Goal: Task Accomplishment & Management: Manage account settings

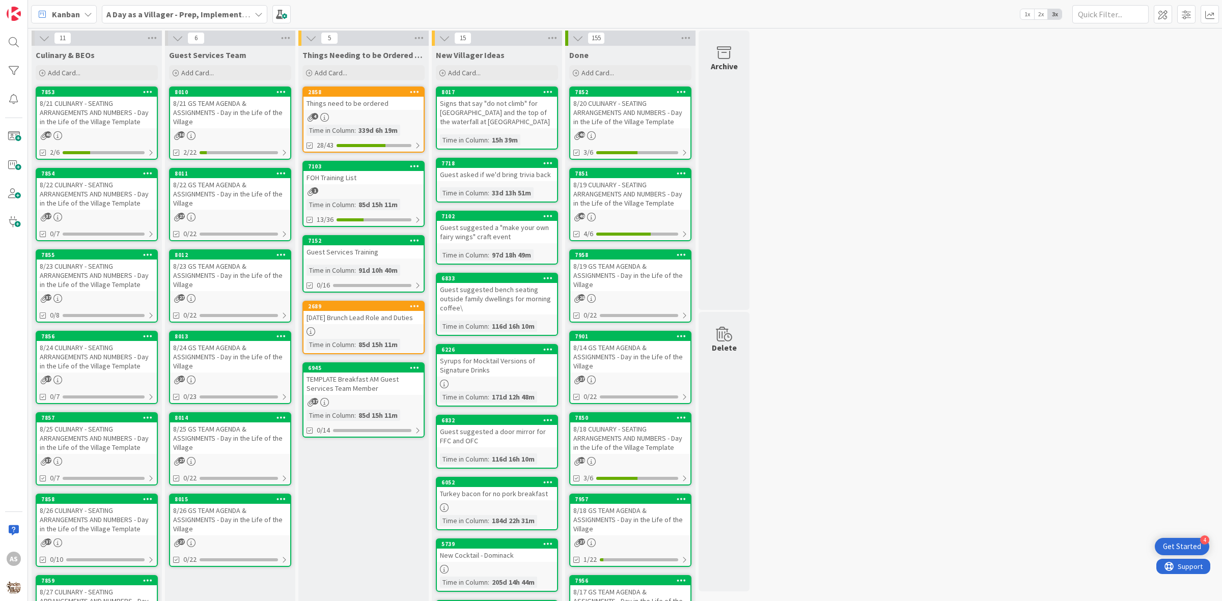
click at [215, 187] on div "8/22 GS TEAM AGENDA & ASSIGNMENTS - Day in the Life of the Village" at bounding box center [230, 194] width 120 height 32
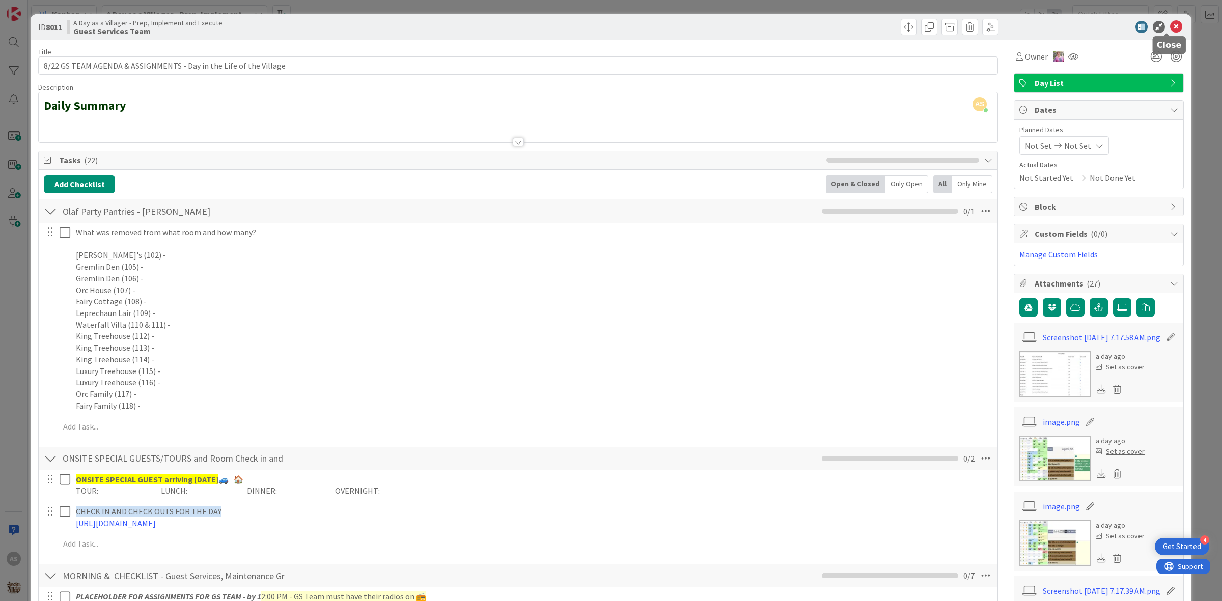
click at [1170, 21] on icon at bounding box center [1176, 27] width 12 height 12
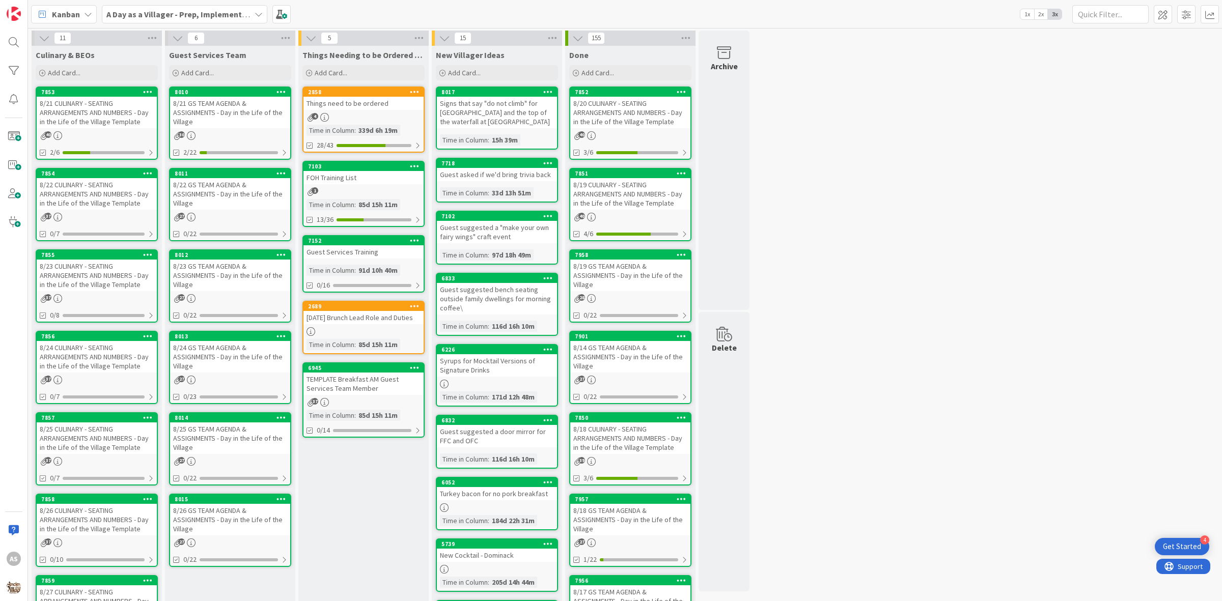
click at [98, 204] on div "8/22 CULINARY - SEATING ARRANGEMENTS AND NUMBERS - Day in the Life of the Villa…" at bounding box center [97, 194] width 120 height 32
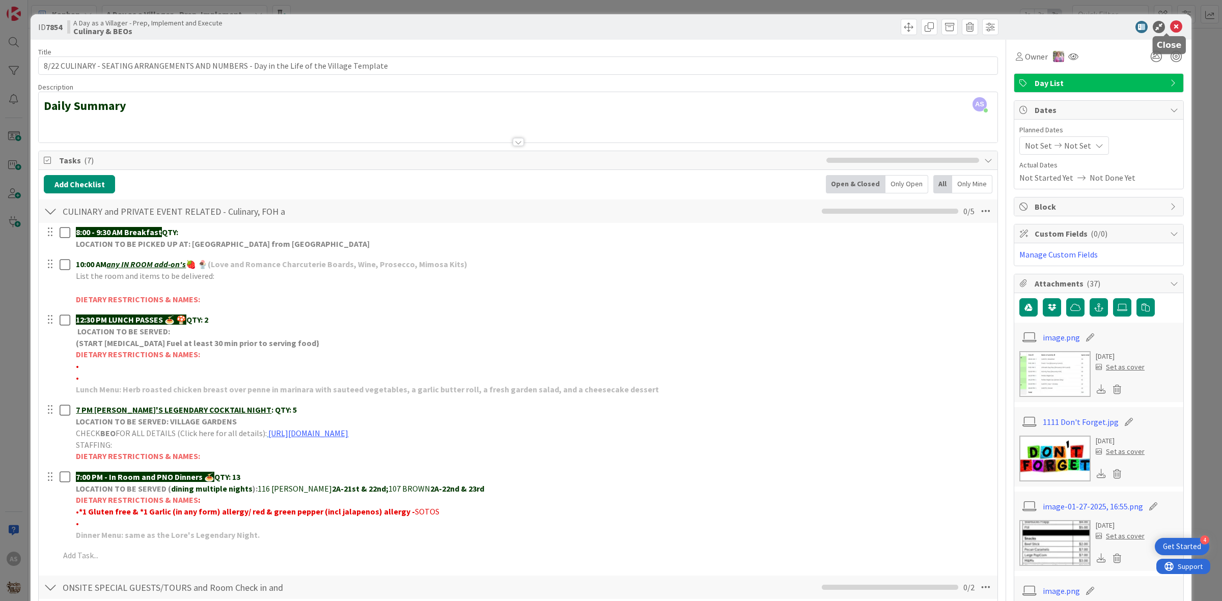
click at [1170, 22] on icon at bounding box center [1176, 27] width 12 height 12
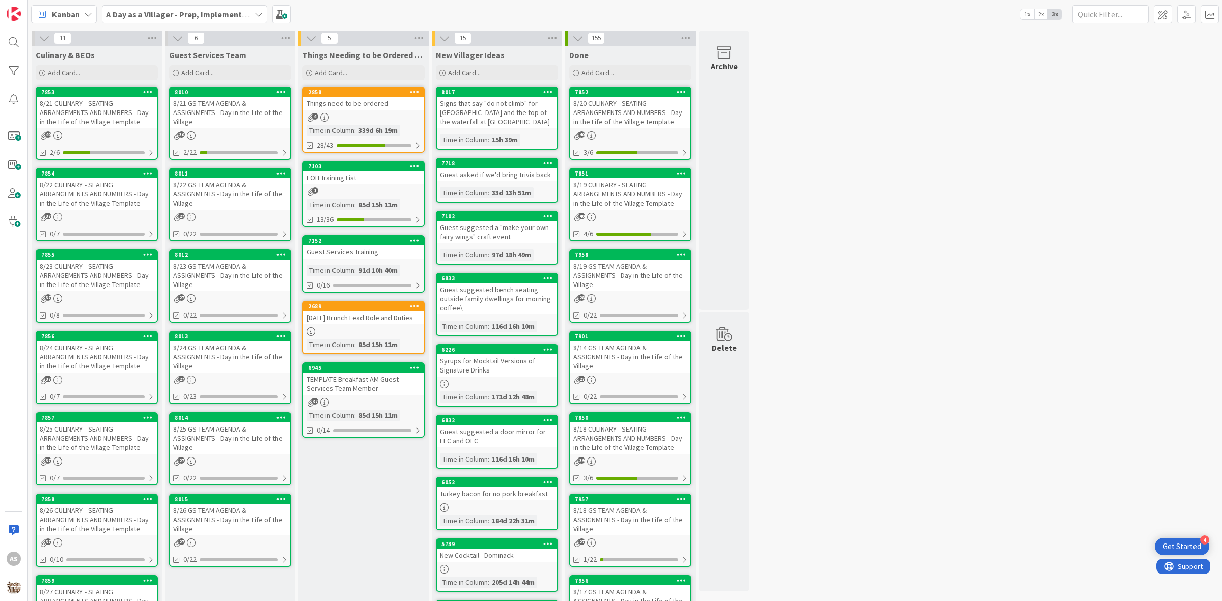
click at [223, 108] on div "8/21 GS TEAM AGENDA & ASSIGNMENTS - Day in the Life of the Village" at bounding box center [230, 113] width 120 height 32
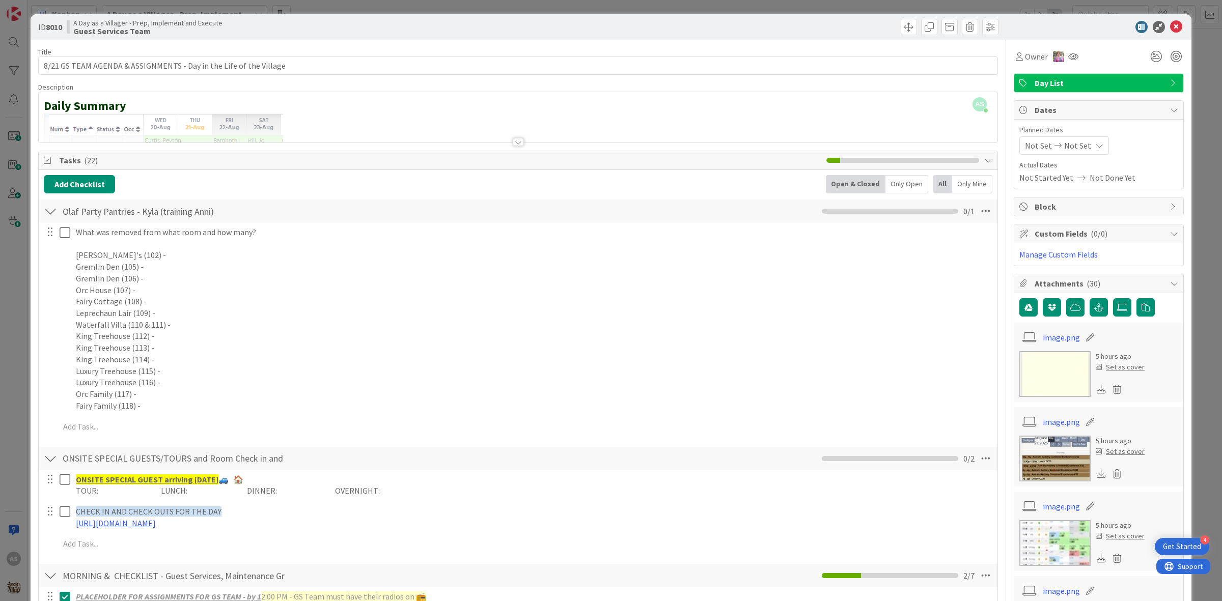
click at [50, 218] on div at bounding box center [50, 211] width 13 height 18
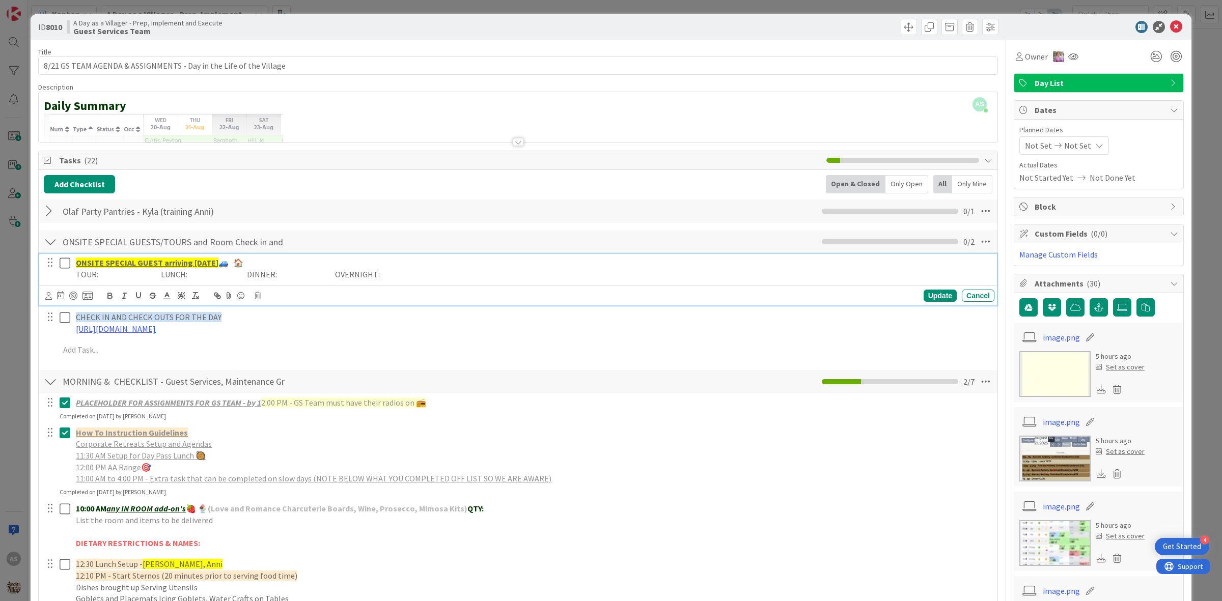
click at [65, 268] on icon at bounding box center [67, 263] width 15 height 12
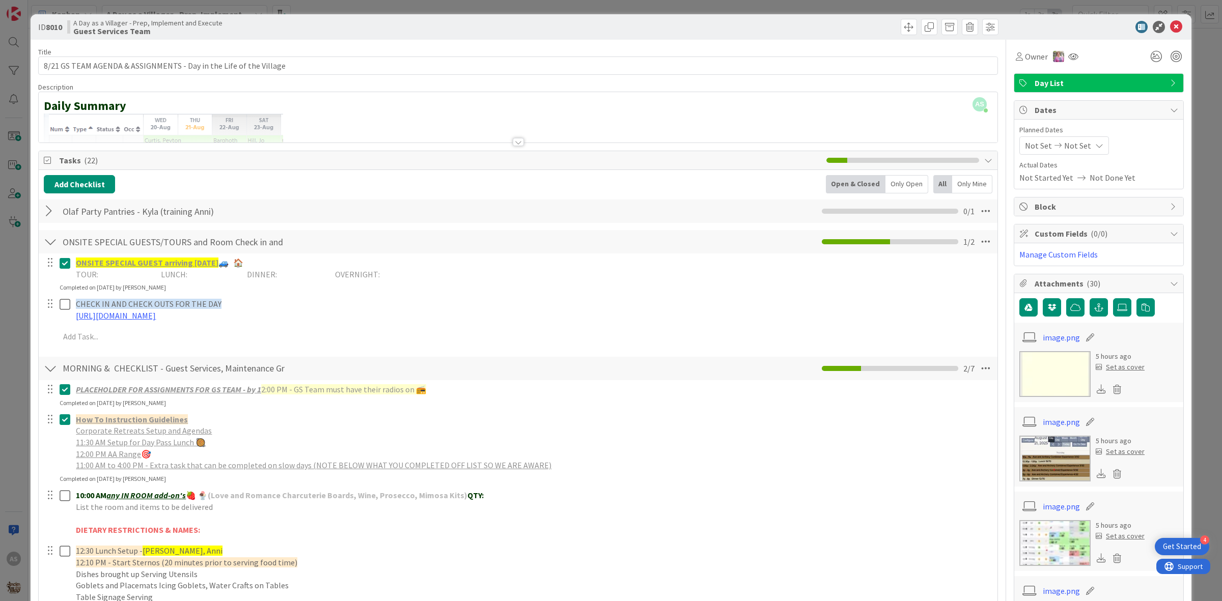
click at [51, 237] on div at bounding box center [50, 242] width 13 height 18
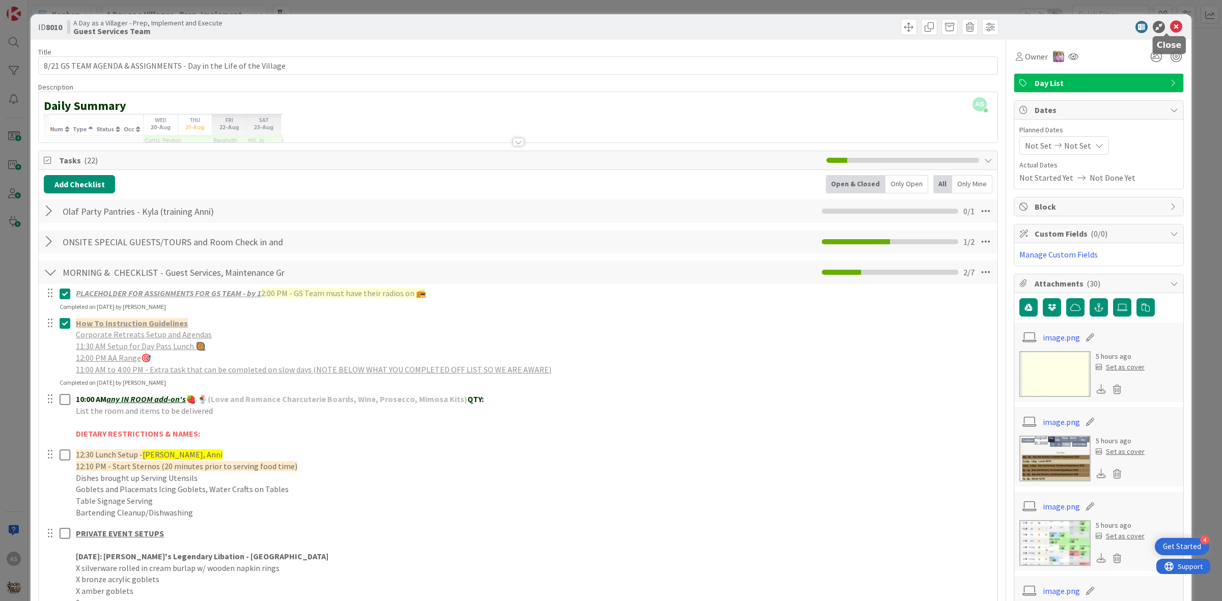
click at [1170, 29] on icon at bounding box center [1176, 27] width 12 height 12
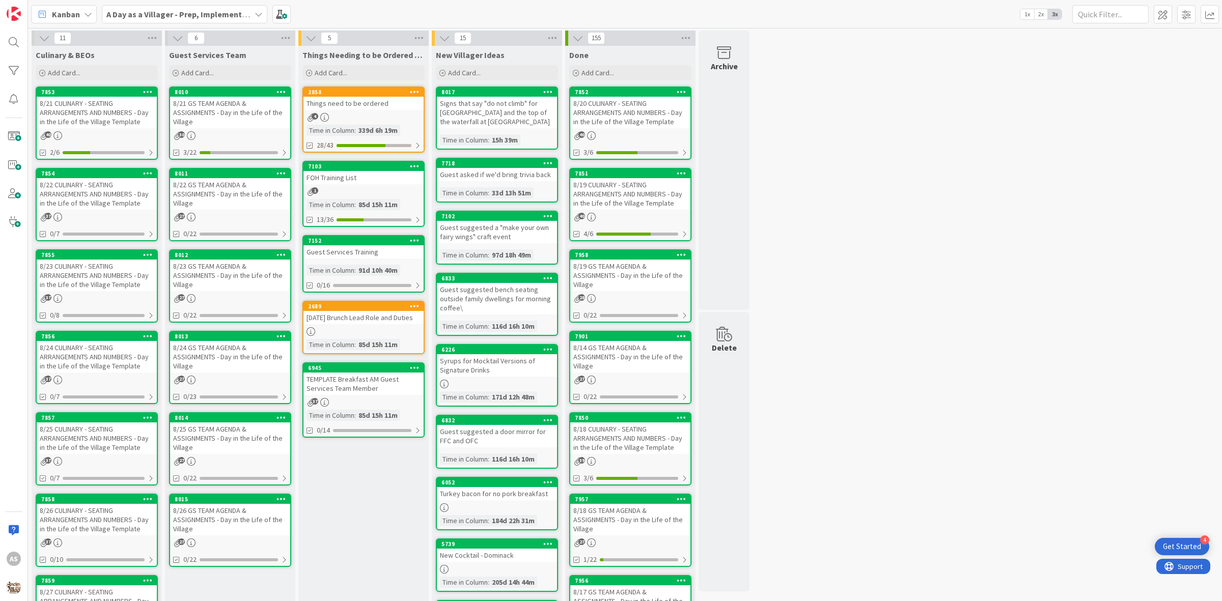
click at [108, 115] on div "8/21 CULINARY - SEATING ARRANGEMENTS AND NUMBERS - Day in the Life of the Villa…" at bounding box center [97, 113] width 120 height 32
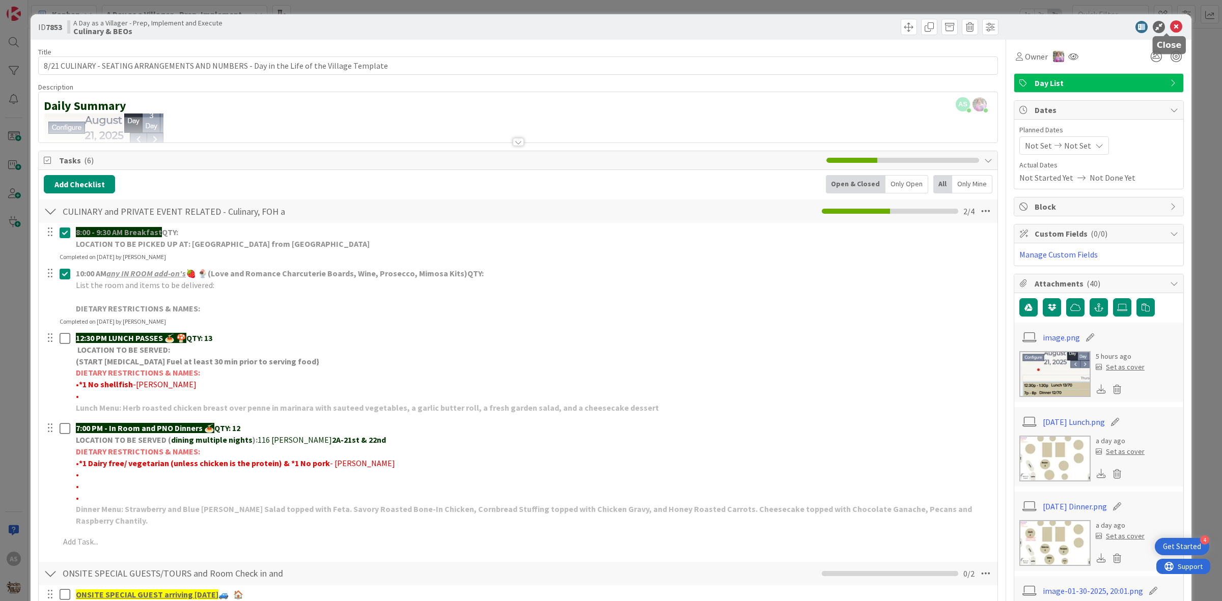
click at [1170, 24] on icon at bounding box center [1176, 27] width 12 height 12
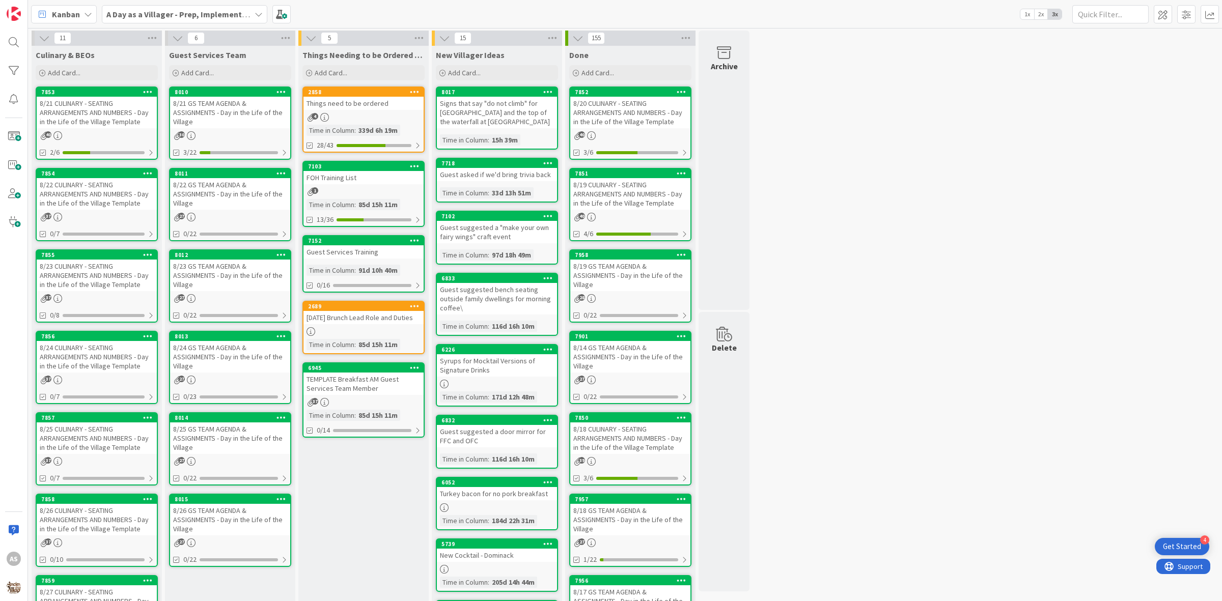
click at [239, 109] on div "8/21 GS TEAM AGENDA & ASSIGNMENTS - Day in the Life of the Village" at bounding box center [230, 113] width 120 height 32
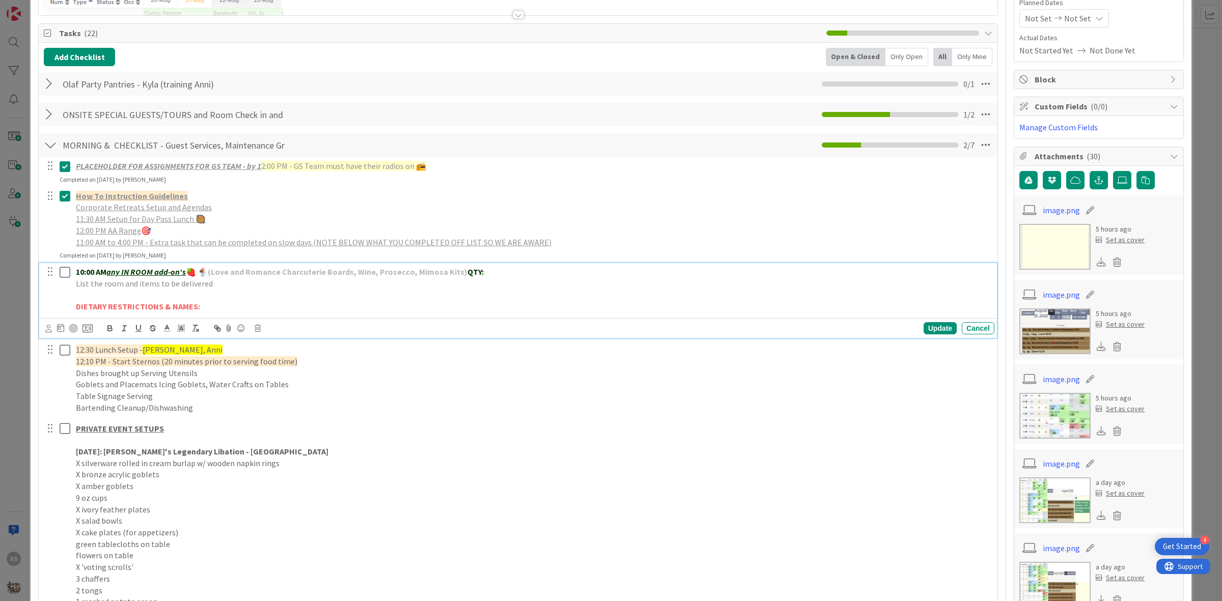
click at [64, 275] on icon at bounding box center [67, 272] width 15 height 12
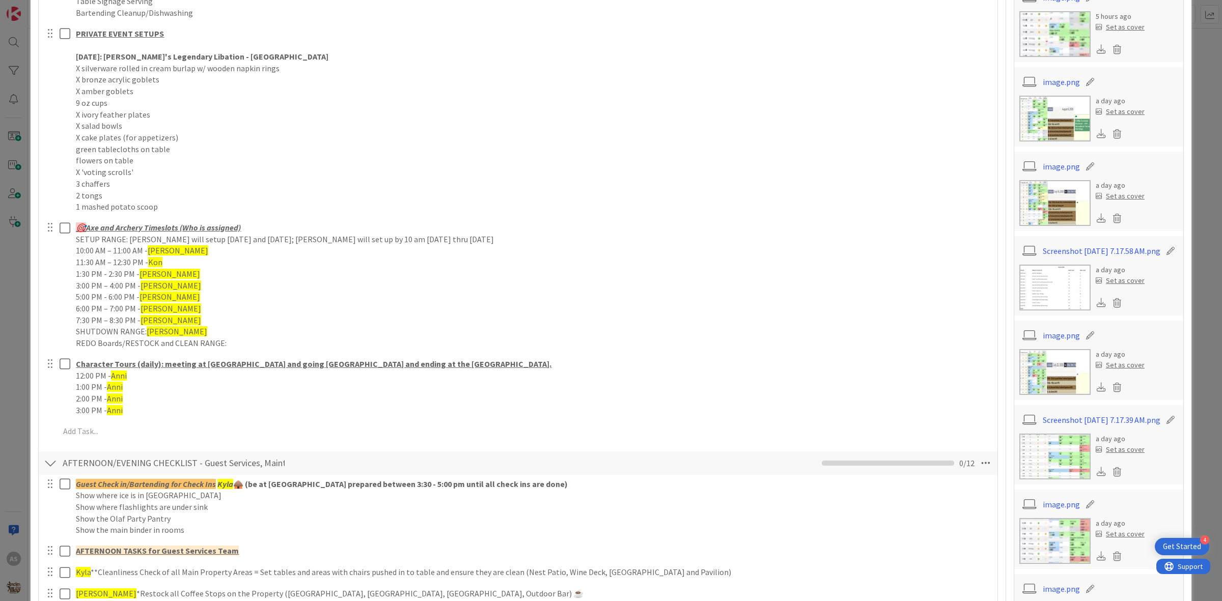
scroll to position [445, 0]
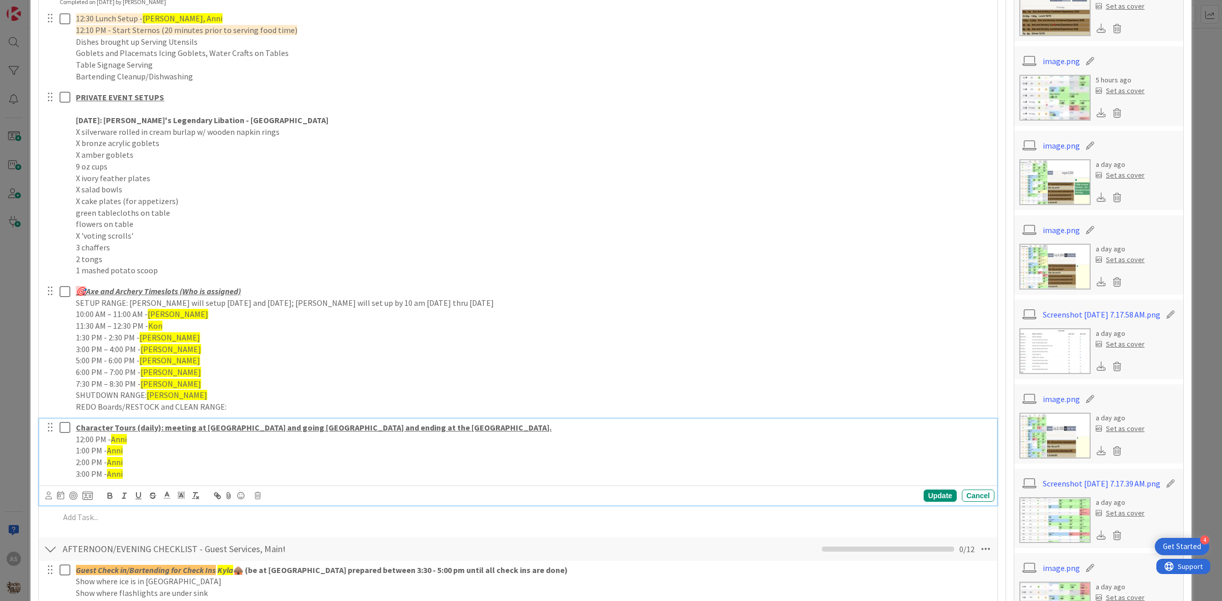
click at [62, 432] on icon at bounding box center [67, 427] width 15 height 12
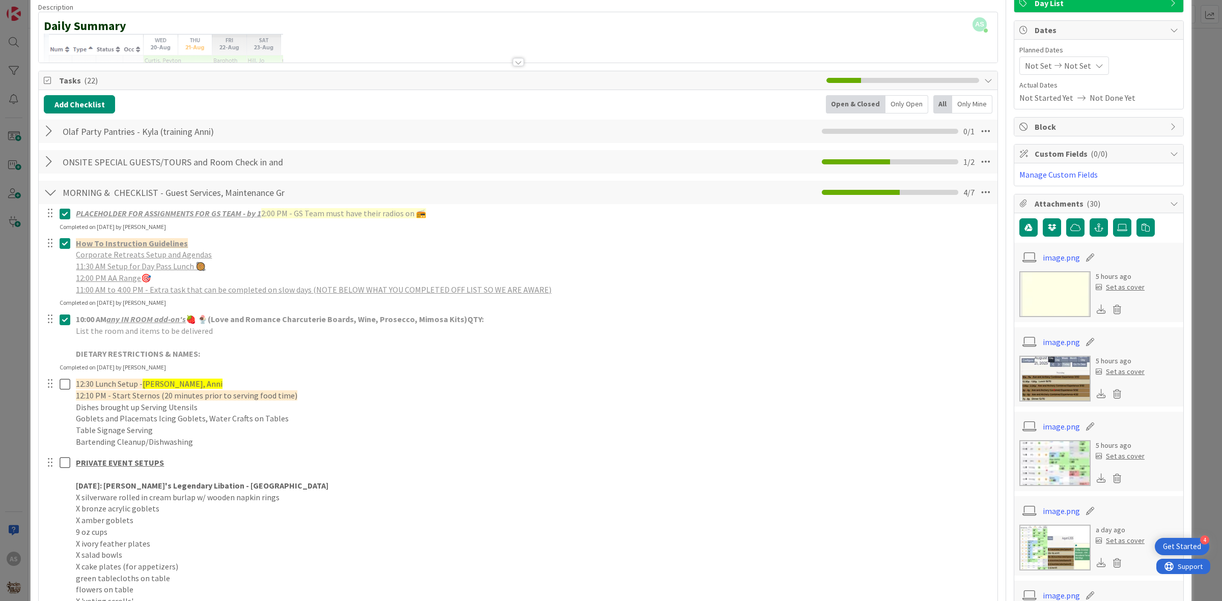
scroll to position [0, 0]
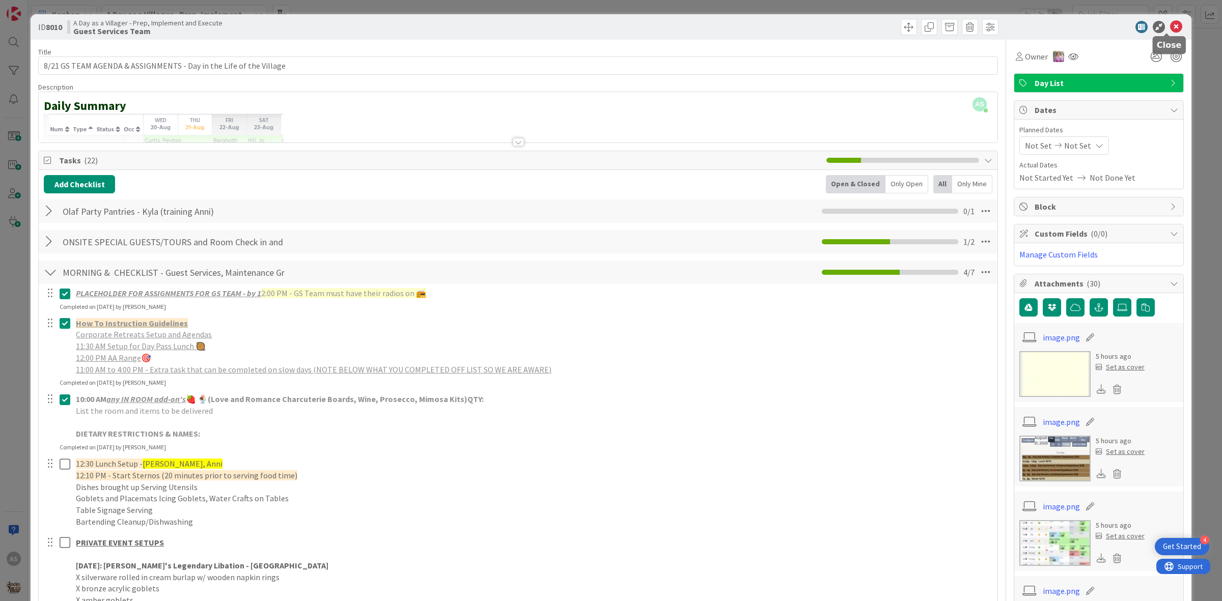
click at [1170, 28] on icon at bounding box center [1176, 27] width 12 height 12
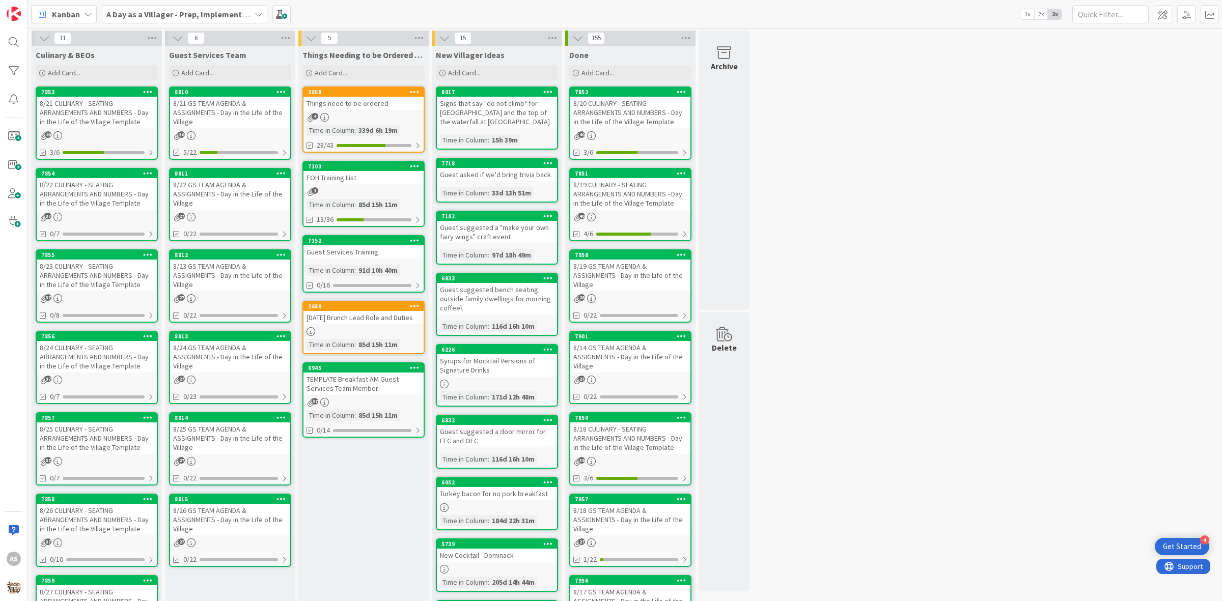
click at [115, 174] on div "7854" at bounding box center [99, 173] width 116 height 7
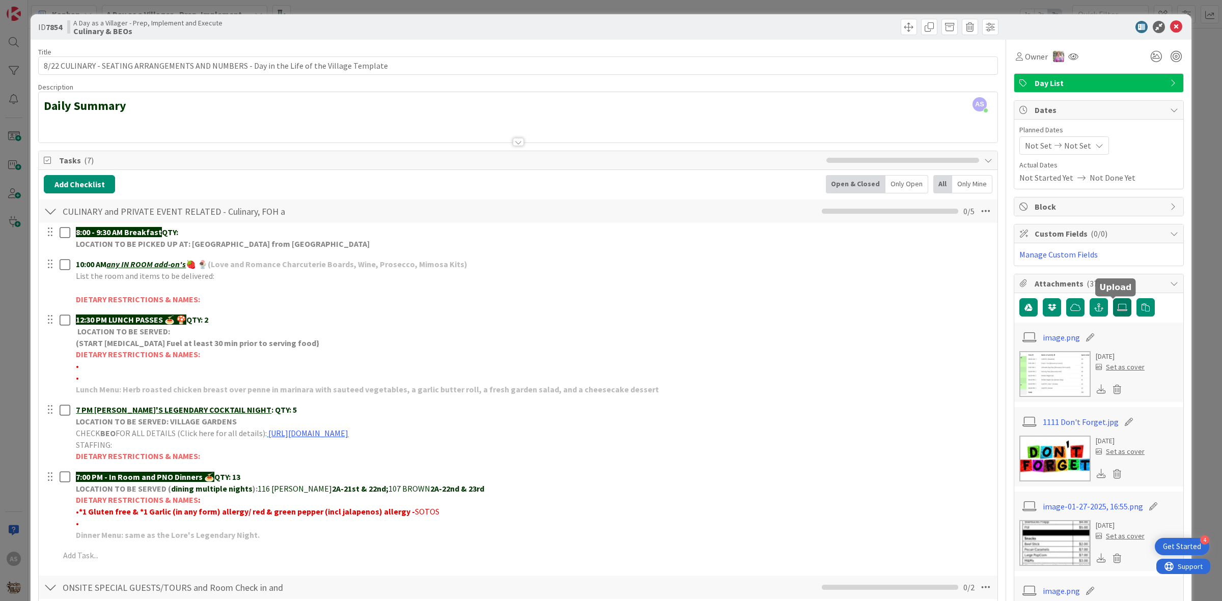
click at [1117, 306] on icon at bounding box center [1122, 307] width 10 height 8
click at [1113, 298] on input "file" at bounding box center [1113, 298] width 0 height 0
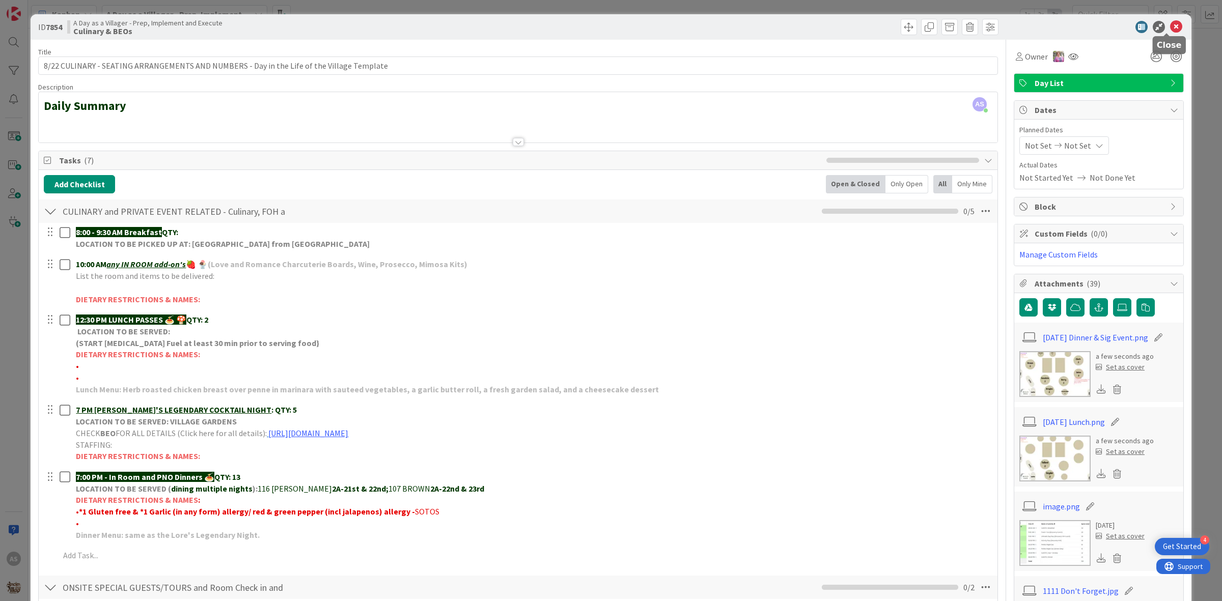
click at [1170, 31] on icon at bounding box center [1176, 27] width 12 height 12
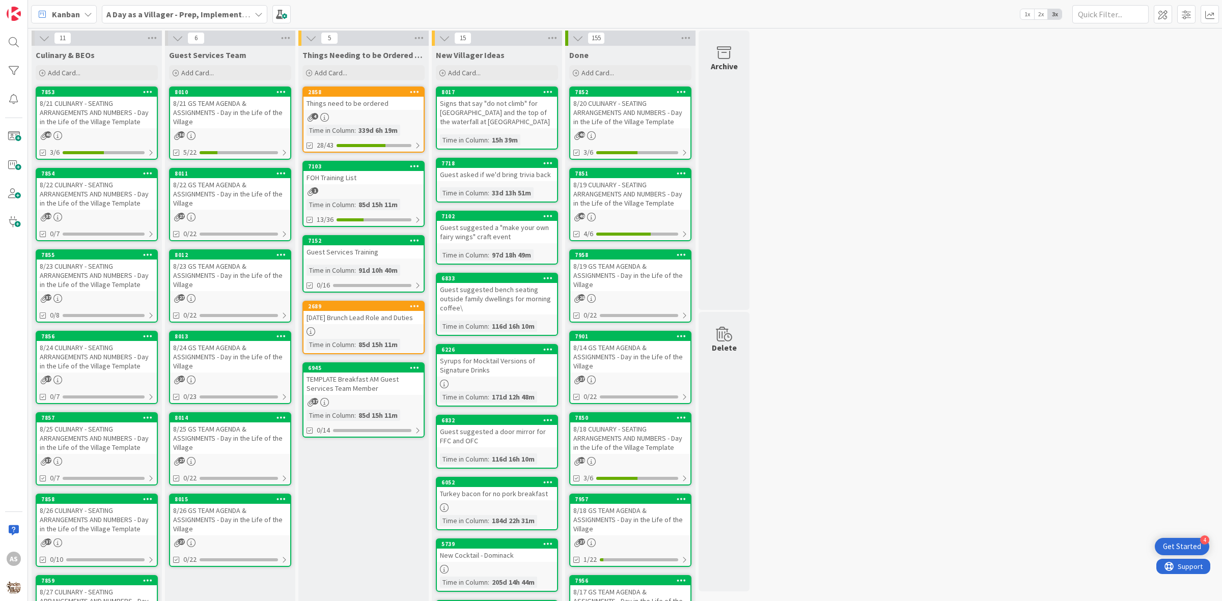
click at [84, 272] on div "8/23 CULINARY - SEATING ARRANGEMENTS AND NUMBERS - Day in the Life of the Villa…" at bounding box center [97, 276] width 120 height 32
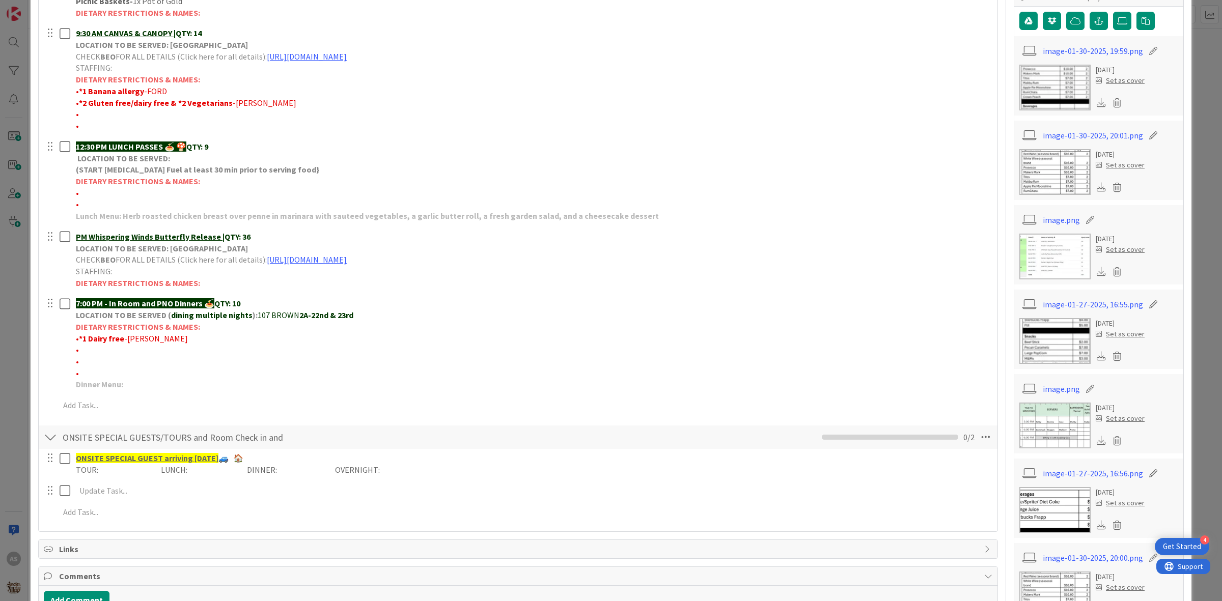
scroll to position [318, 0]
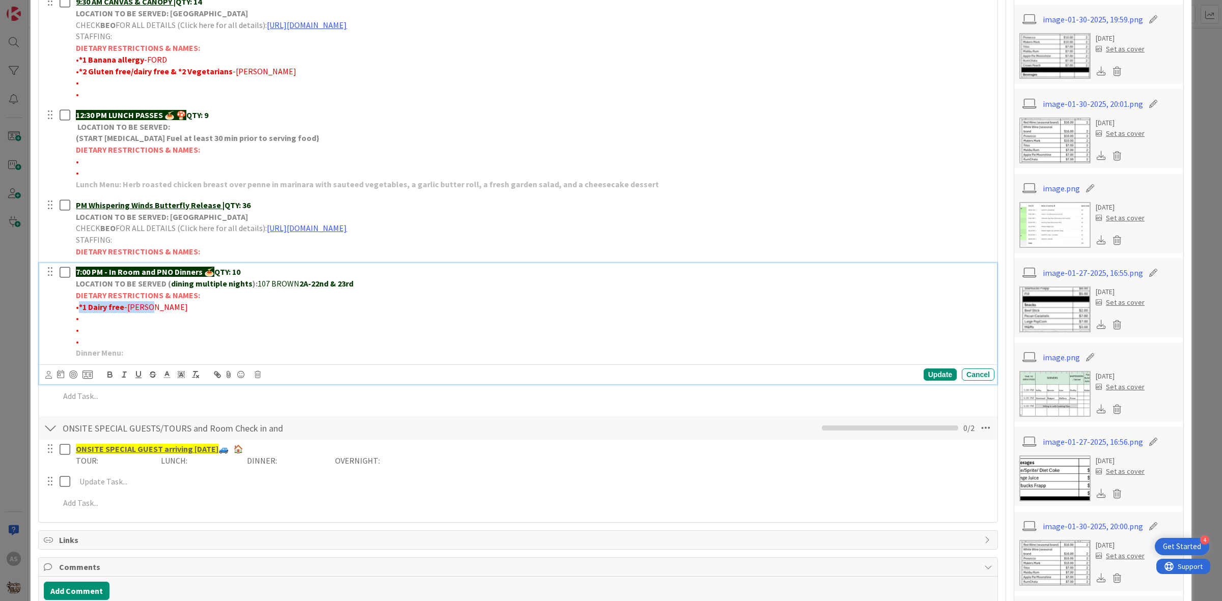
drag, startPoint x: 159, startPoint y: 312, endPoint x: 78, endPoint y: 310, distance: 80.9
click at [78, 310] on p "• *1 Dairy free -MORRIS" at bounding box center [533, 307] width 914 height 12
copy p "*1 Dairy free -MORRIS"
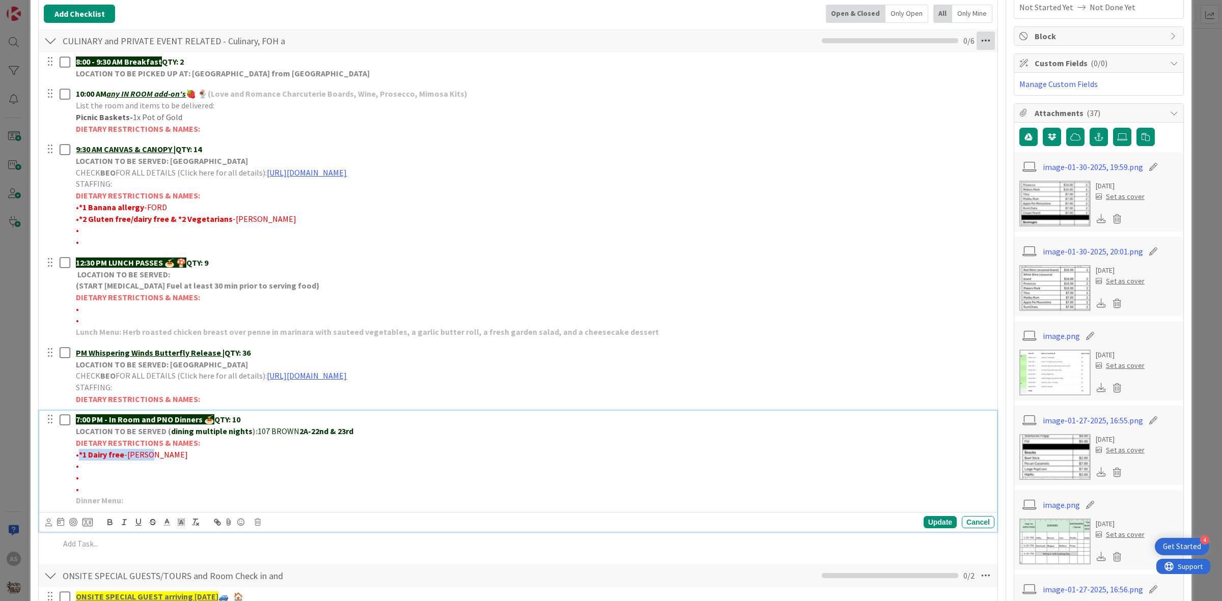
scroll to position [0, 0]
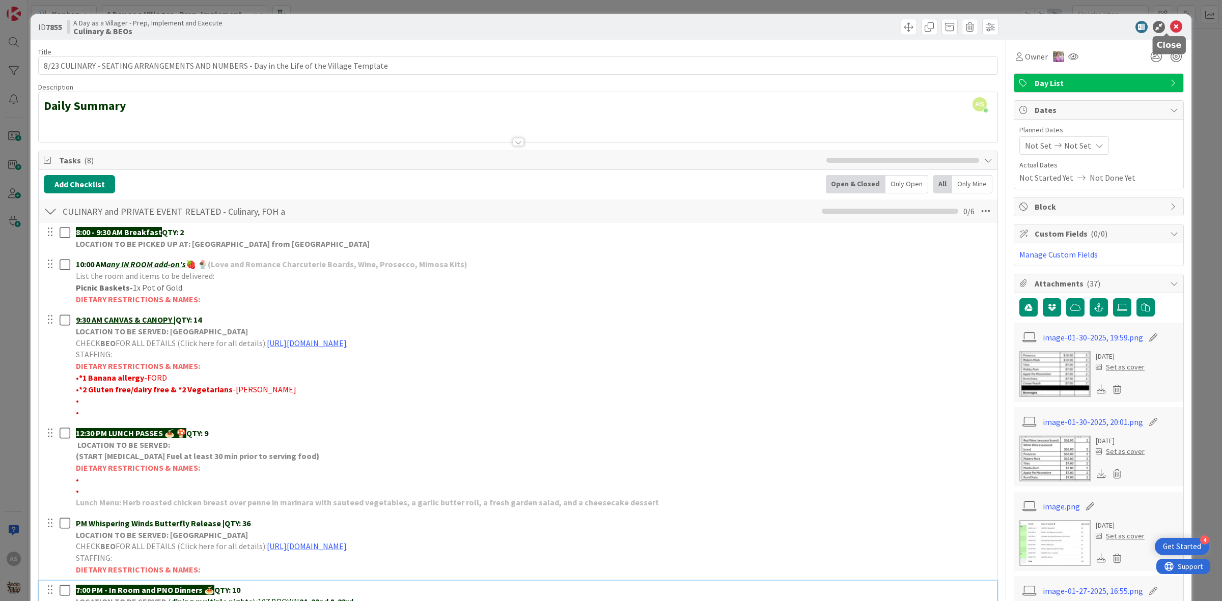
click at [1170, 29] on icon at bounding box center [1176, 27] width 12 height 12
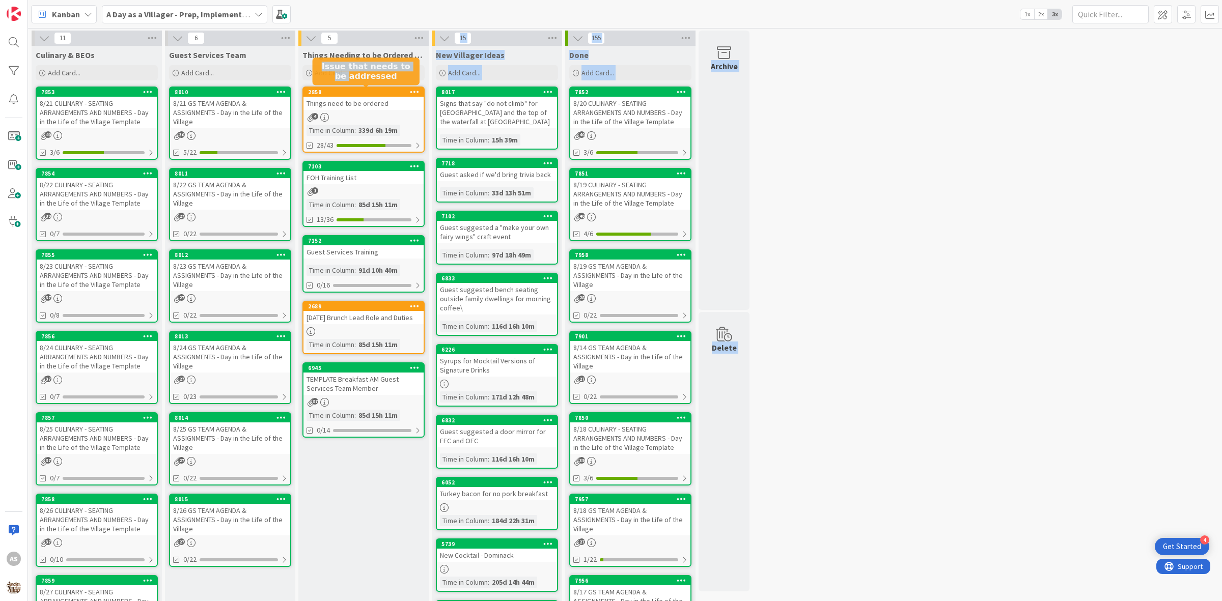
click at [342, 88] on body "4 Get Started AS Kanban A Day as a Villager - Prep, Implement and Execute 1x 2x…" at bounding box center [611, 300] width 1222 height 601
click at [350, 95] on div "2858" at bounding box center [366, 92] width 116 height 7
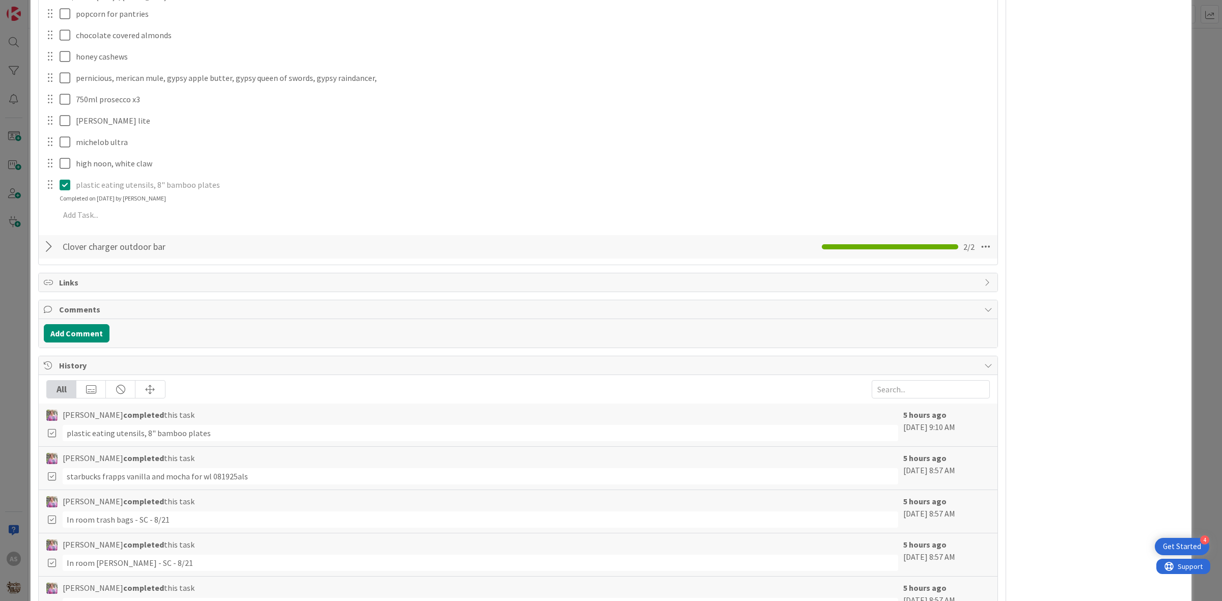
scroll to position [1145, 0]
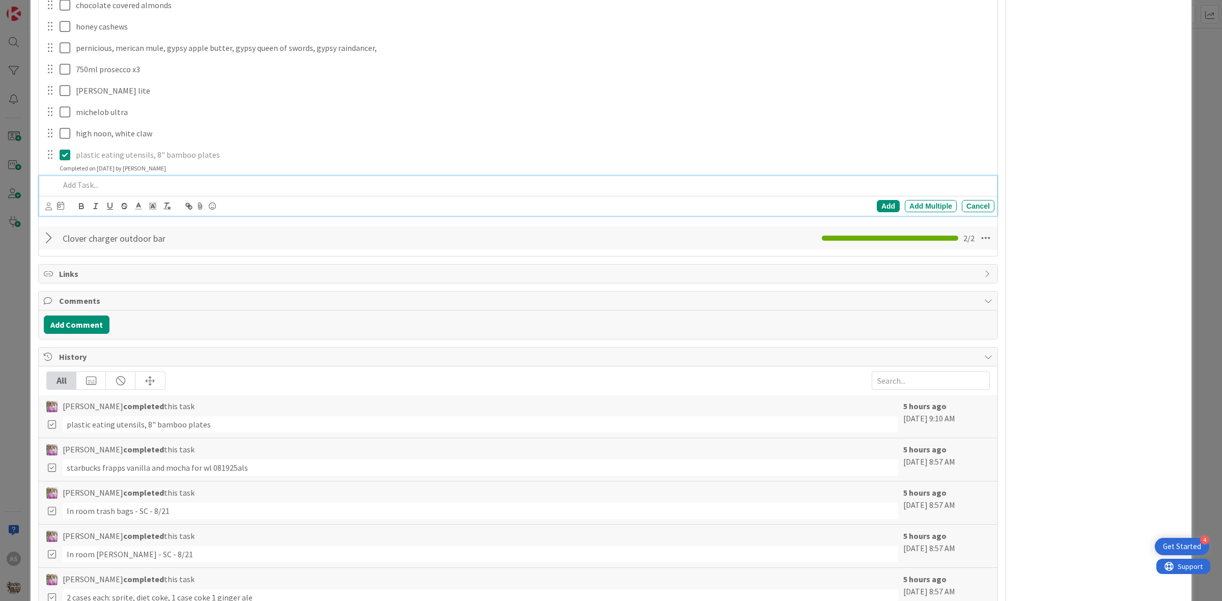
click at [115, 184] on p at bounding box center [525, 185] width 930 height 12
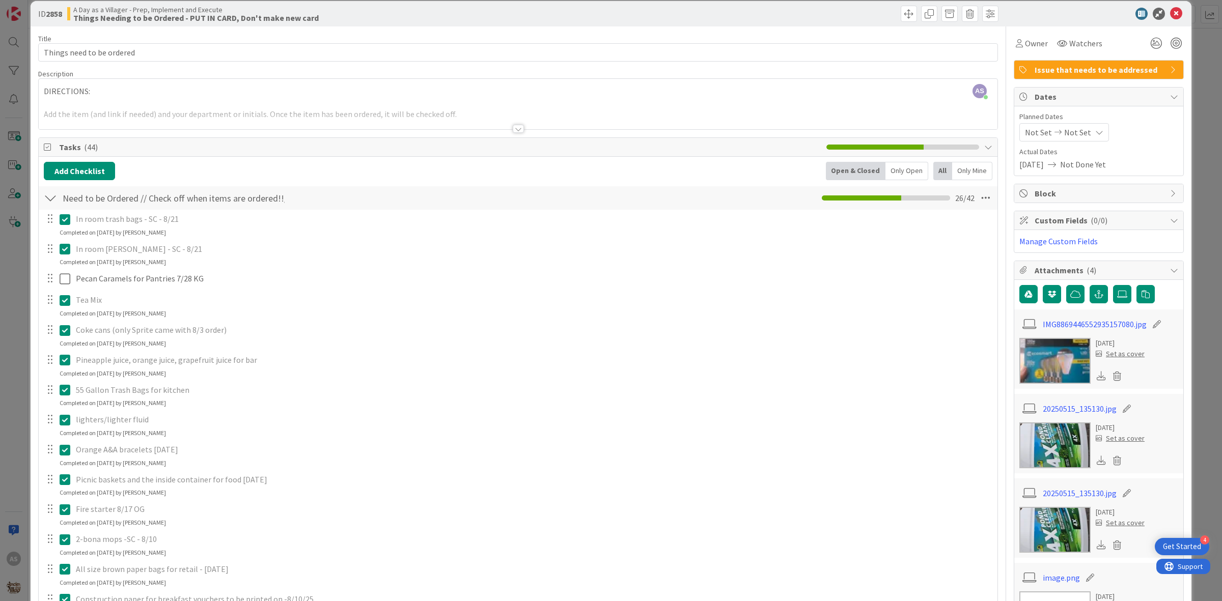
scroll to position [0, 0]
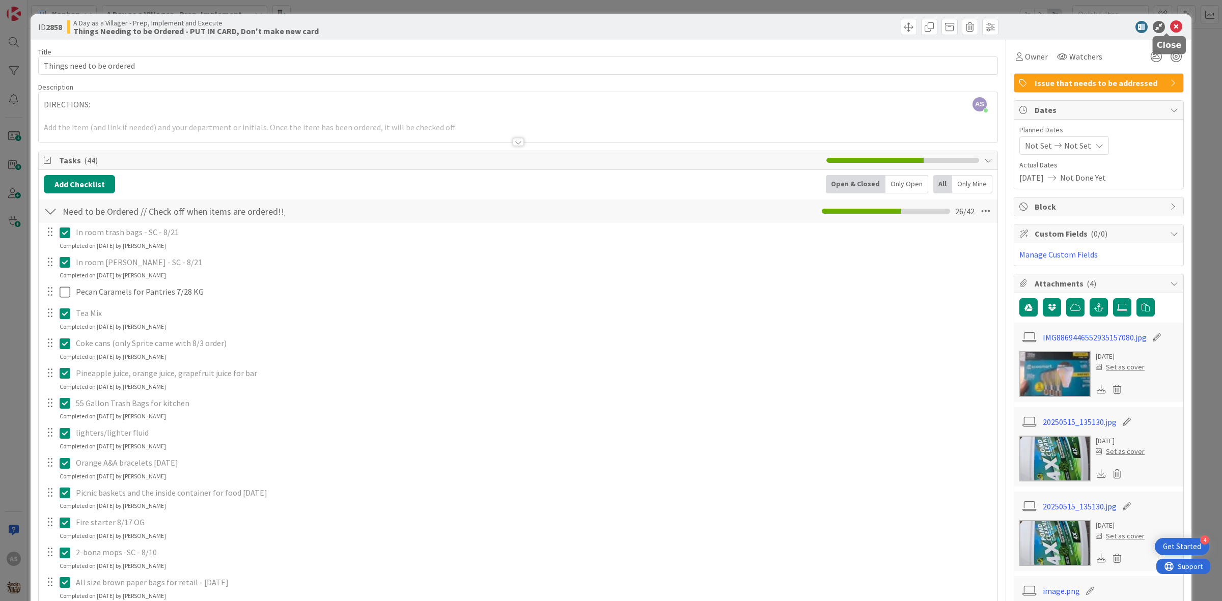
click at [1170, 28] on icon at bounding box center [1176, 27] width 12 height 12
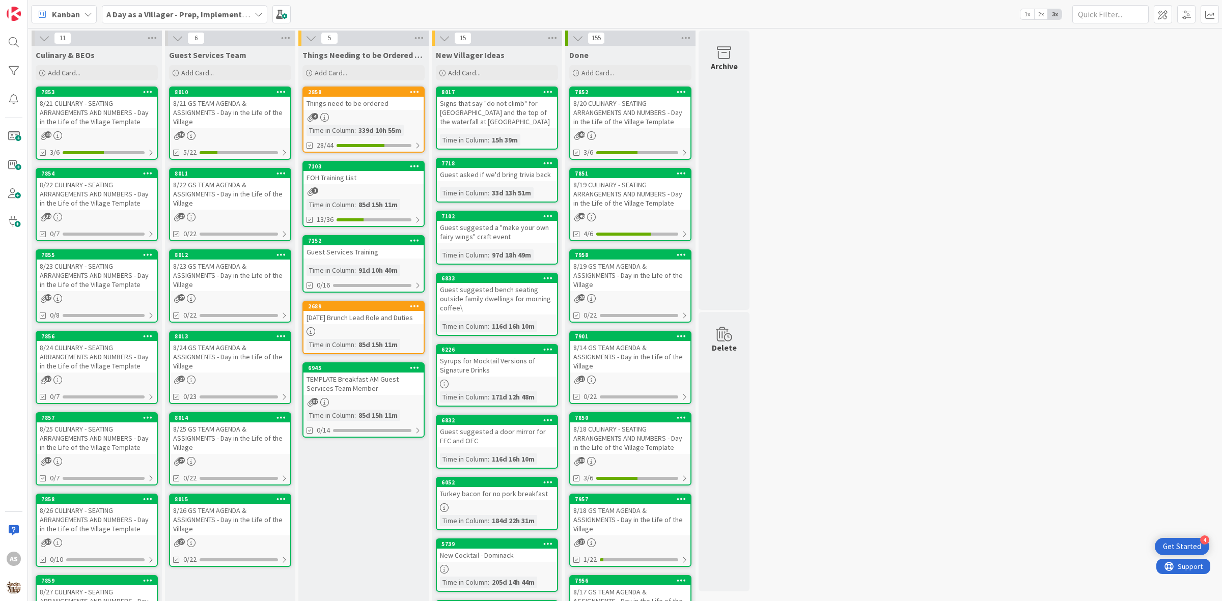
click at [102, 126] on div "8/21 CULINARY - SEATING ARRANGEMENTS AND NUMBERS - Day in the Life of the Villa…" at bounding box center [97, 113] width 120 height 32
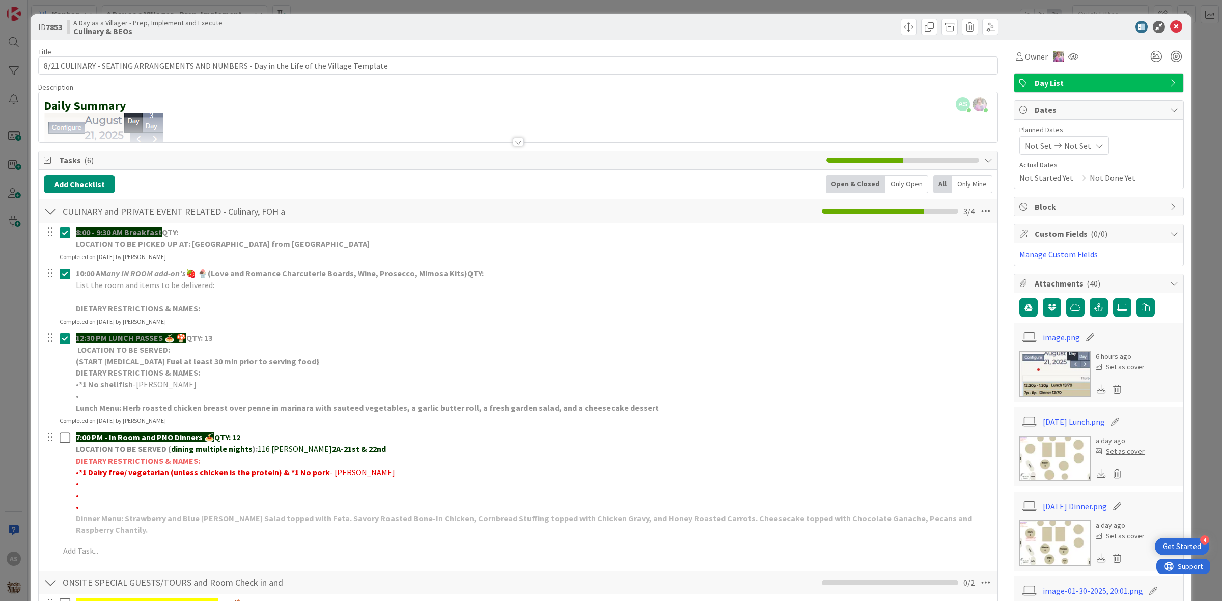
click at [1037, 546] on img at bounding box center [1054, 543] width 71 height 46
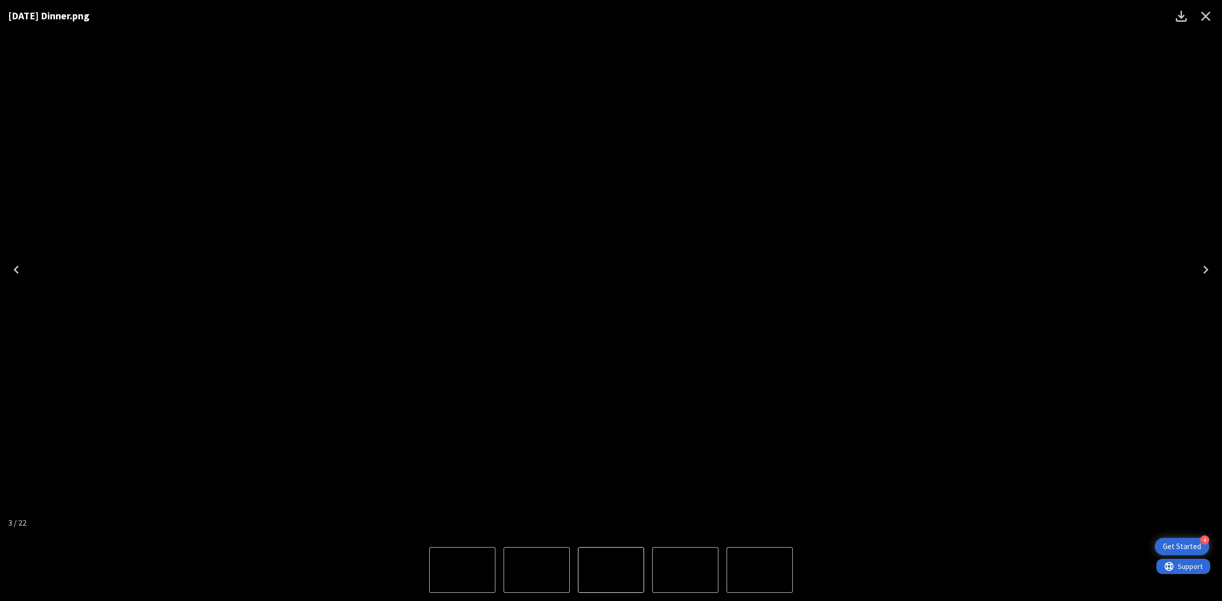
click at [1211, 18] on icon "Close" at bounding box center [1205, 16] width 16 height 16
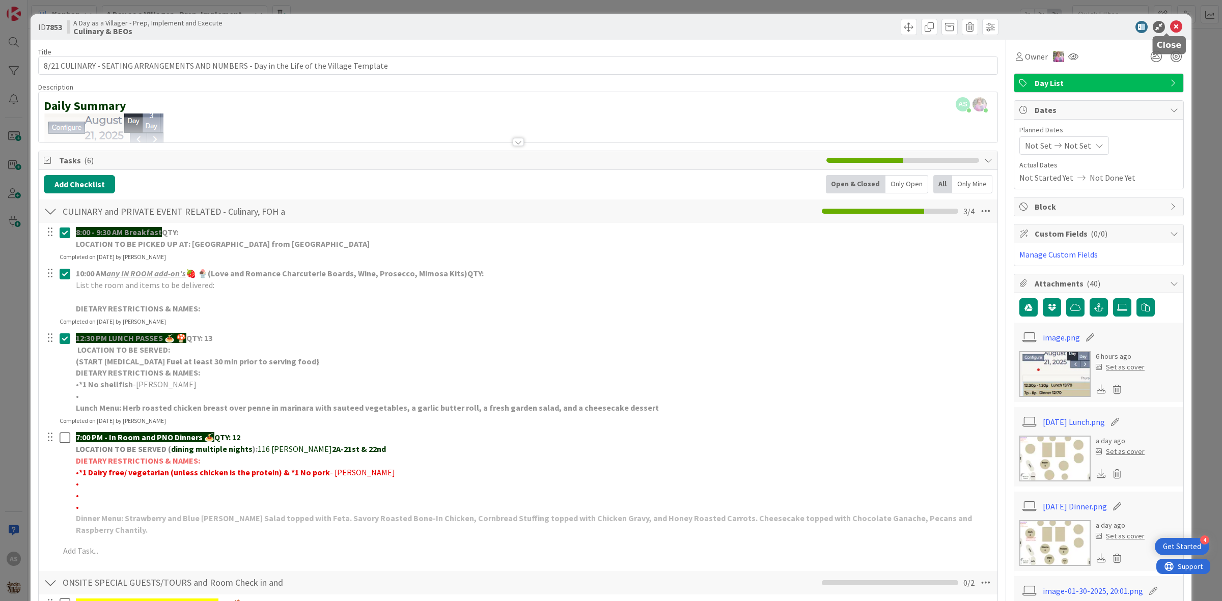
click at [1170, 28] on icon at bounding box center [1176, 27] width 12 height 12
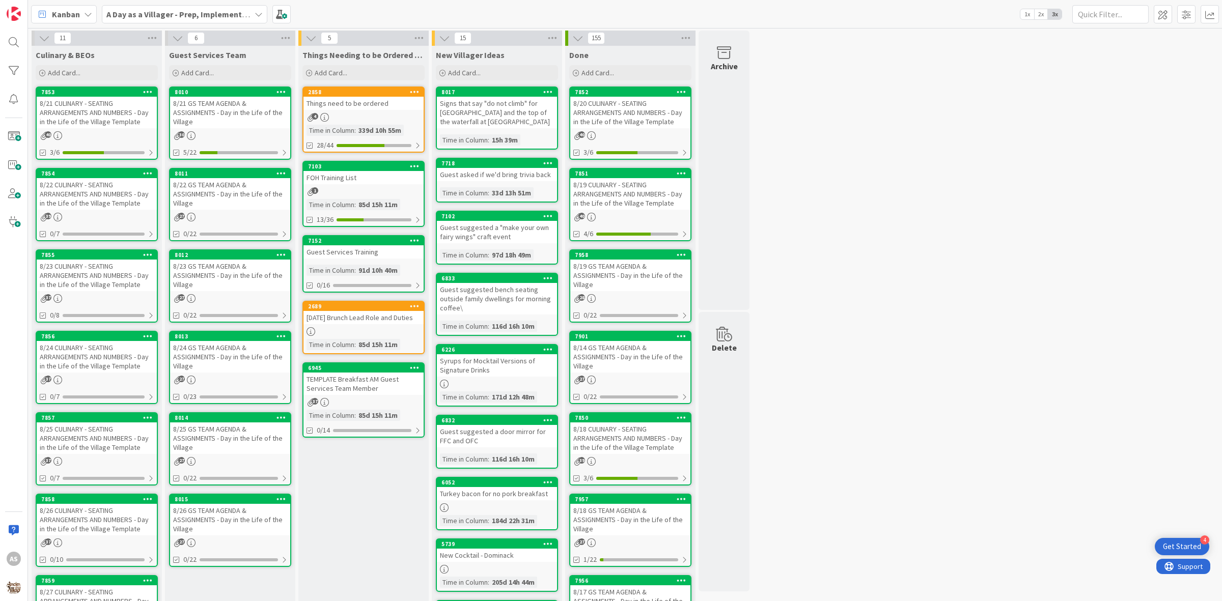
click at [187, 5] on div "A Day as a Villager - Prep, Implement and Execute" at bounding box center [184, 14] width 165 height 18
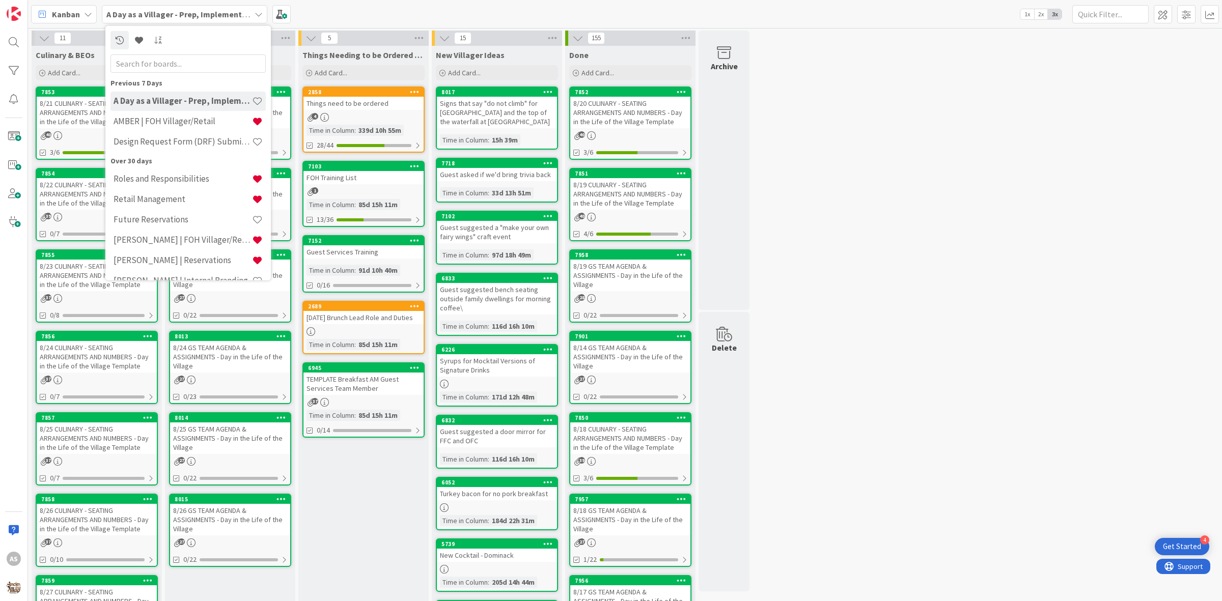
click at [179, 14] on b "A Day as a Villager - Prep, Implement and Execute" at bounding box center [197, 14] width 182 height 10
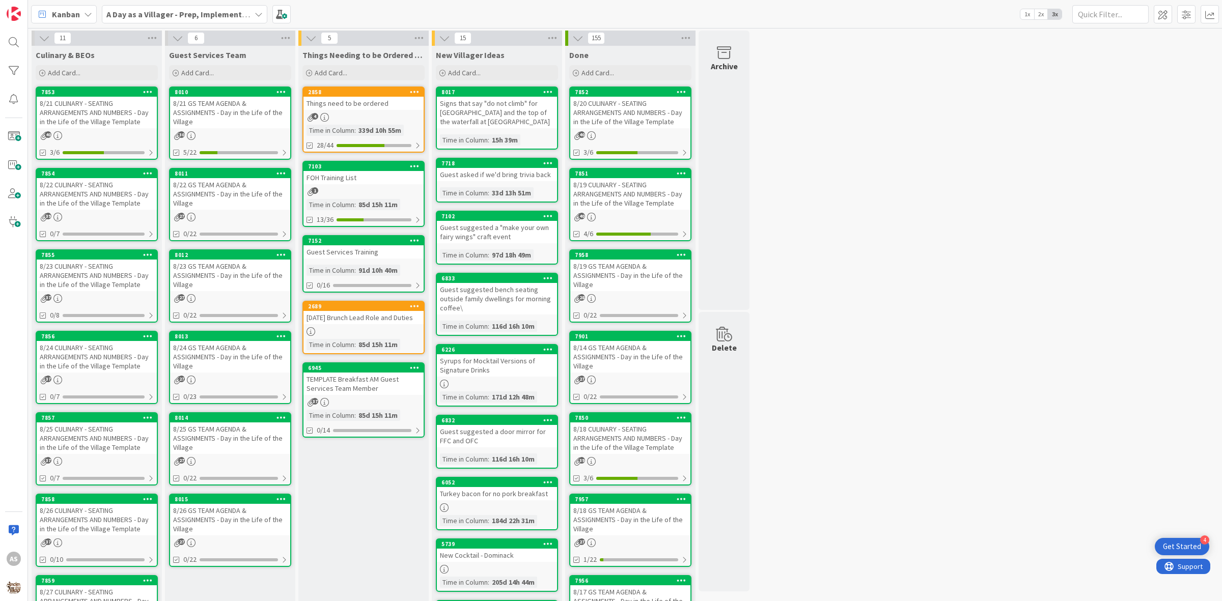
click at [172, 21] on div "A Day as a Villager - Prep, Implement and Execute" at bounding box center [184, 14] width 165 height 18
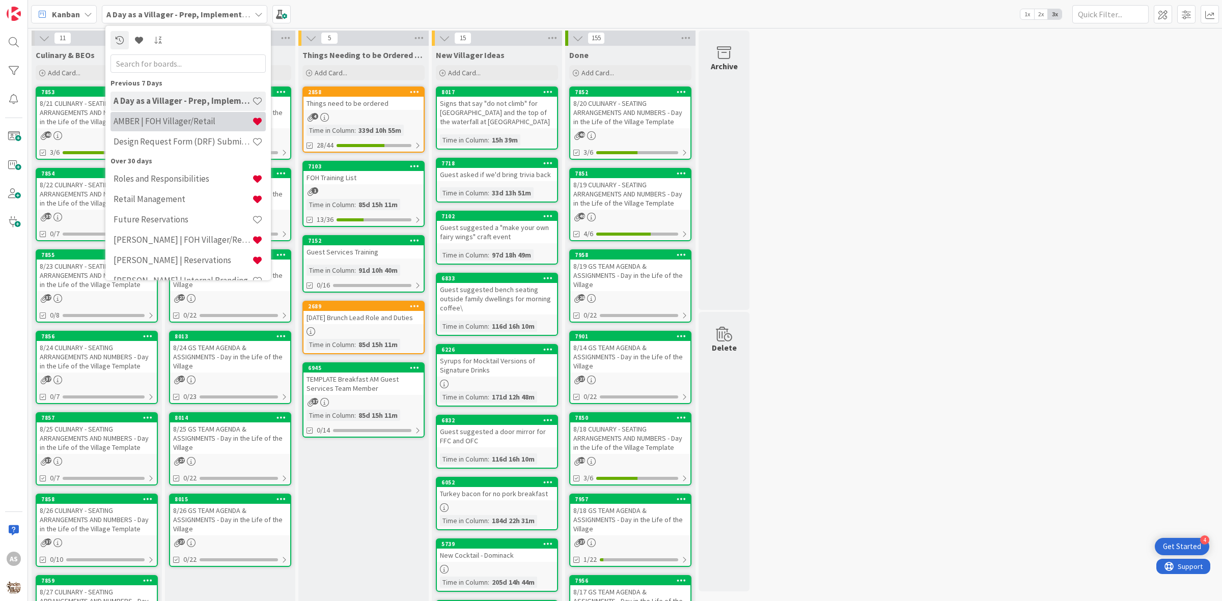
click at [148, 120] on h4 "AMBER | FOH Villager/Retail" at bounding box center [183, 121] width 138 height 10
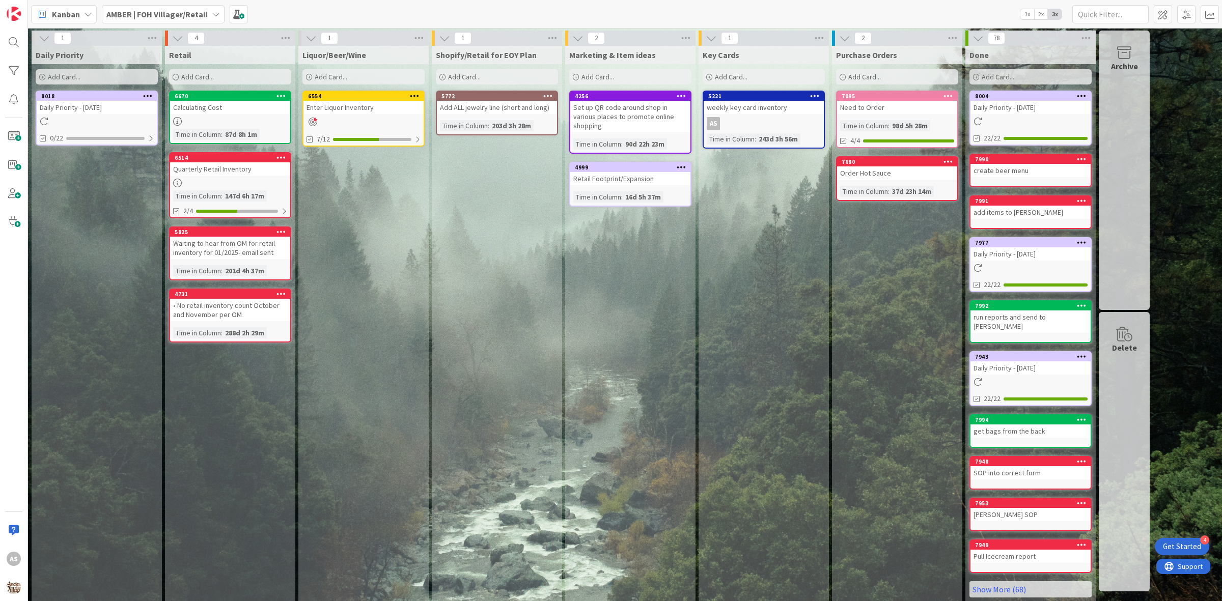
click at [83, 112] on div "Daily Priority - [DATE]" at bounding box center [97, 107] width 120 height 13
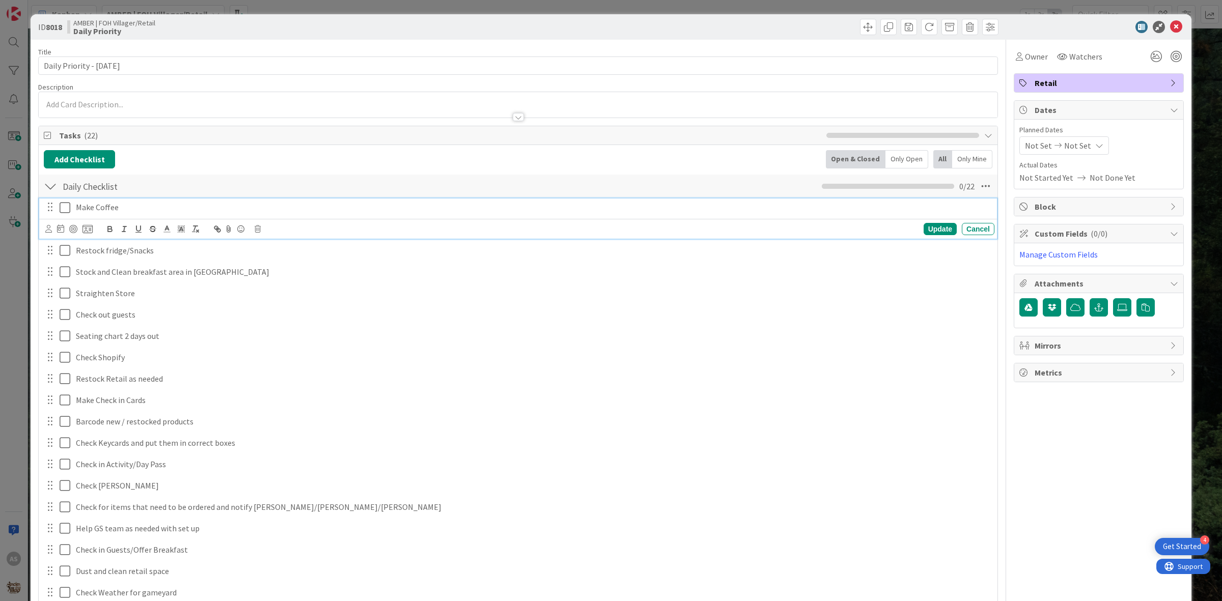
click at [63, 210] on icon at bounding box center [67, 208] width 15 height 12
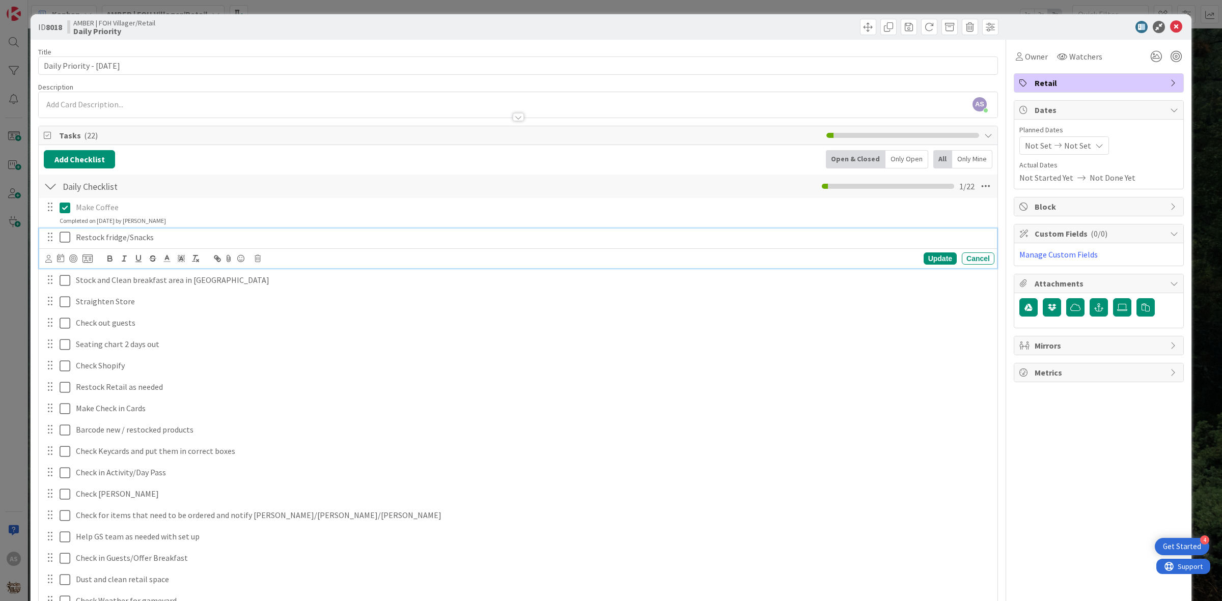
click at [64, 242] on icon at bounding box center [67, 237] width 15 height 12
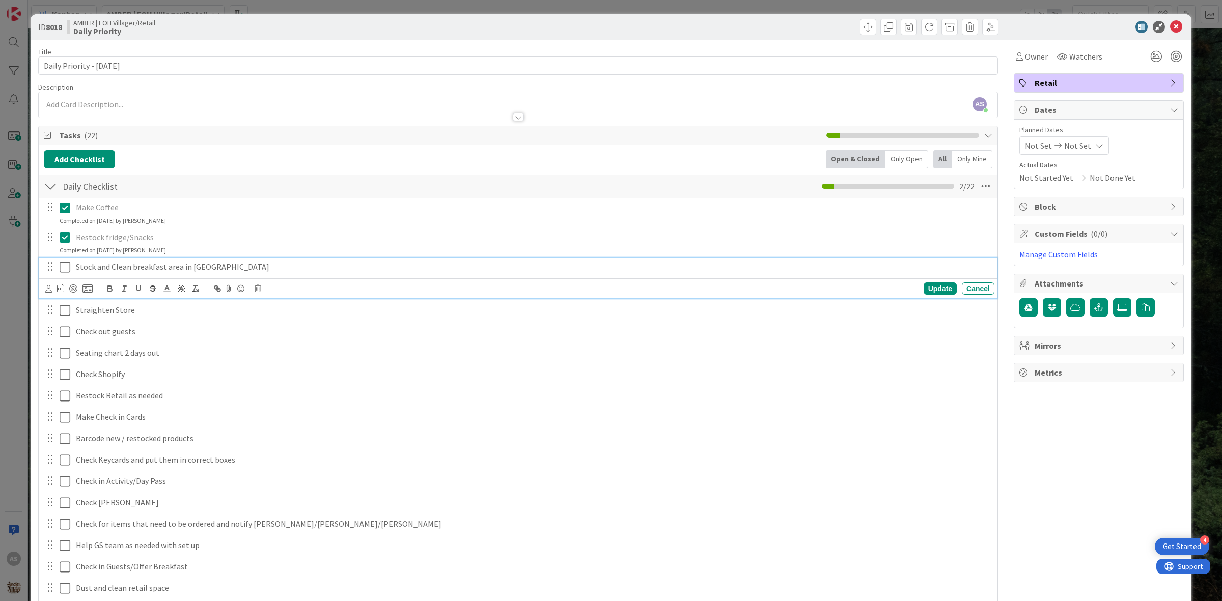
click at [65, 275] on button at bounding box center [66, 267] width 12 height 16
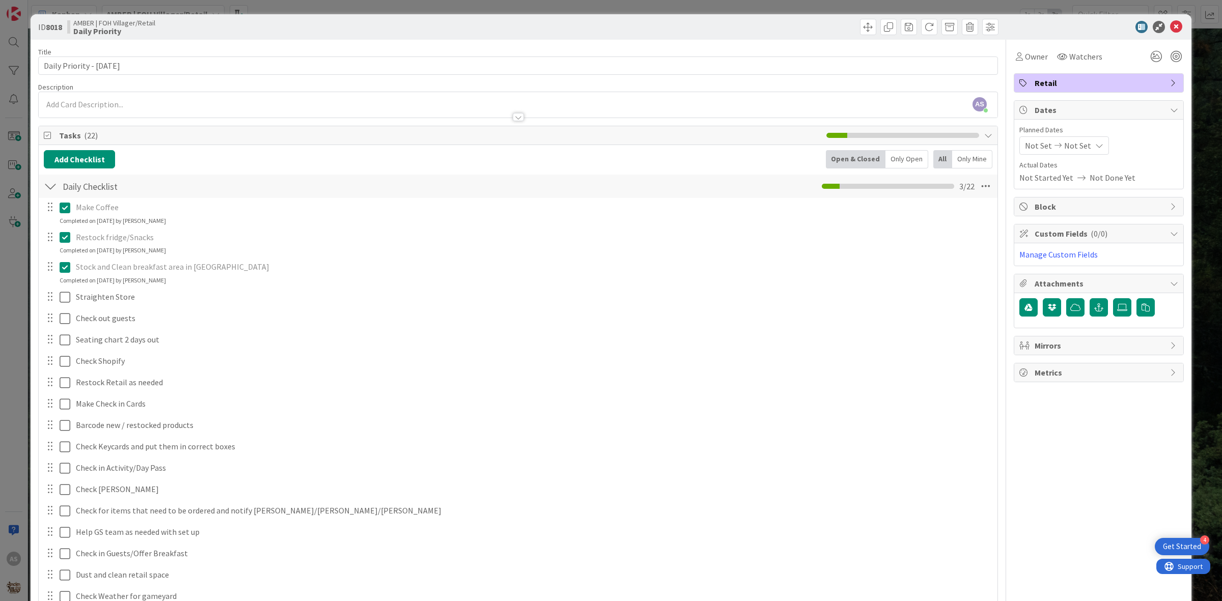
click at [58, 302] on div at bounding box center [57, 297] width 29 height 18
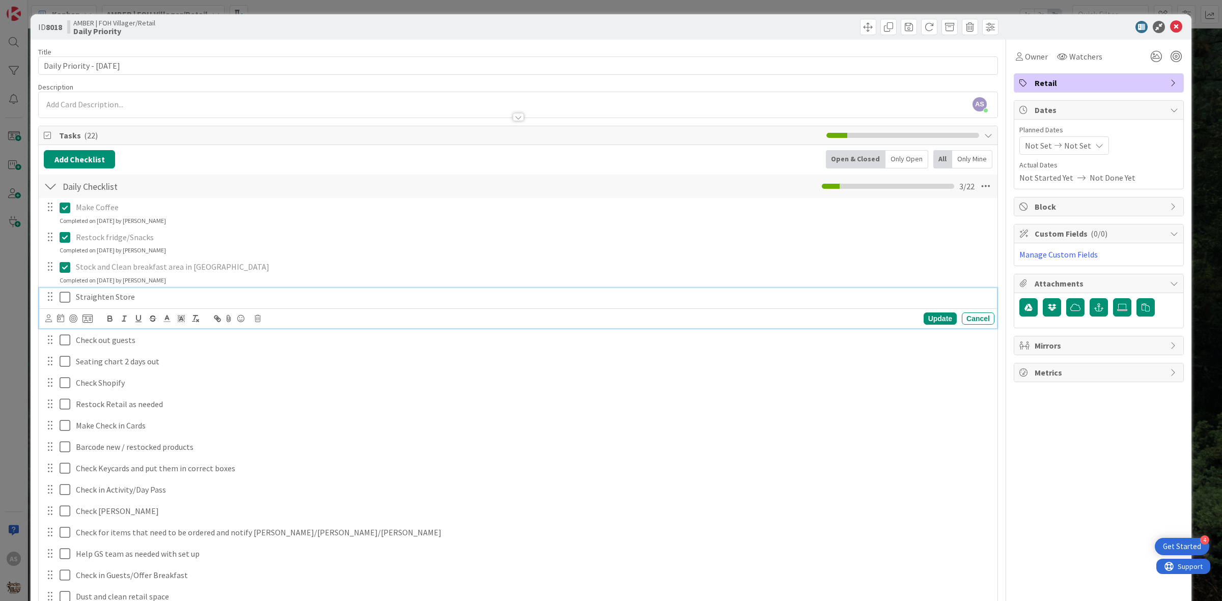
click at [60, 299] on icon at bounding box center [67, 297] width 15 height 12
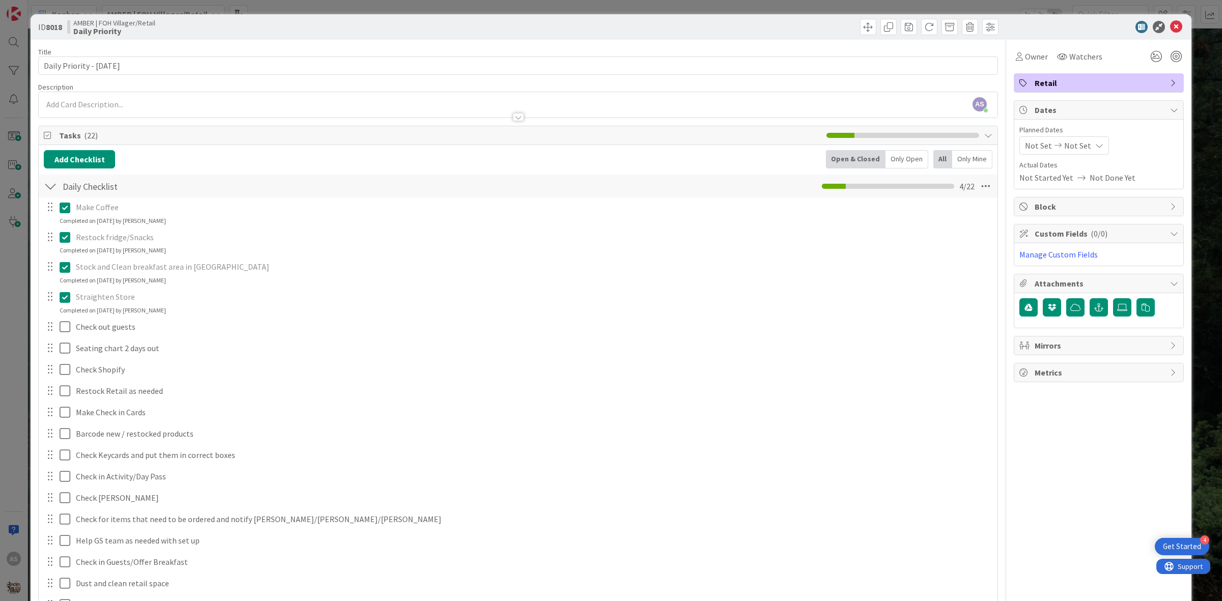
scroll to position [127, 0]
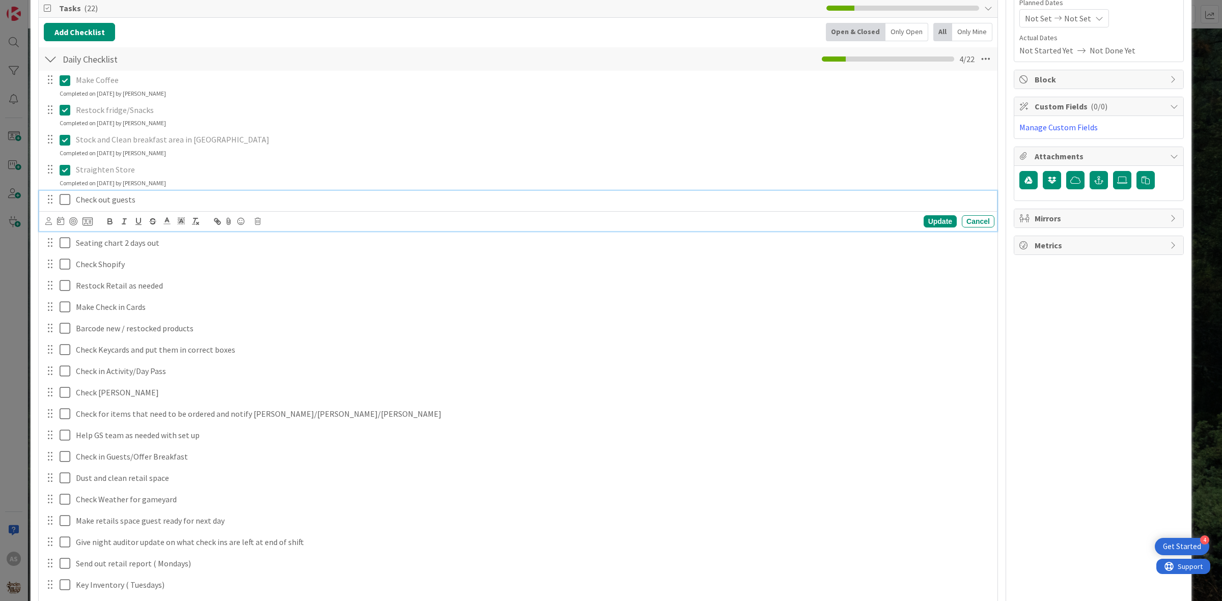
click at [69, 199] on icon at bounding box center [67, 199] width 15 height 12
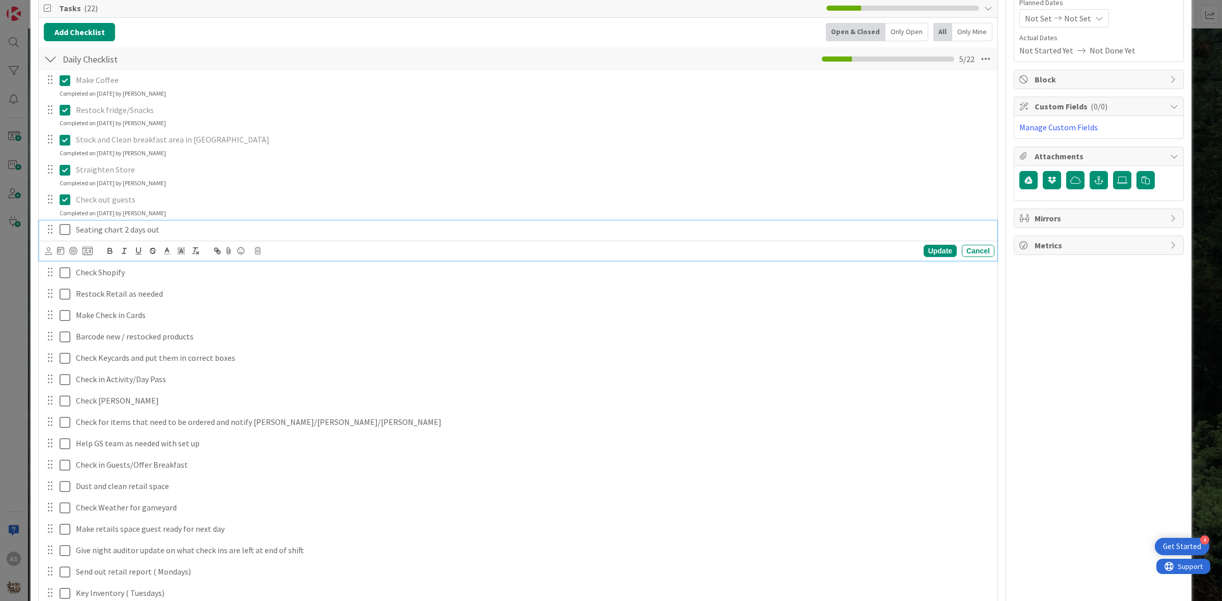
click at [64, 230] on icon at bounding box center [67, 229] width 15 height 12
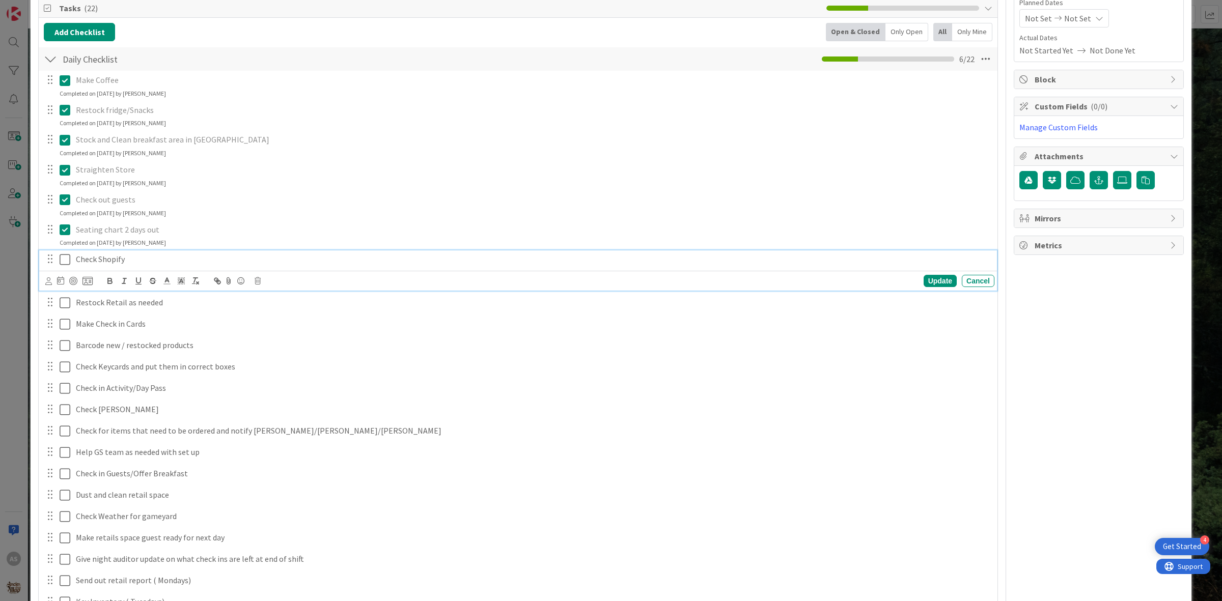
click at [61, 262] on icon at bounding box center [67, 259] width 15 height 12
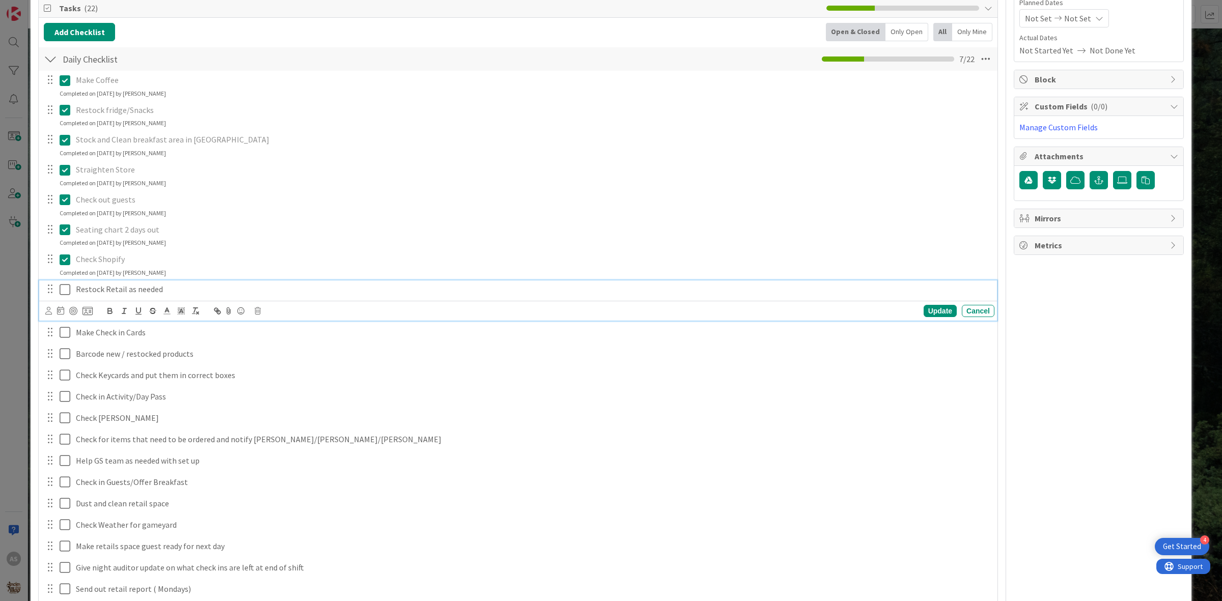
click at [62, 292] on icon at bounding box center [67, 290] width 15 height 12
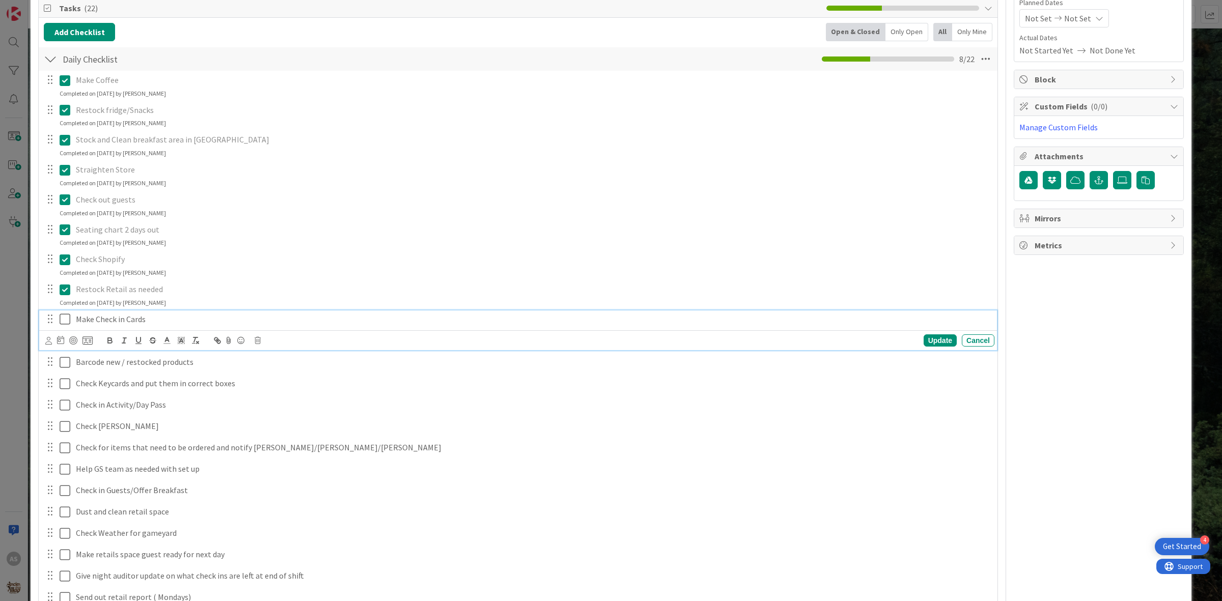
click at [60, 322] on icon at bounding box center [67, 319] width 15 height 12
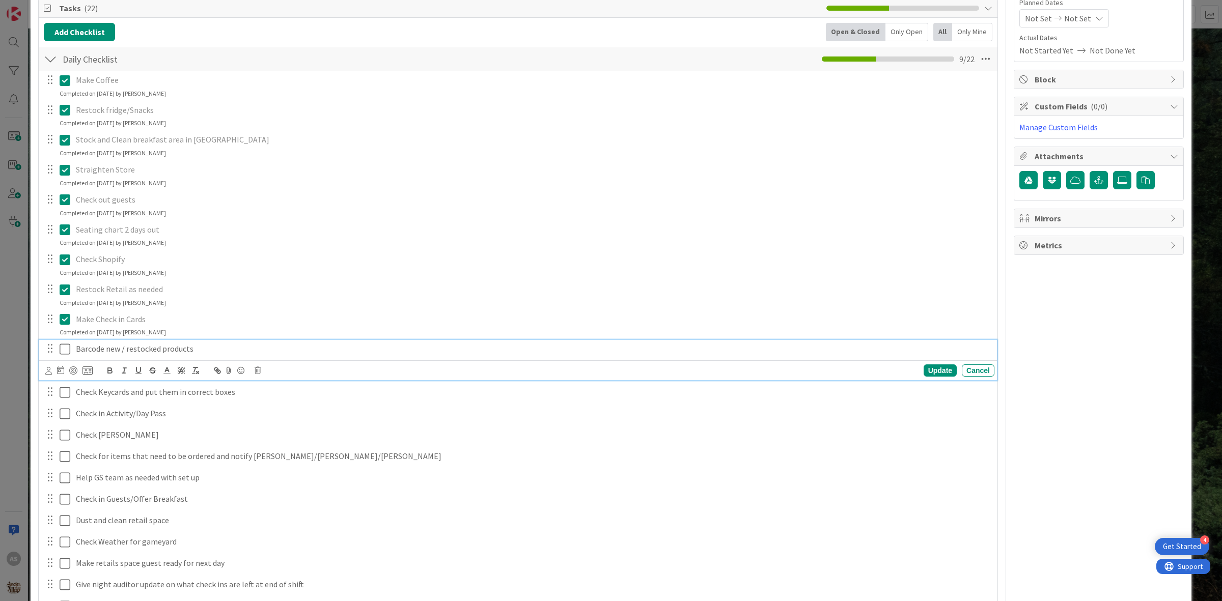
click at [67, 351] on icon at bounding box center [67, 349] width 15 height 12
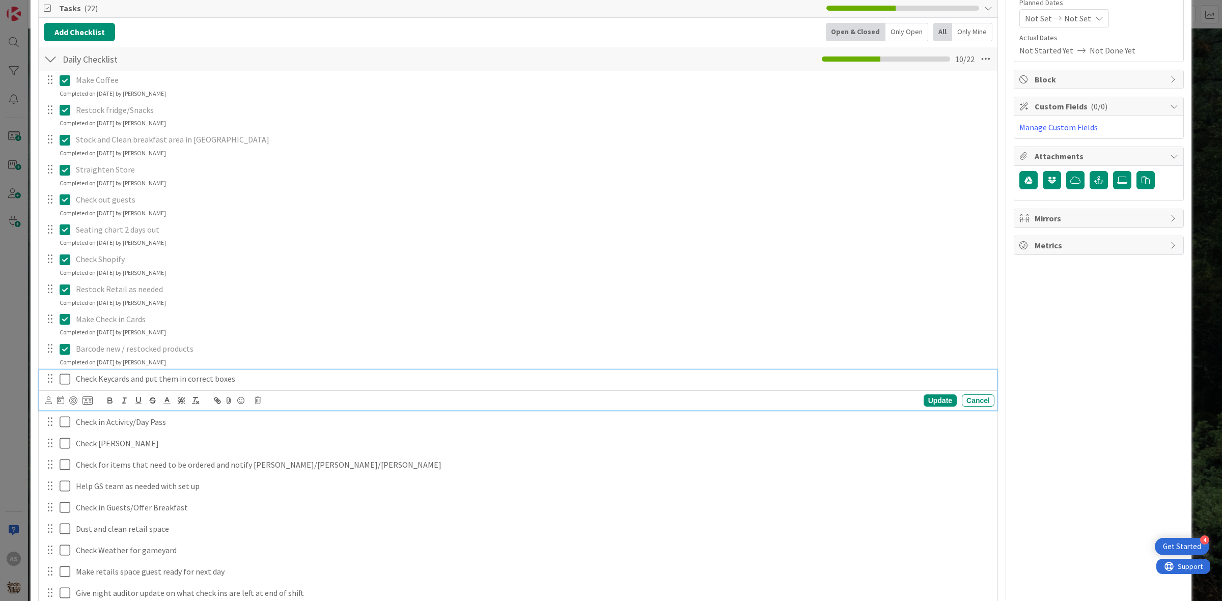
click at [65, 379] on icon at bounding box center [67, 379] width 15 height 12
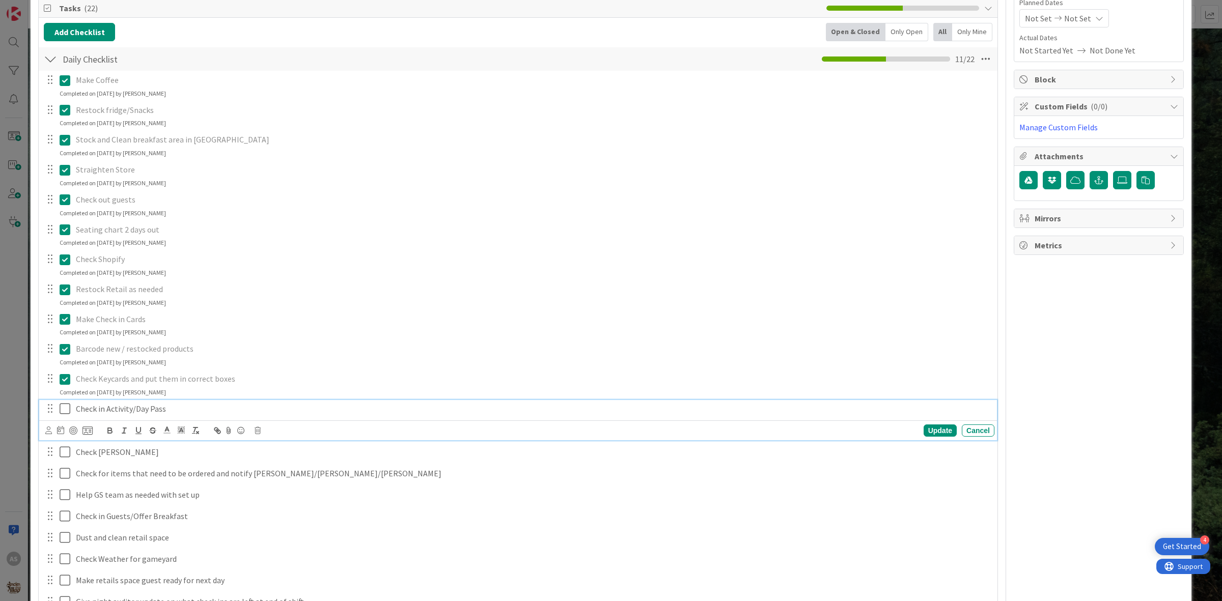
click at [63, 411] on icon at bounding box center [67, 409] width 15 height 12
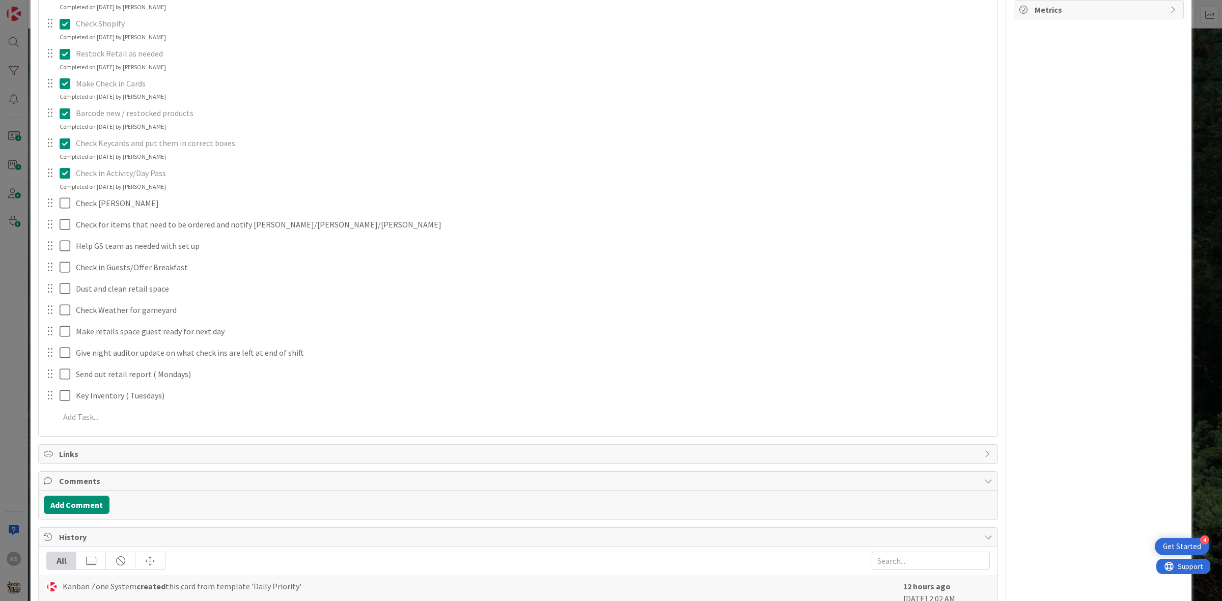
scroll to position [382, 0]
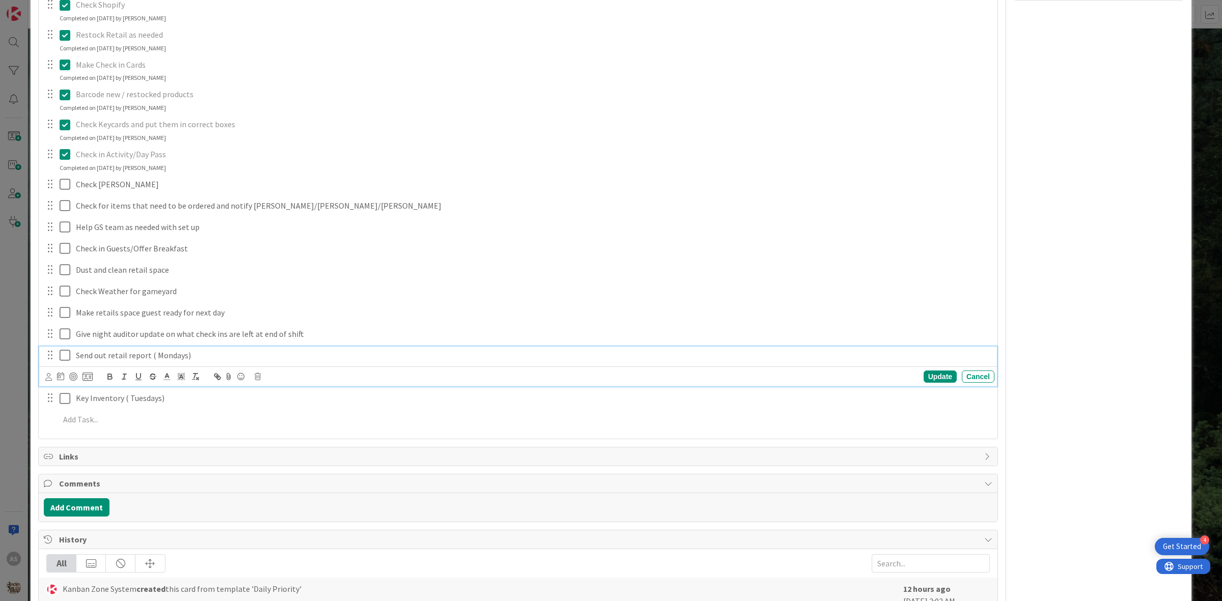
click at [64, 360] on icon at bounding box center [67, 355] width 15 height 12
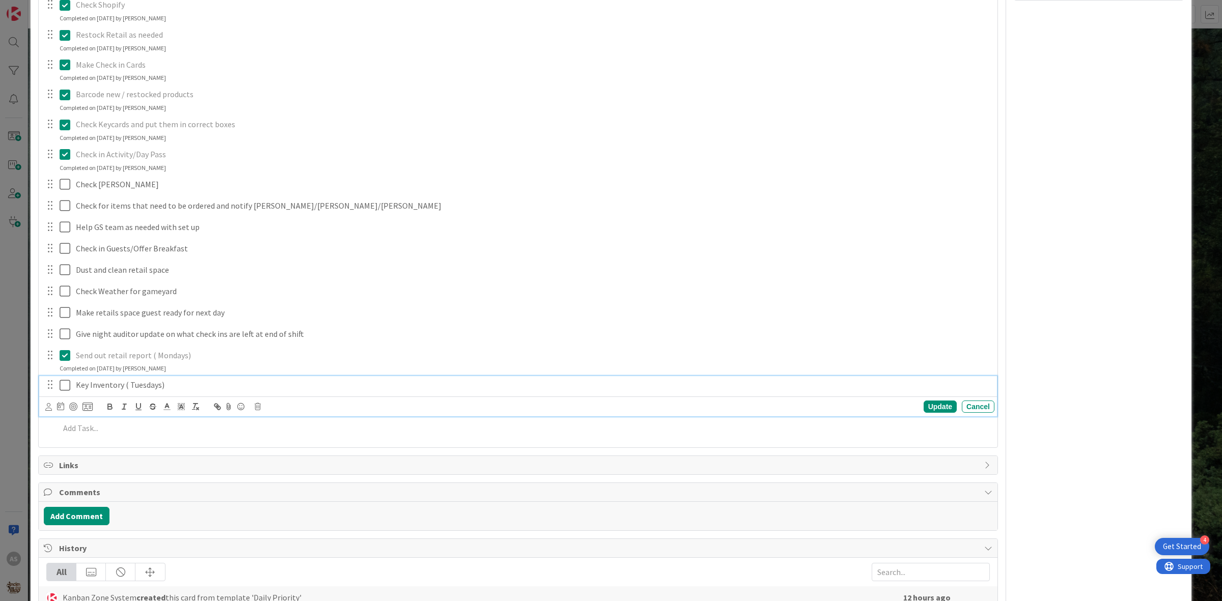
click at [62, 385] on icon at bounding box center [67, 385] width 15 height 12
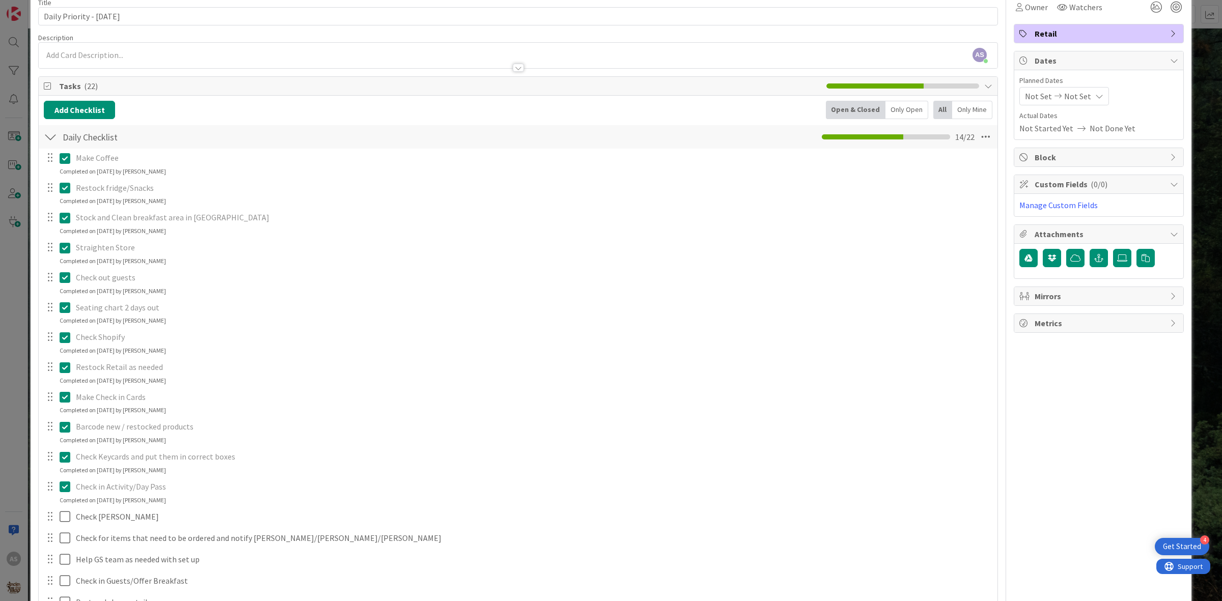
scroll to position [0, 0]
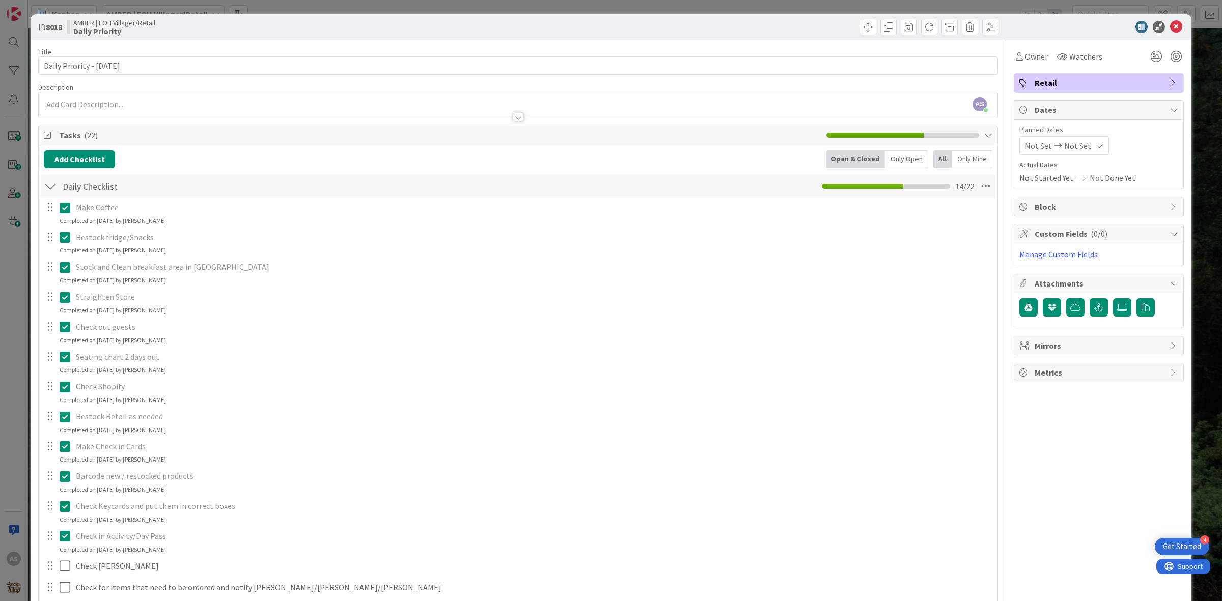
click at [1170, 33] on div "ID 8018 AMBER | FOH Villager/Retail Daily Priority" at bounding box center [611, 26] width 1161 height 25
click at [1170, 29] on icon at bounding box center [1176, 27] width 12 height 12
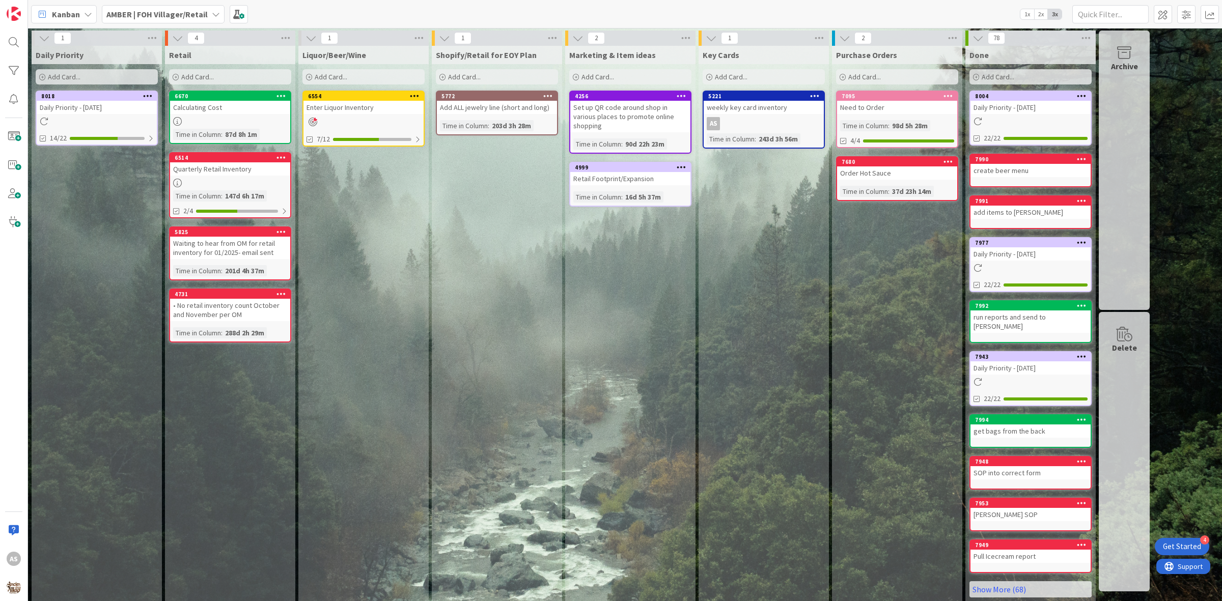
click at [112, 72] on div "Add Card..." at bounding box center [97, 76] width 122 height 15
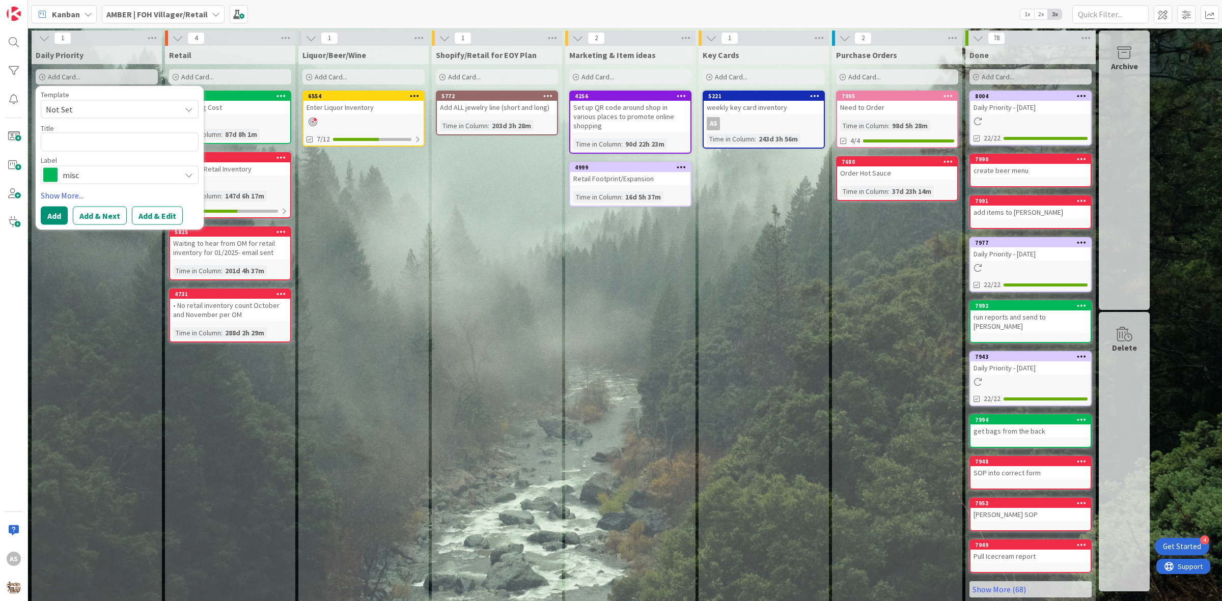
type textarea "x"
type textarea "c"
type textarea "x"
type textarea "cl"
type textarea "x"
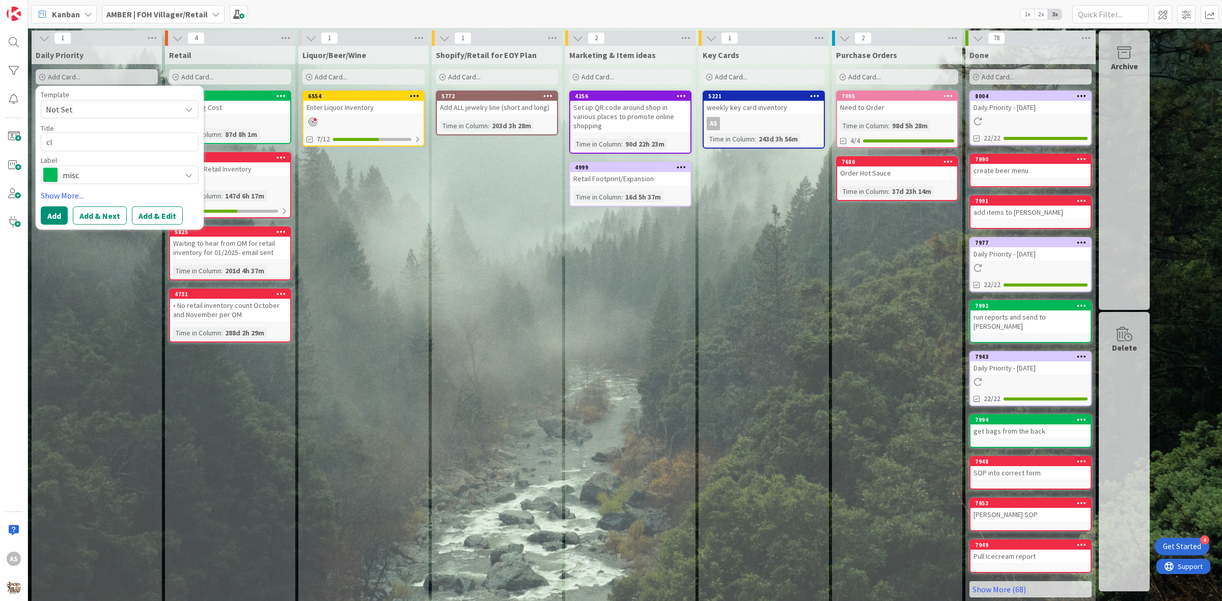
type textarea "cle"
type textarea "x"
type textarea "clea"
type textarea "x"
type textarea "clean"
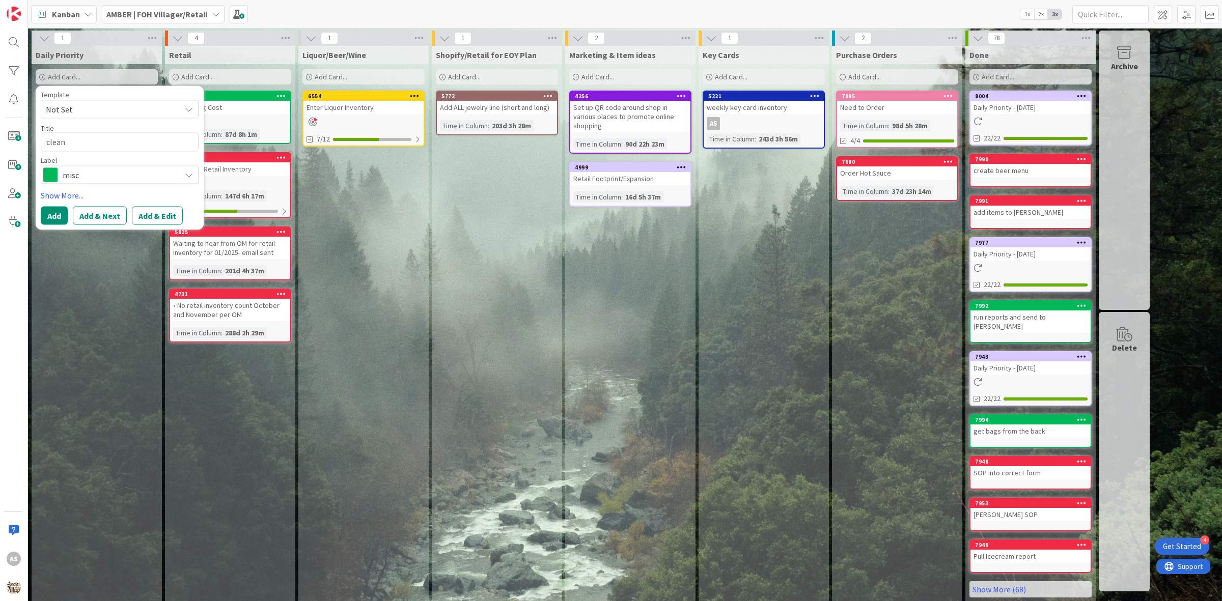
type textarea "x"
type textarea "clean"
type textarea "x"
type textarea "clean j"
type textarea "x"
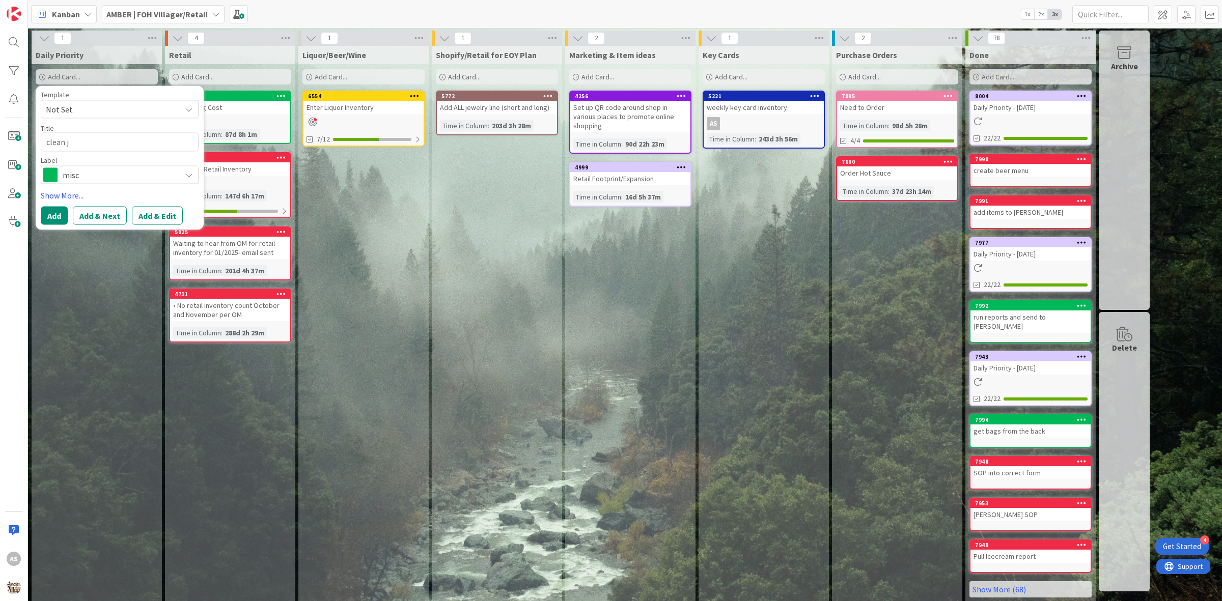
type textarea "clean je"
type textarea "x"
type textarea "clean jew"
type textarea "x"
type textarea "clean jewe"
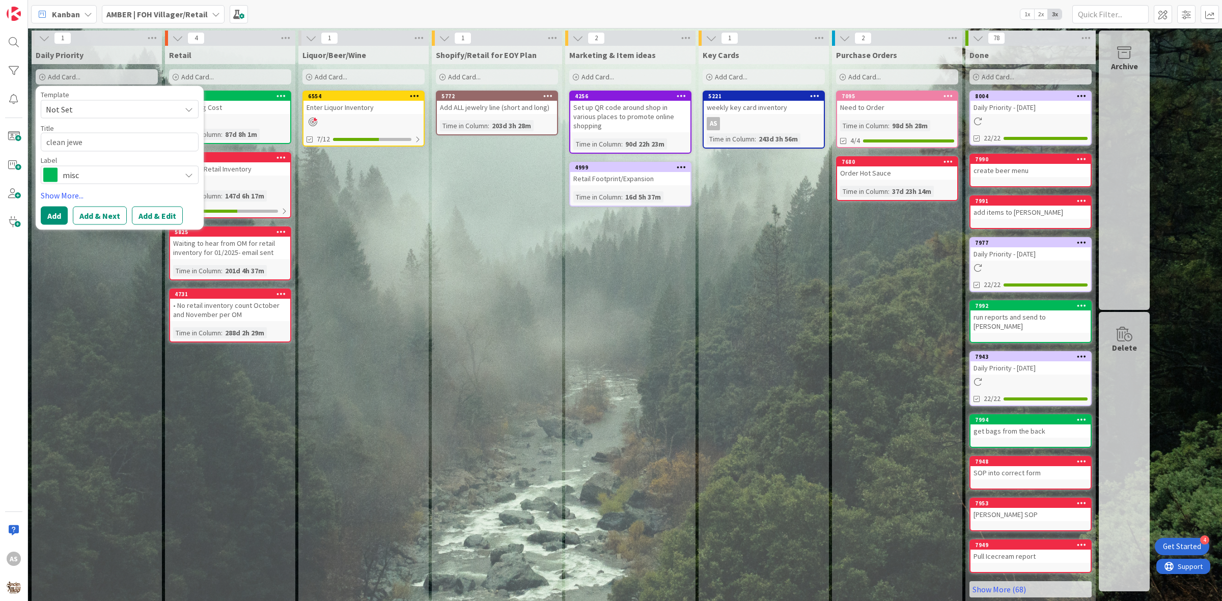
type textarea "x"
type textarea "clean jewew"
type textarea "x"
type textarea "clean jewe"
type textarea "x"
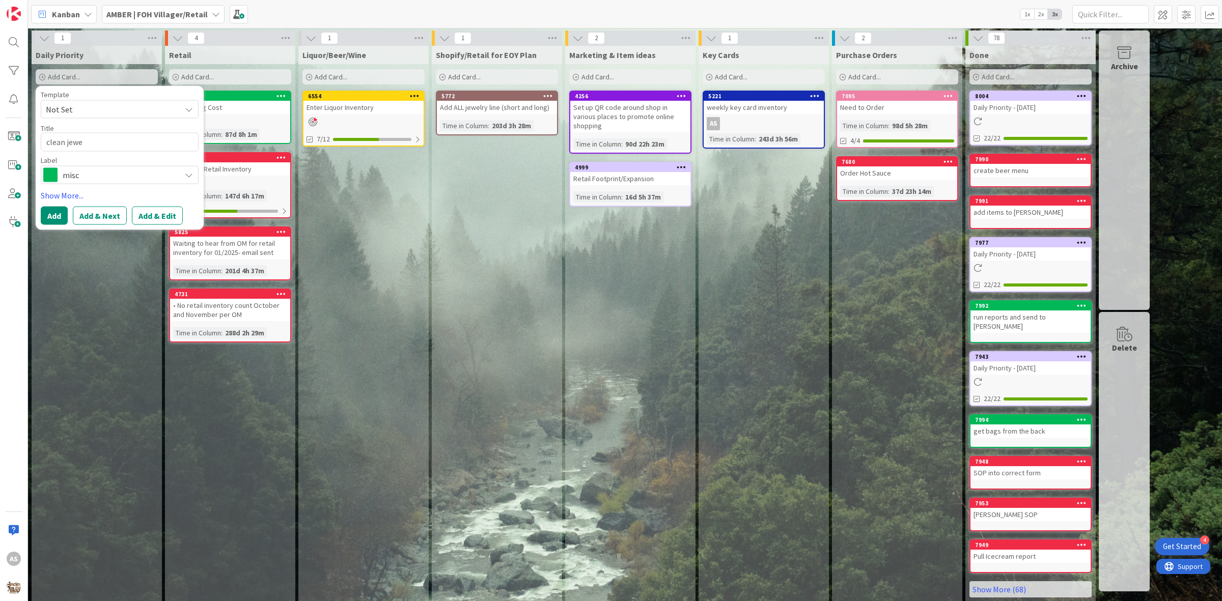
type textarea "clean jewel"
type textarea "x"
type textarea "clean jewelr"
type textarea "x"
type textarea "clean jewelry"
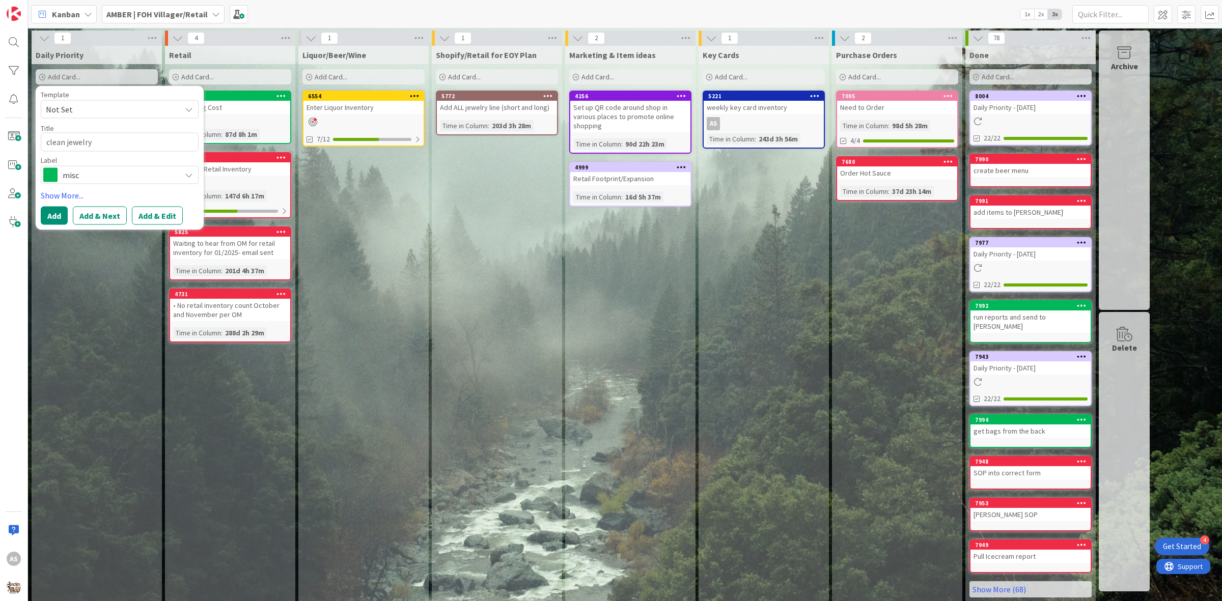
type textarea "x"
type textarea "clean jewelry"
type textarea "x"
type textarea "clean jewelry d"
type textarea "x"
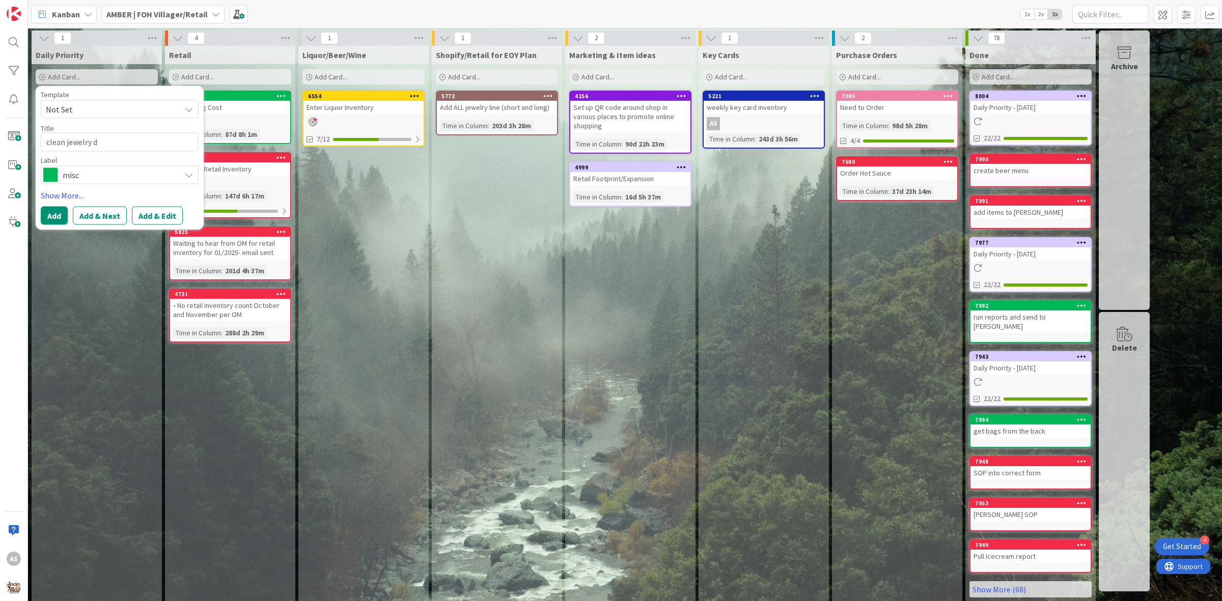
type textarea "clean jewelry di"
type textarea "x"
type textarea "clean jewelry dis"
type textarea "x"
type textarea "clean jewelry disp"
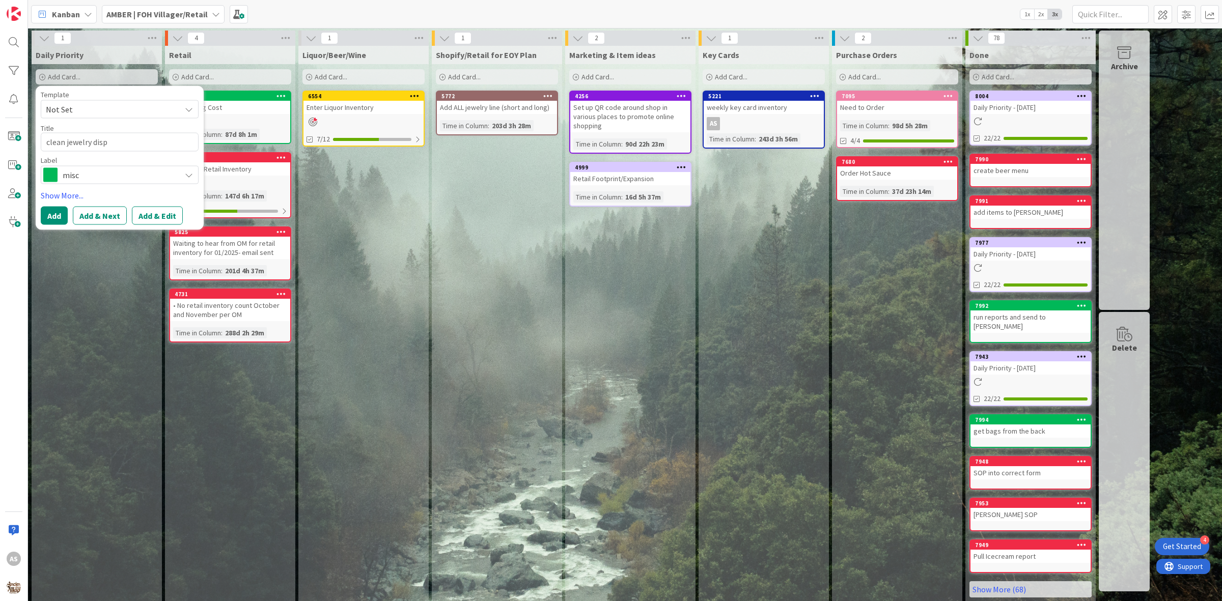
type textarea "x"
type textarea "clean jewelry displ"
type textarea "x"
type textarea "clean jewelry displa"
type textarea "x"
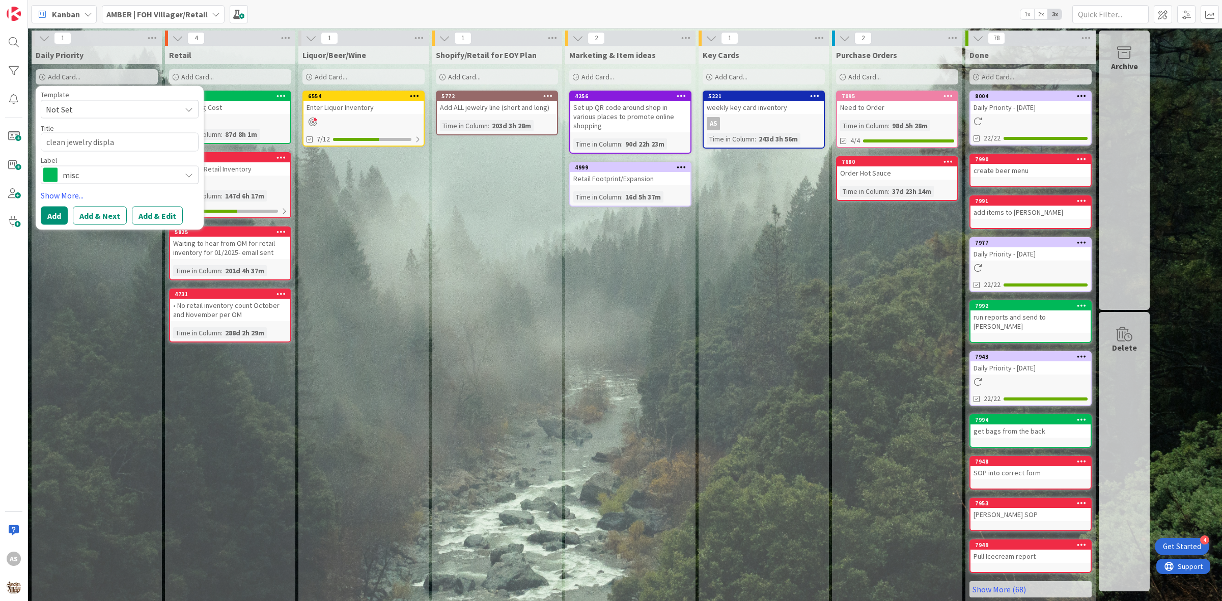
type textarea "clean jewelry display"
type textarea "x"
type textarea "clean jewelry displays"
click at [150, 172] on span "misc" at bounding box center [119, 174] width 113 height 14
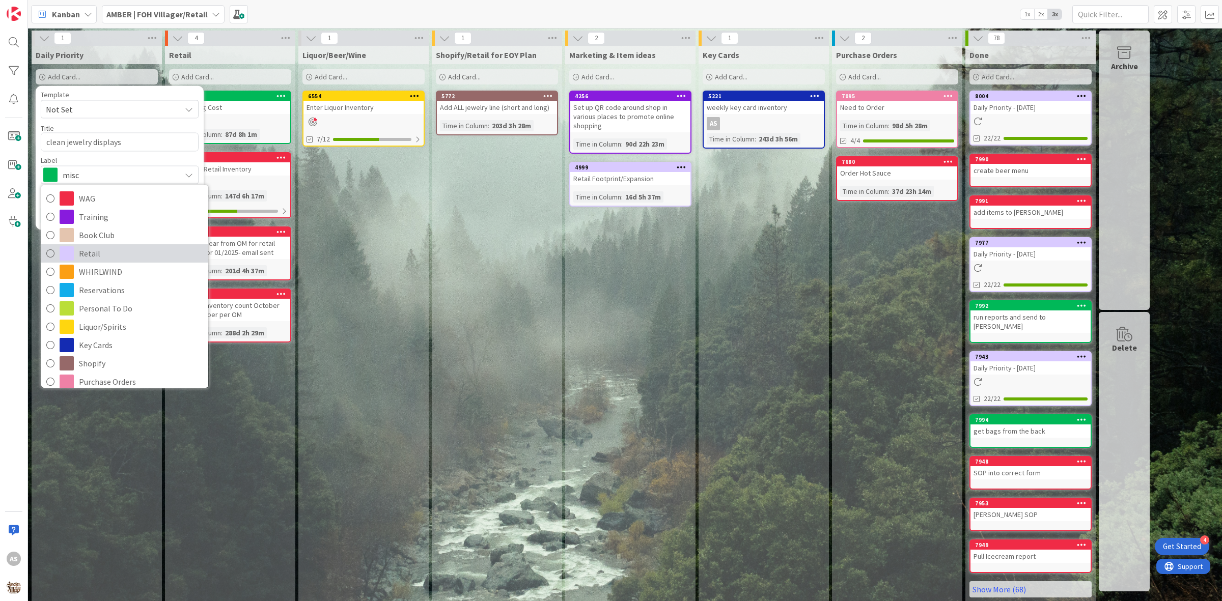
click at [79, 255] on span "Retail" at bounding box center [141, 253] width 124 height 15
type textarea "x"
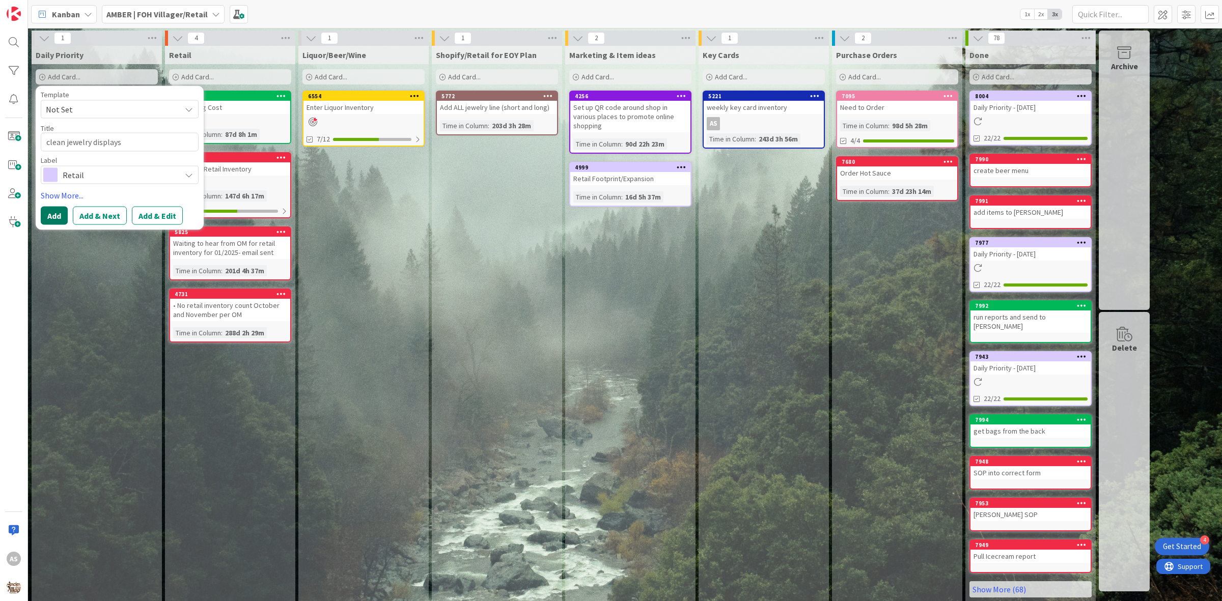
click at [58, 220] on button "Add" at bounding box center [54, 215] width 27 height 18
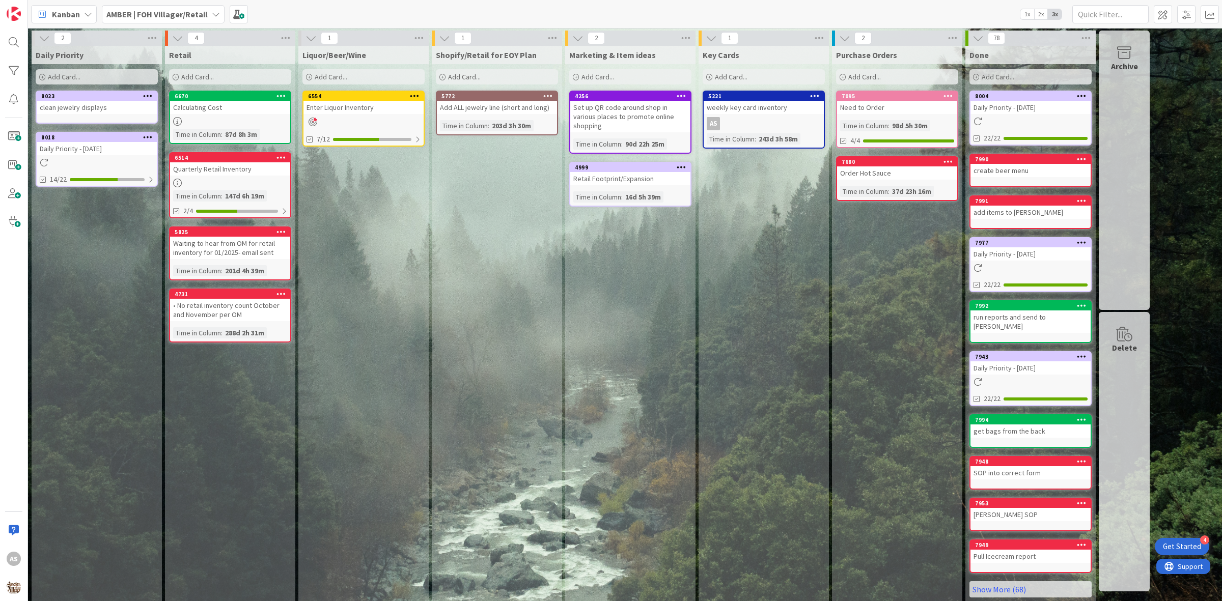
click at [176, 12] on b "AMBER | FOH Villager/Retail" at bounding box center [156, 14] width 101 height 10
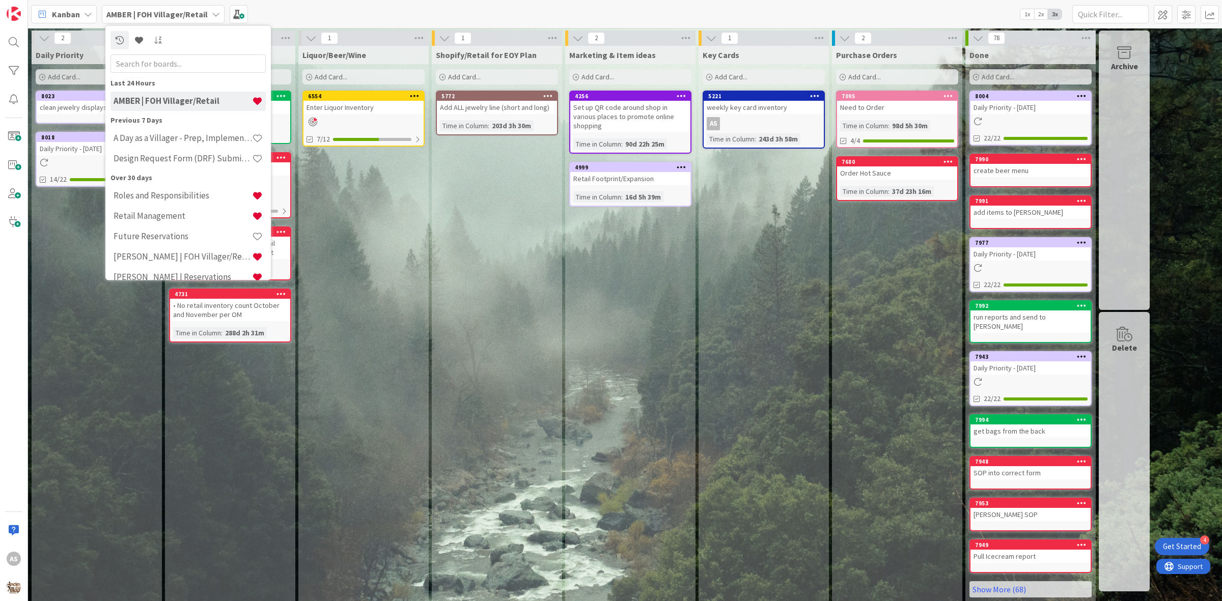
click at [395, 291] on div "Liquor/Beer/Wine Add Card... 6554 Enter Liquor Inventory 7/12" at bounding box center [363, 326] width 130 height 560
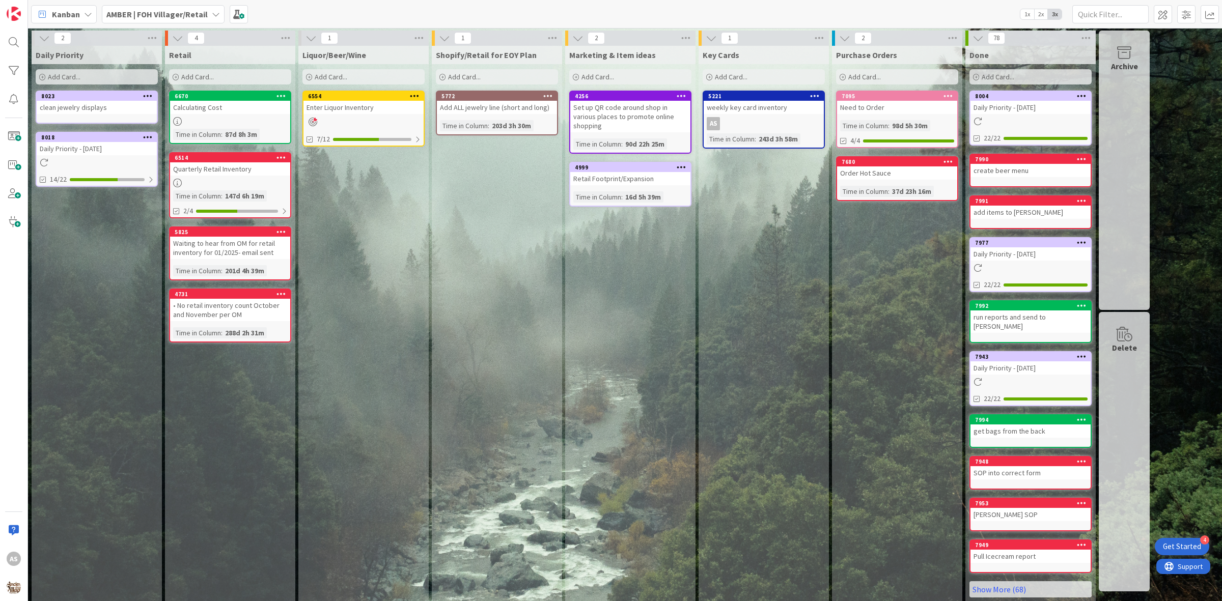
click at [168, 9] on b "AMBER | FOH Villager/Retail" at bounding box center [156, 14] width 101 height 10
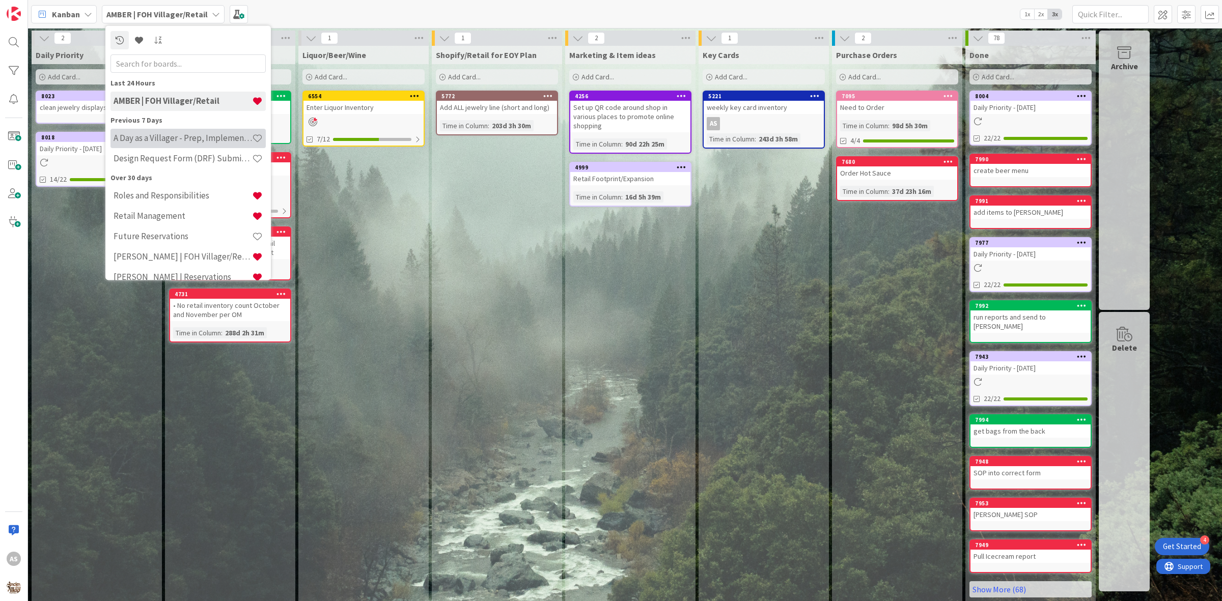
click at [159, 144] on div "A Day as a Villager - Prep, Implement and Execute" at bounding box center [187, 137] width 155 height 19
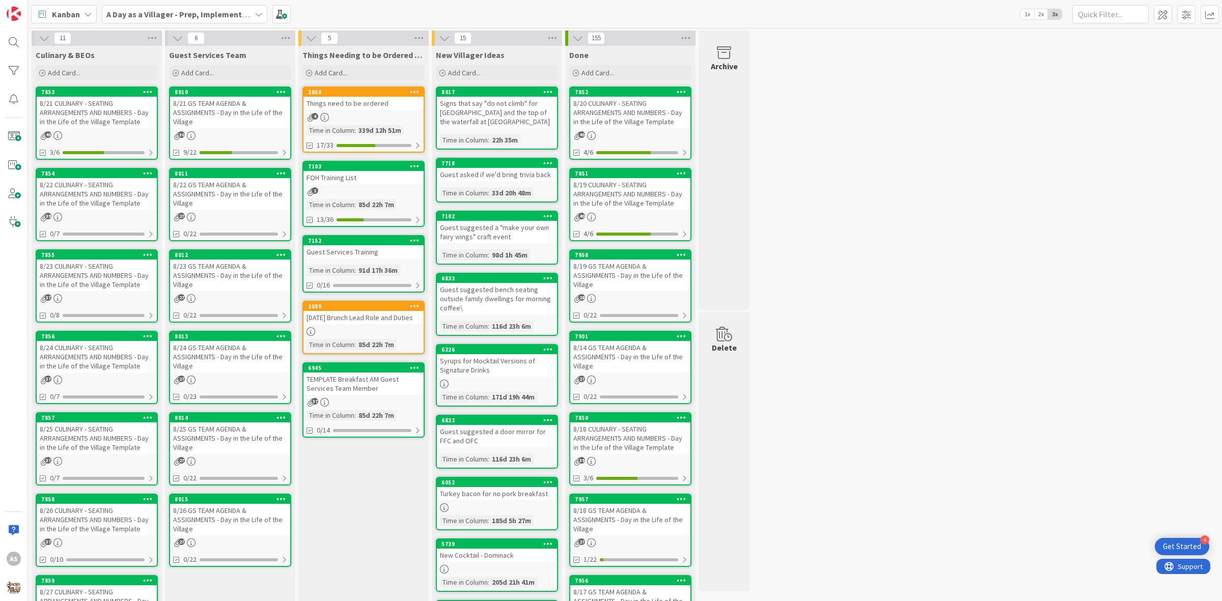
click at [381, 129] on div "339d 12h 51m" at bounding box center [380, 130] width 48 height 11
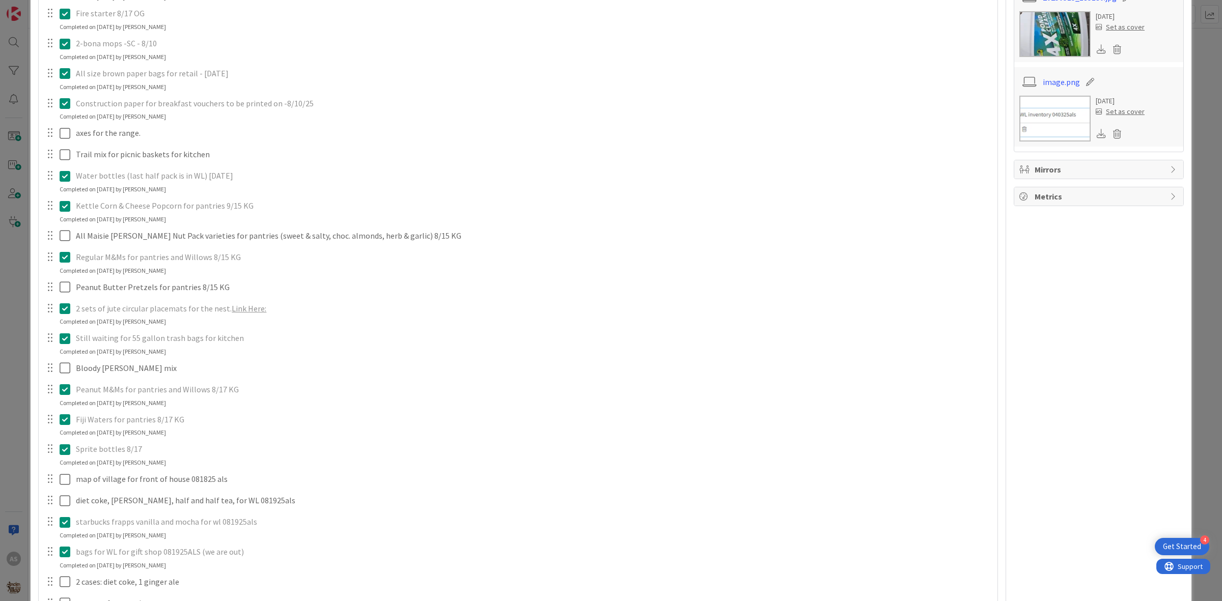
scroll to position [700, 0]
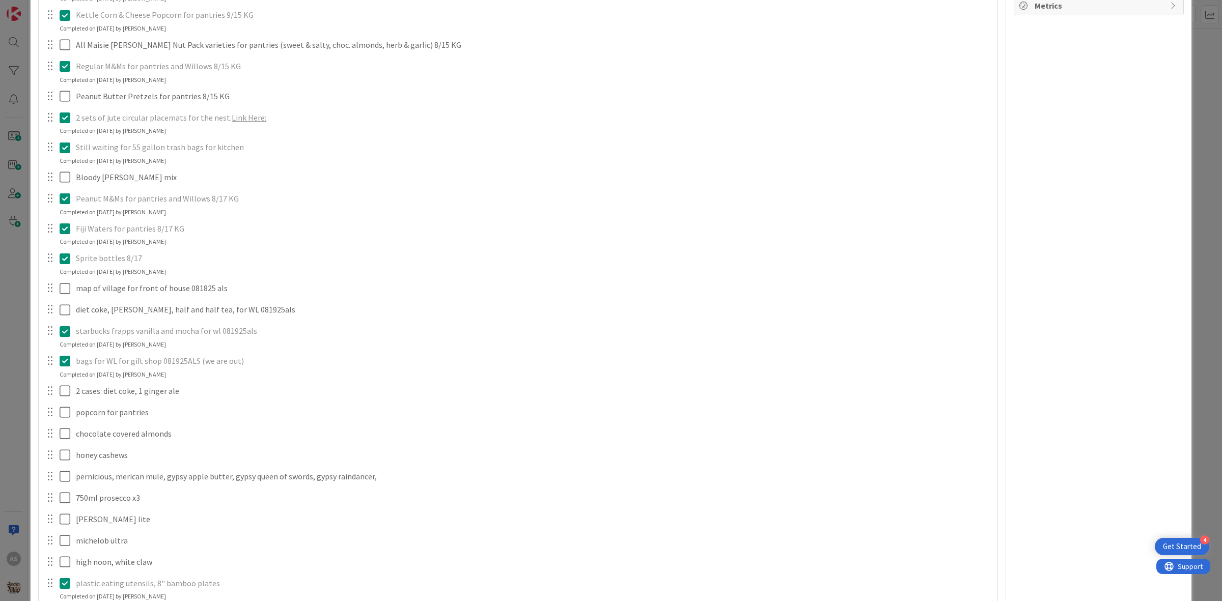
drag, startPoint x: 68, startPoint y: 366, endPoint x: 65, endPoint y: 361, distance: 5.9
click at [65, 362] on icon at bounding box center [67, 361] width 15 height 12
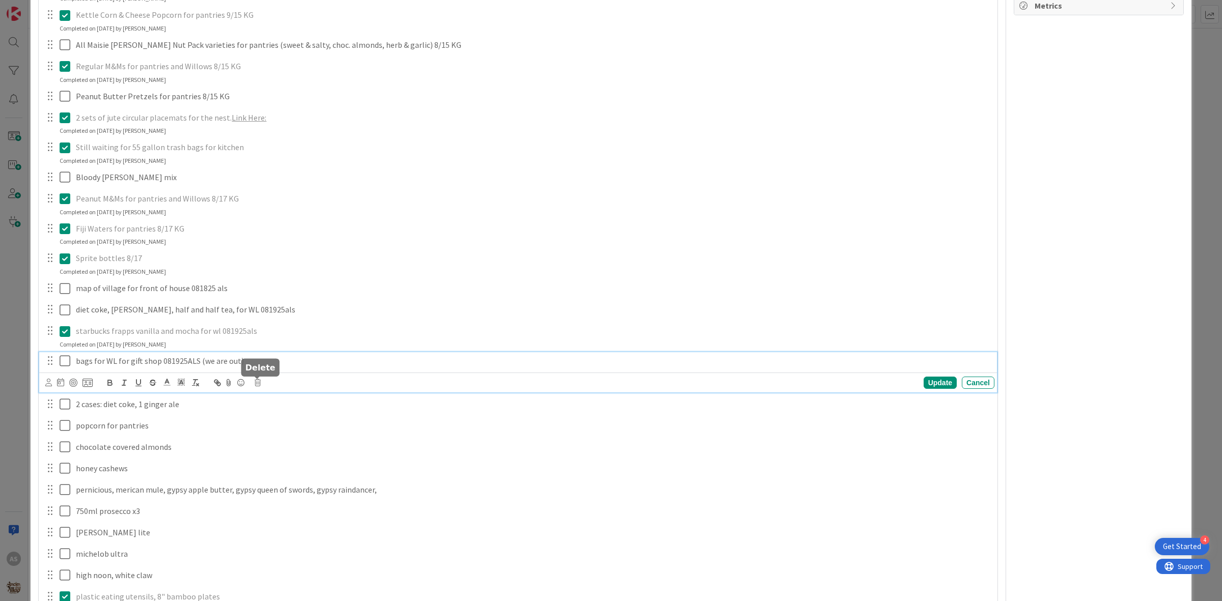
click at [255, 380] on body "4 Get Started AS Kanban A Day as a Villager - Prep, Implement and Execute 1x 2x…" at bounding box center [611, 300] width 1222 height 601
click at [258, 385] on icon at bounding box center [258, 382] width 6 height 7
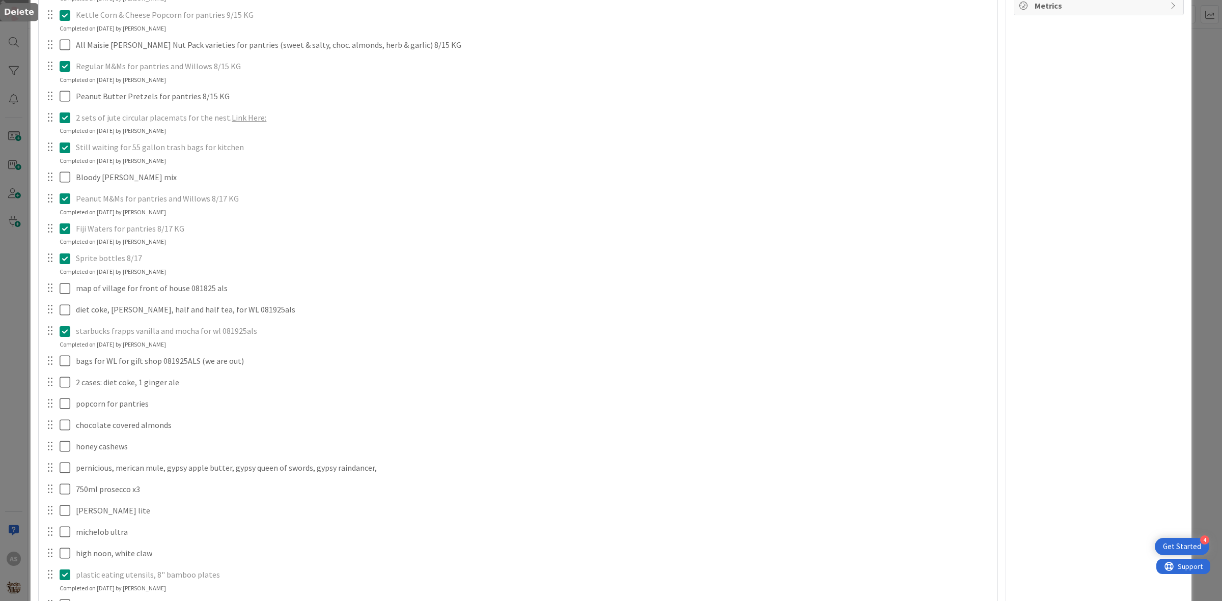
click at [278, 427] on div "In room trash bags - SC - 8/21 Update Cancel Completed on 08/21/2025 by Olivia …" at bounding box center [518, 92] width 948 height 1138
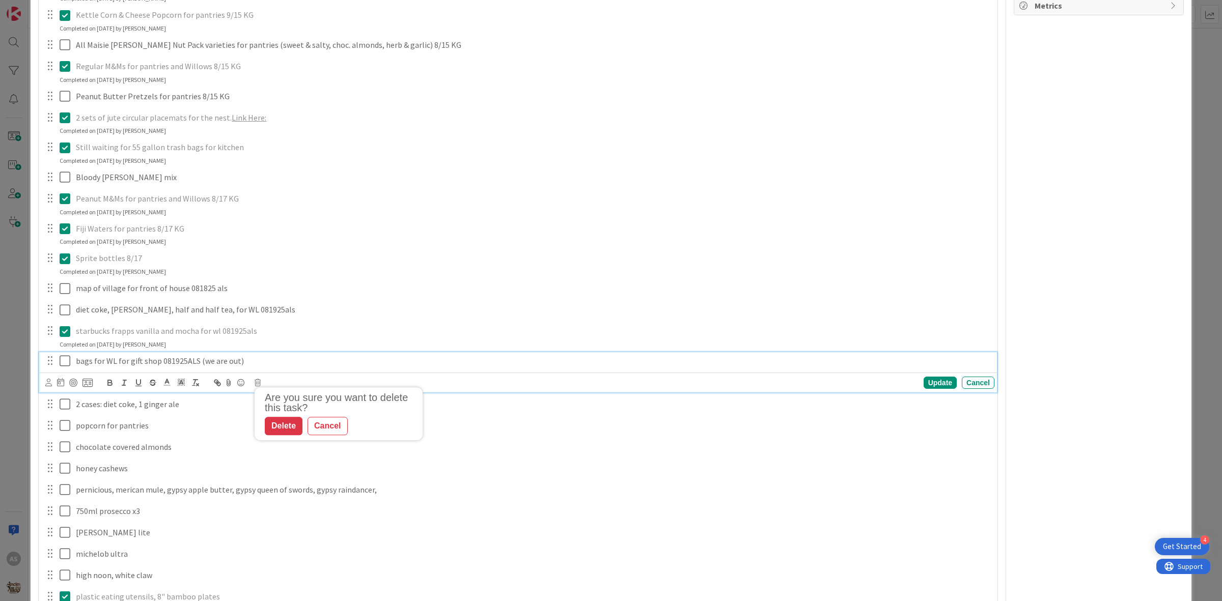
click at [223, 356] on p "bags for WL for gift shop 081925ALS (we are out)" at bounding box center [533, 361] width 914 height 12
click at [258, 384] on icon at bounding box center [258, 382] width 6 height 7
click at [278, 429] on div "Delete" at bounding box center [284, 426] width 38 height 18
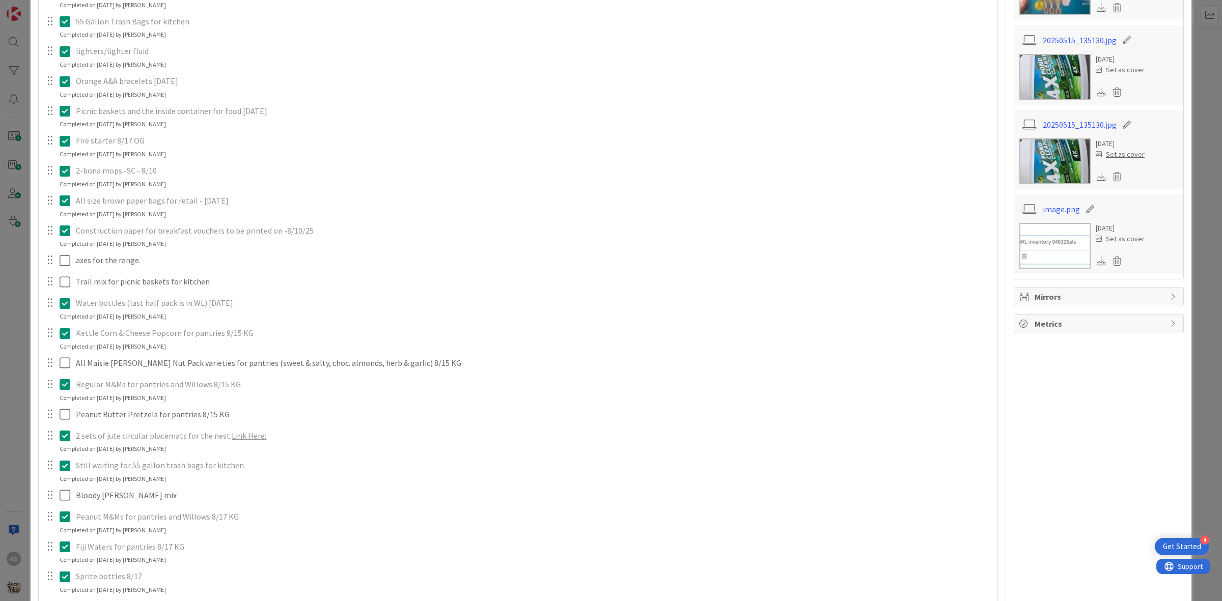
scroll to position [318, 0]
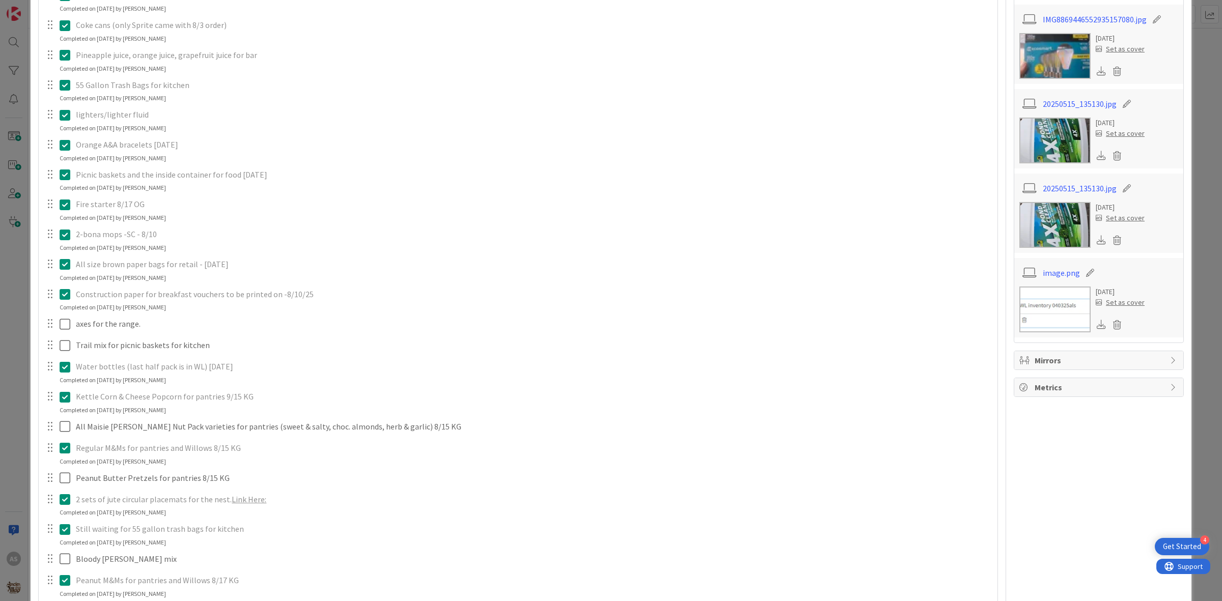
click at [65, 266] on icon at bounding box center [67, 264] width 15 height 12
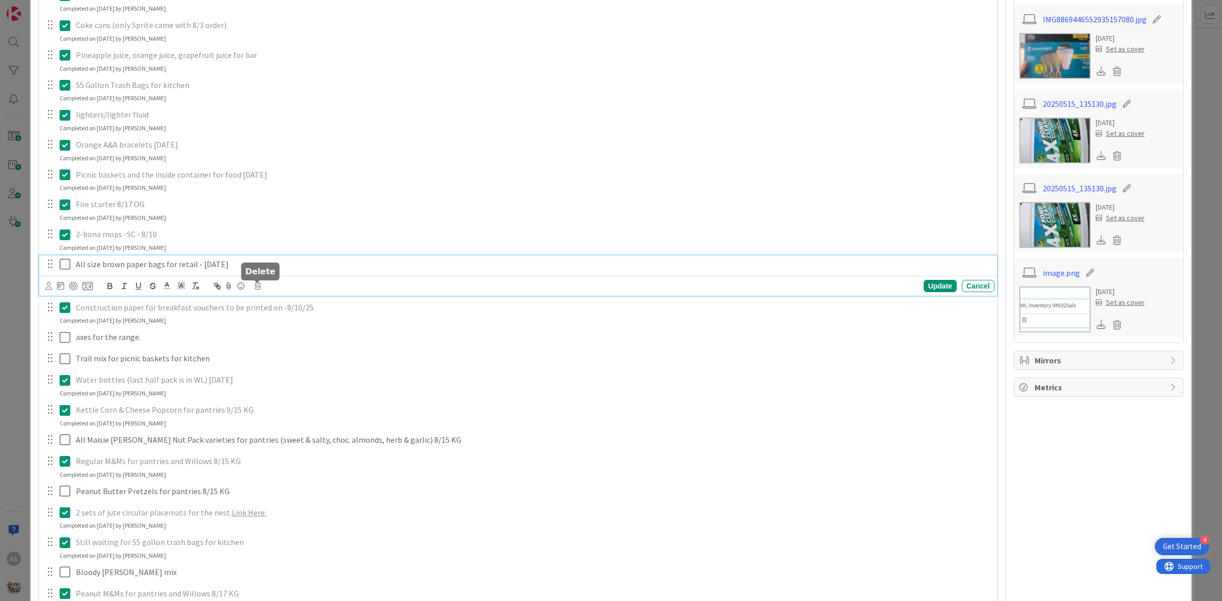
click at [258, 289] on icon at bounding box center [258, 285] width 6 height 7
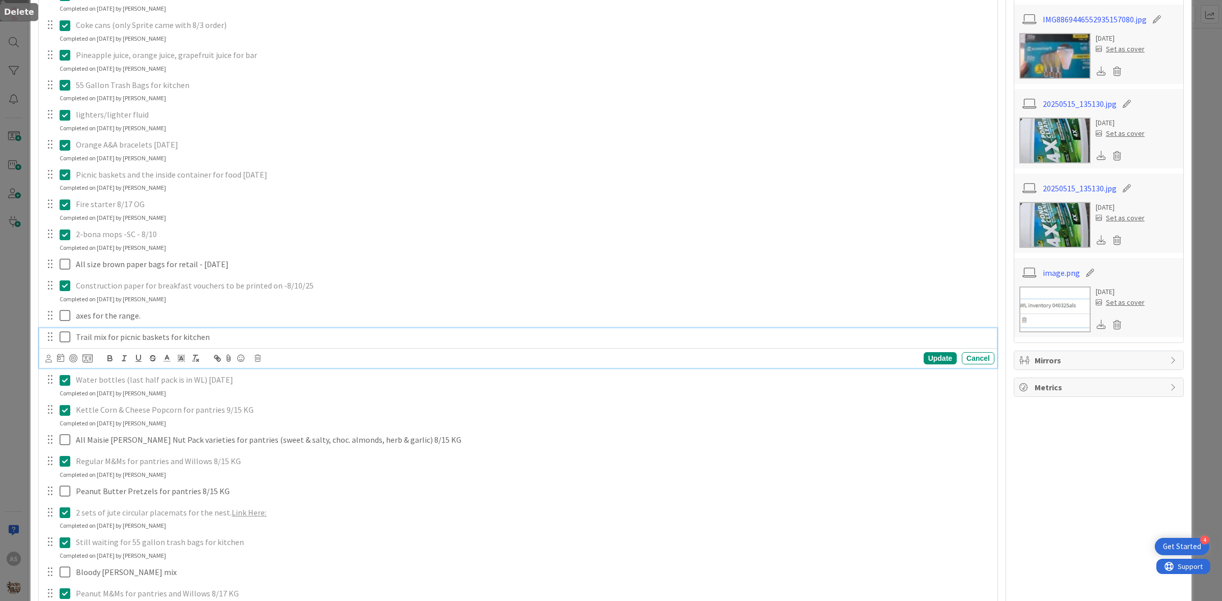
click at [274, 330] on div "In room trash bags - SC - 8/21 Update Cancel Completed on 08/21/2025 by Olivia …" at bounding box center [518, 469] width 948 height 1129
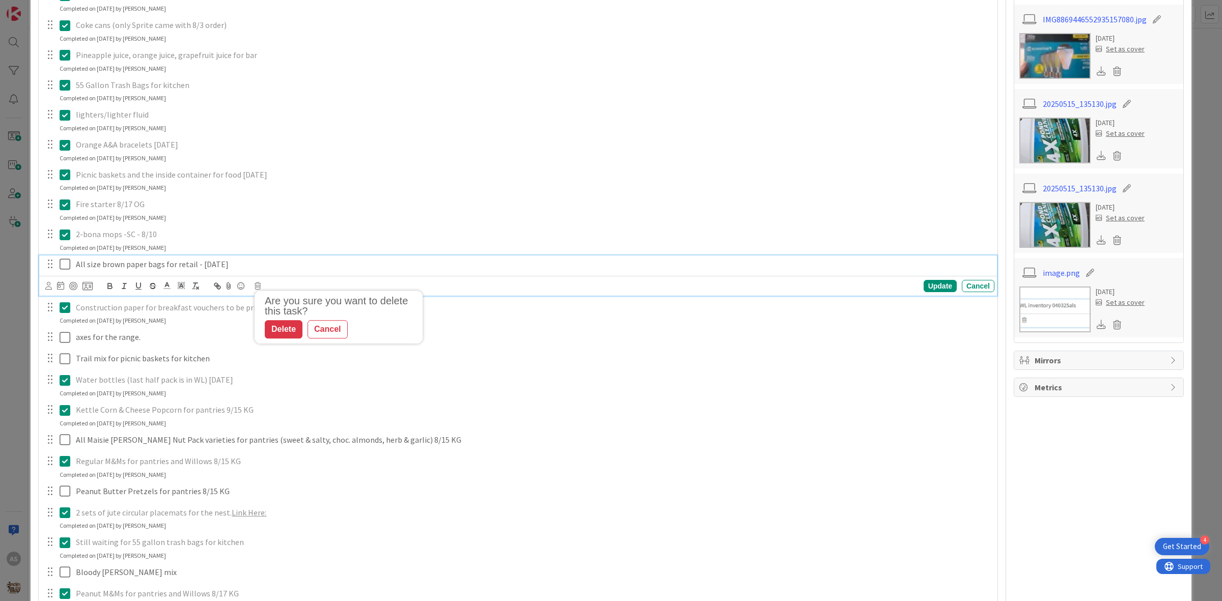
click at [212, 265] on p "All size brown paper bags for retail - 8/10/25" at bounding box center [533, 265] width 914 height 12
click at [259, 288] on icon at bounding box center [258, 285] width 6 height 7
click at [272, 328] on div "Delete" at bounding box center [284, 329] width 38 height 18
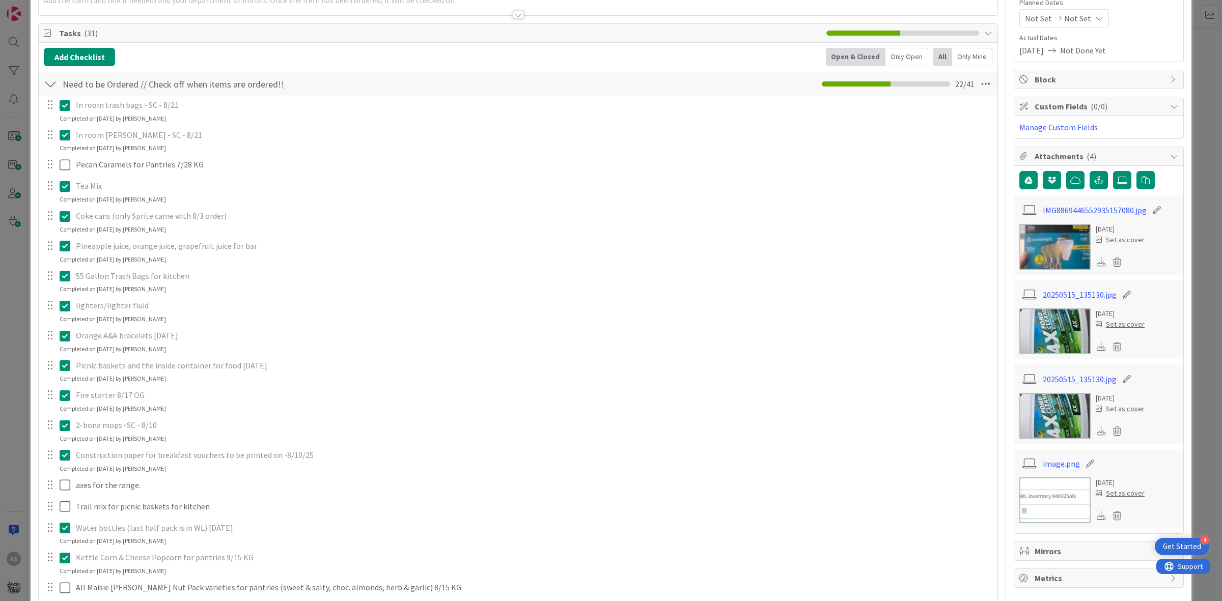
scroll to position [191, 0]
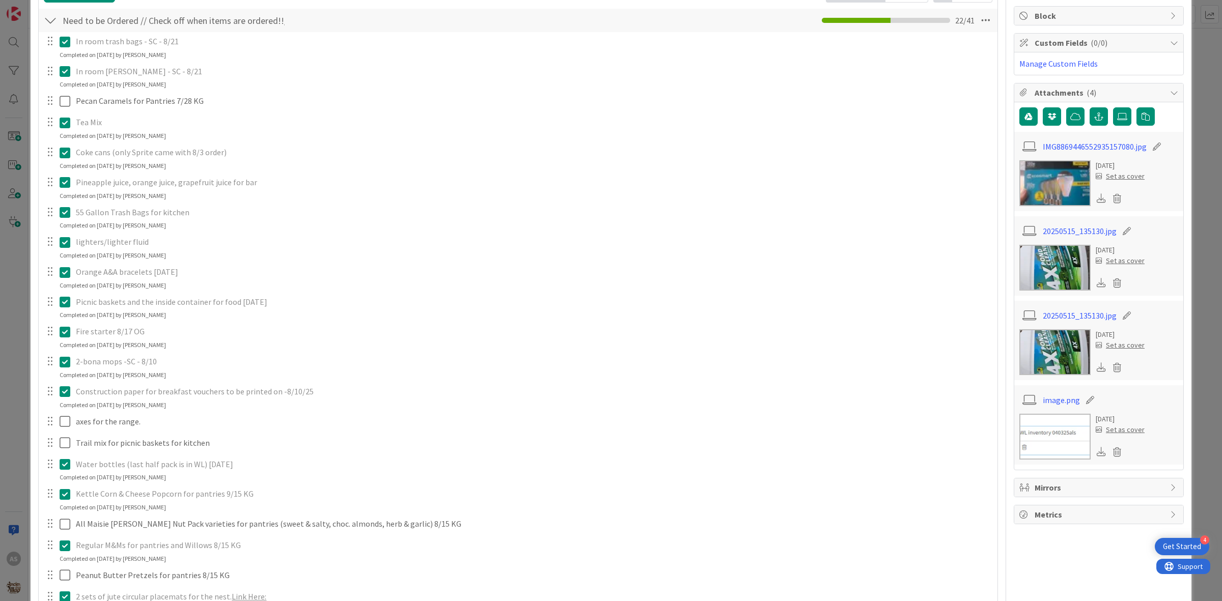
click at [59, 181] on div at bounding box center [57, 183] width 29 height 18
click at [65, 184] on icon at bounding box center [67, 182] width 15 height 12
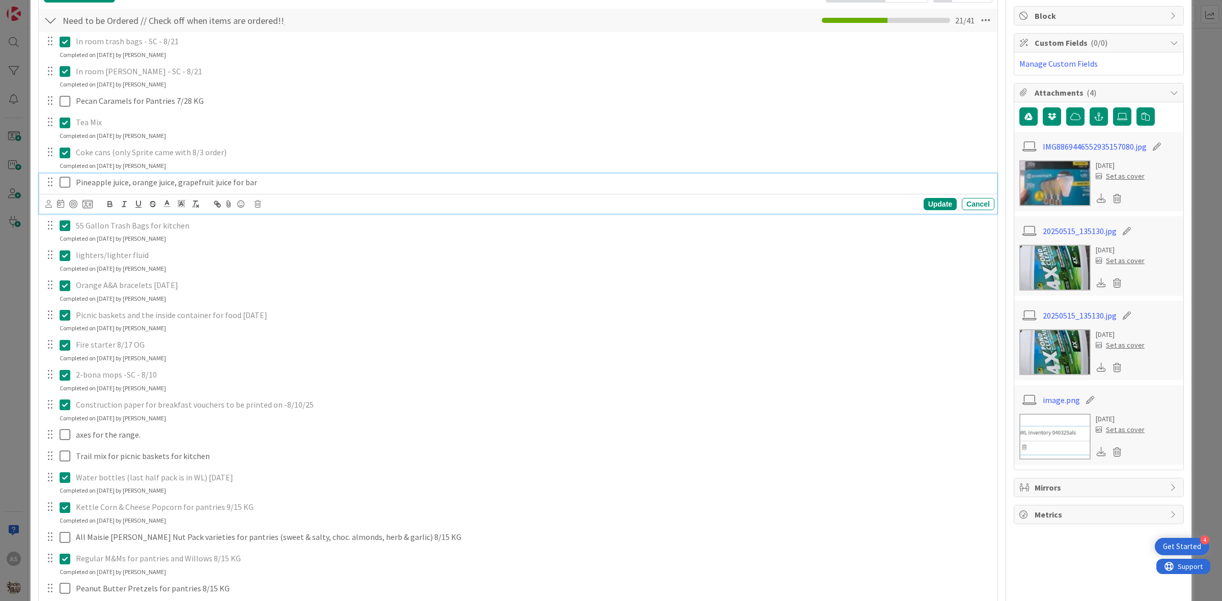
drag, startPoint x: 263, startPoint y: 183, endPoint x: 257, endPoint y: 182, distance: 6.2
click at [257, 182] on p "Pineapple juice, orange juice, grapefruit juice for bar" at bounding box center [533, 183] width 914 height 12
drag, startPoint x: 227, startPoint y: 180, endPoint x: 176, endPoint y: 185, distance: 51.7
click at [176, 185] on p "Pineapple juice, orange juice, grapefruit juice for bar" at bounding box center [533, 183] width 914 height 12
click at [428, 180] on p "Pineapple juice, orange juice, for bar" at bounding box center [533, 183] width 914 height 12
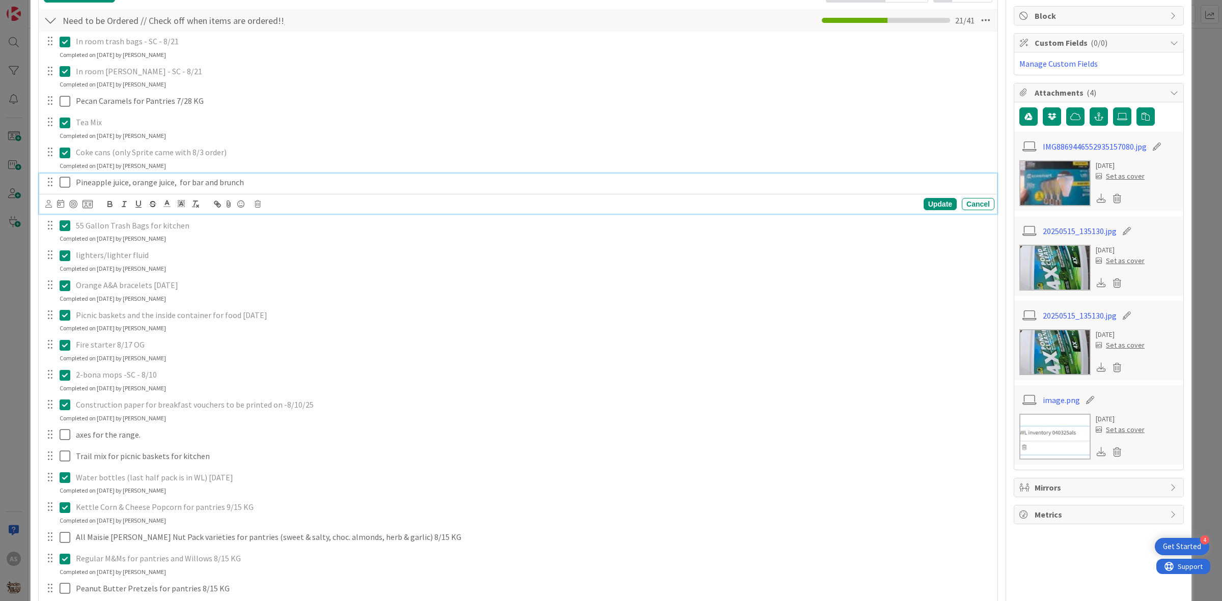
drag, startPoint x: 69, startPoint y: 174, endPoint x: 68, endPoint y: 181, distance: 6.8
click at [69, 176] on div at bounding box center [57, 183] width 29 height 18
click at [68, 182] on icon at bounding box center [67, 182] width 15 height 12
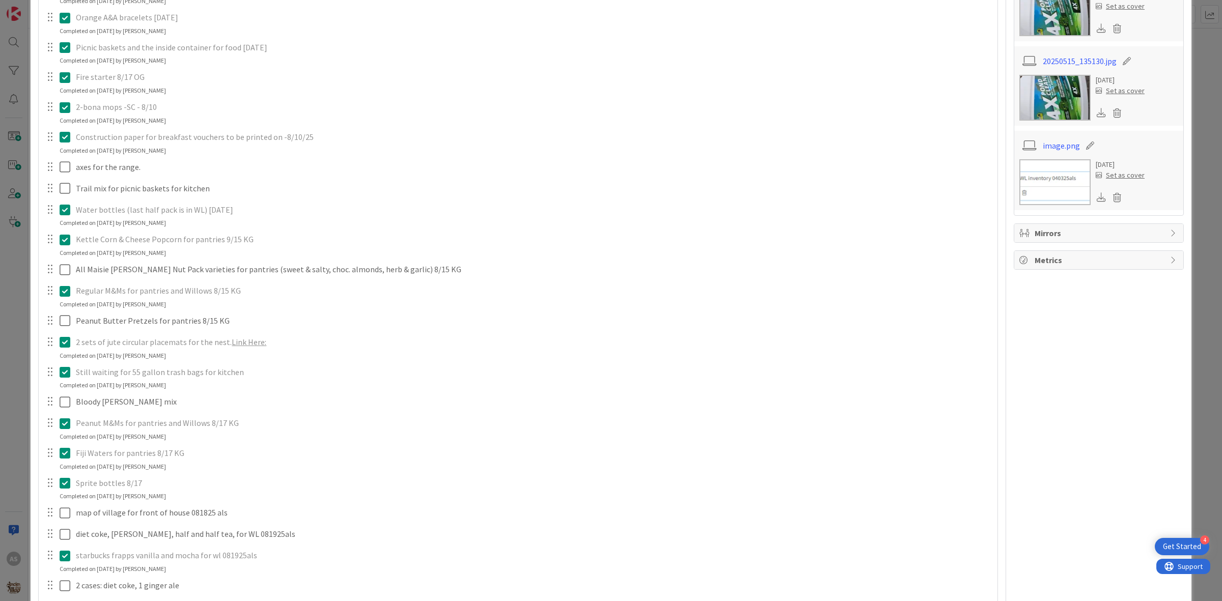
scroll to position [509, 0]
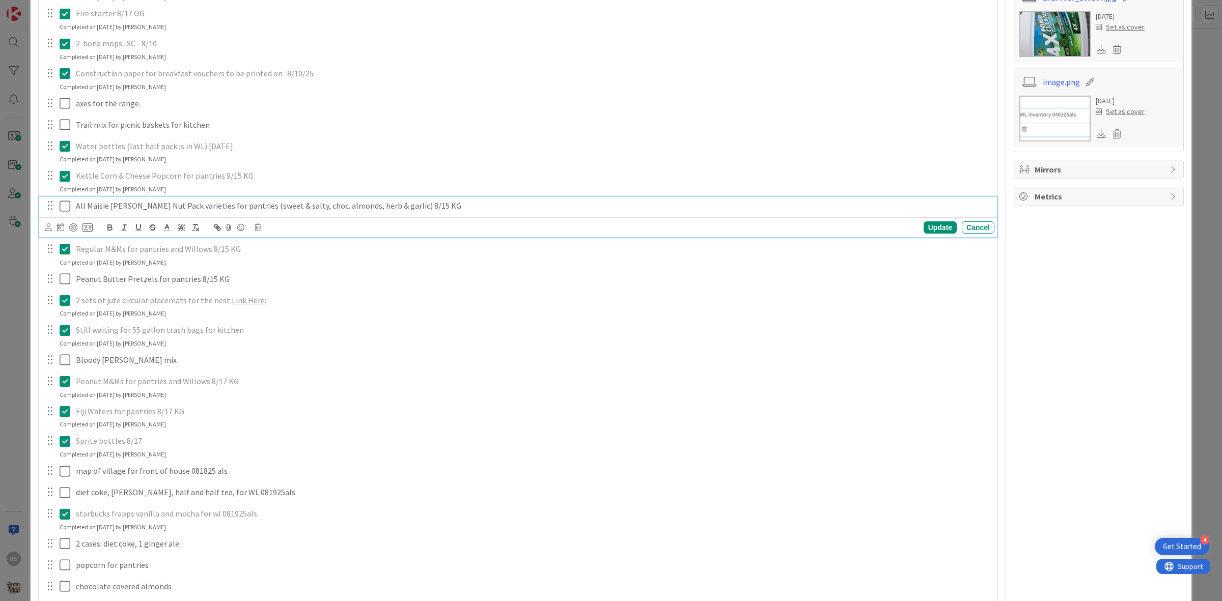
click at [155, 205] on p "All Maisie Jane Nut Pack varieties for pantries (sweet & salty, choc. almonds, …" at bounding box center [533, 206] width 914 height 12
click at [256, 228] on icon at bounding box center [258, 227] width 6 height 7
click at [289, 273] on div "Delete" at bounding box center [284, 271] width 38 height 18
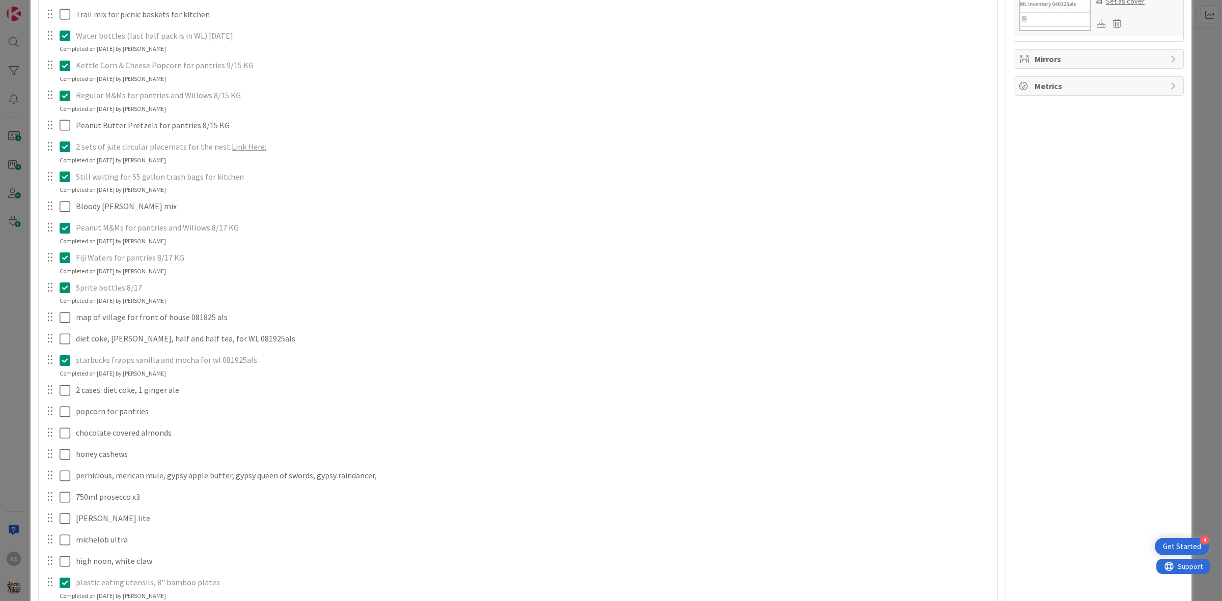
scroll to position [636, 0]
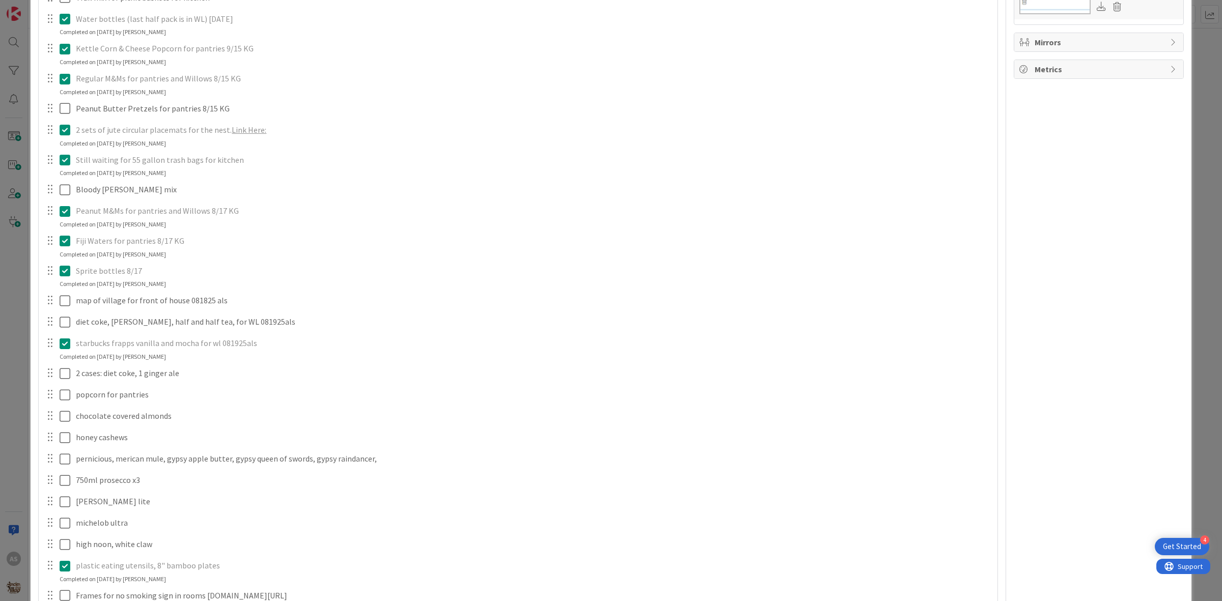
click at [58, 265] on div at bounding box center [57, 271] width 29 height 18
click at [60, 267] on icon at bounding box center [67, 271] width 15 height 12
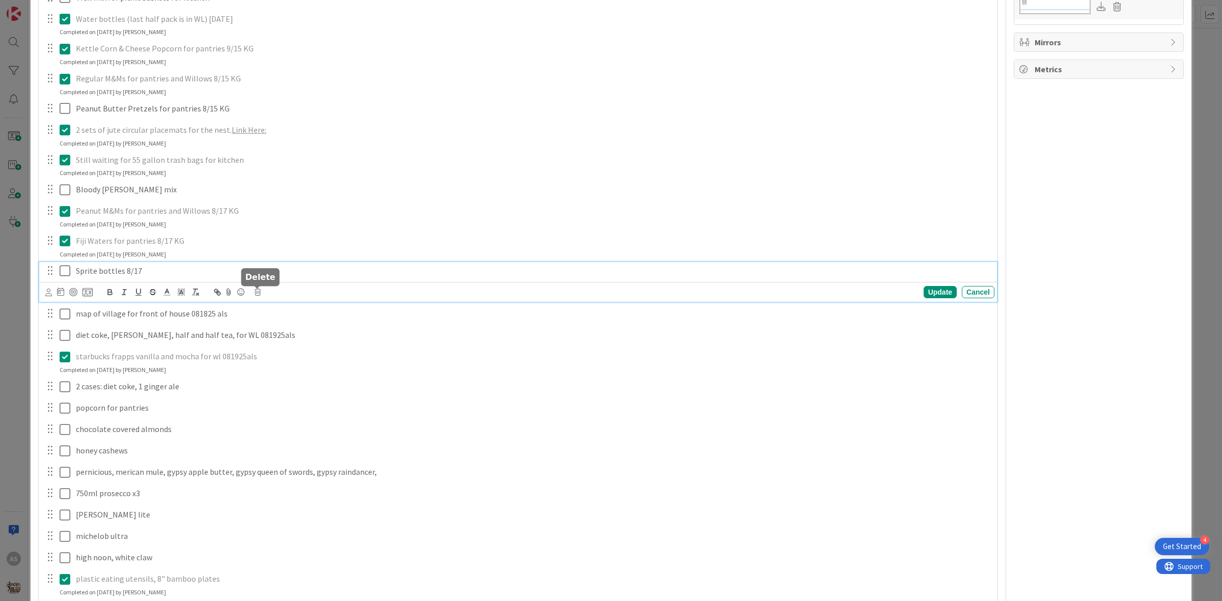
click at [258, 293] on icon at bounding box center [258, 292] width 6 height 7
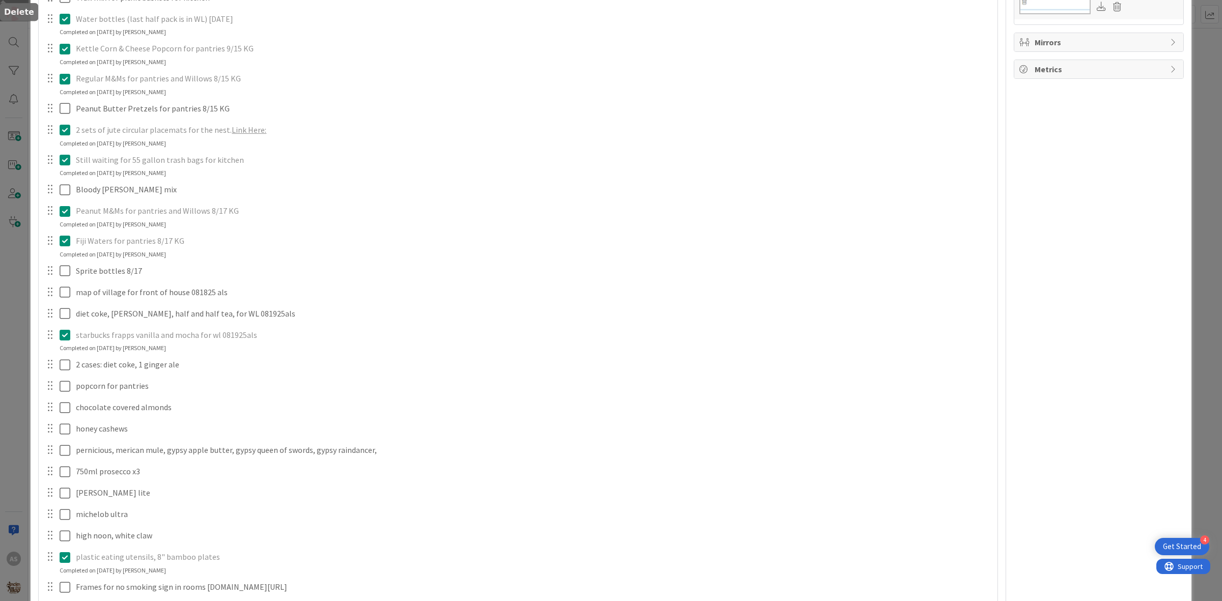
drag, startPoint x: 288, startPoint y: 331, endPoint x: 285, endPoint y: 325, distance: 6.8
click at [289, 331] on div "In room trash bags - SC - 8/21 Update Cancel Completed on 08/21/2025 by Olivia …" at bounding box center [518, 115] width 948 height 1056
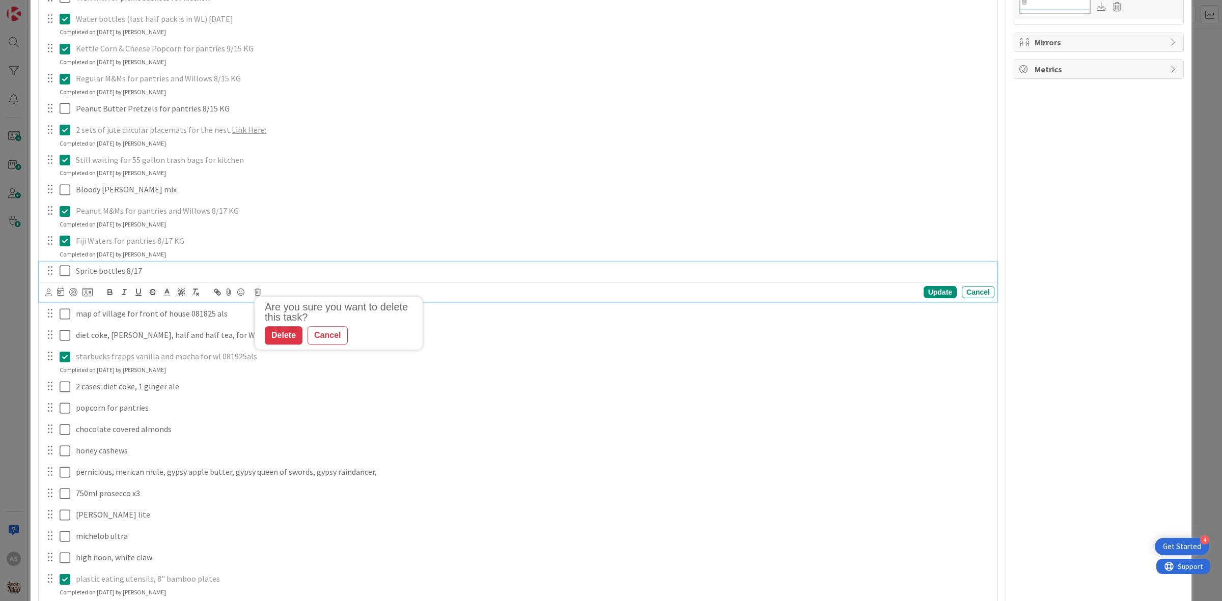
click at [190, 271] on p "Sprite bottles 8/17" at bounding box center [533, 271] width 914 height 12
click at [256, 291] on icon at bounding box center [258, 292] width 6 height 7
click at [276, 342] on div "Delete" at bounding box center [284, 336] width 38 height 18
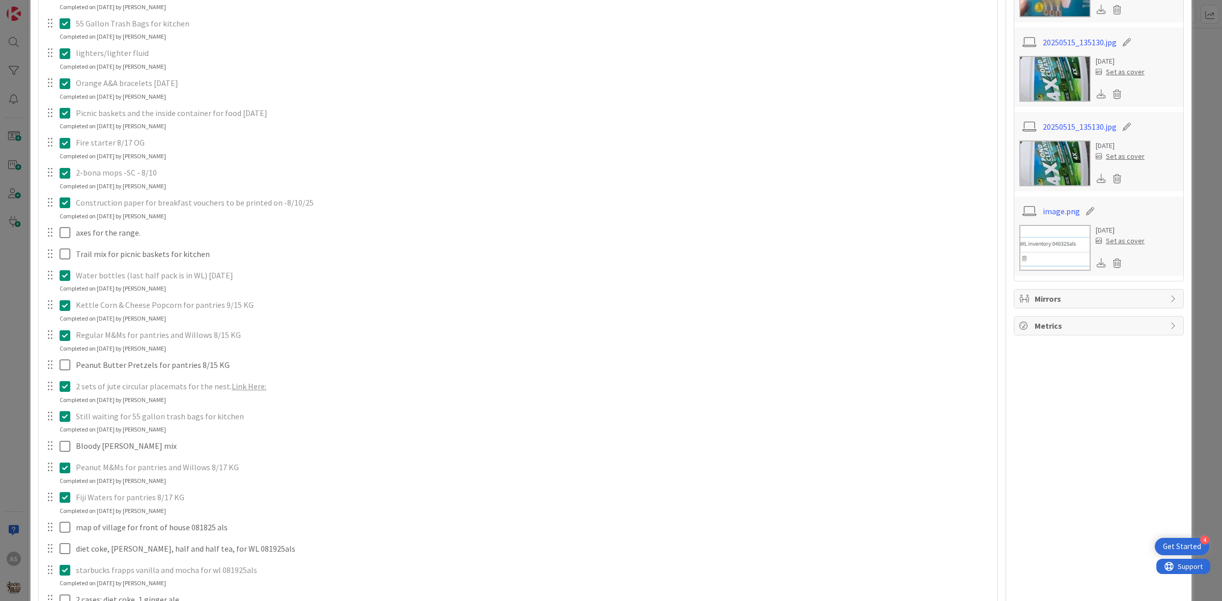
scroll to position [382, 0]
click at [68, 301] on icon at bounding box center [67, 303] width 15 height 12
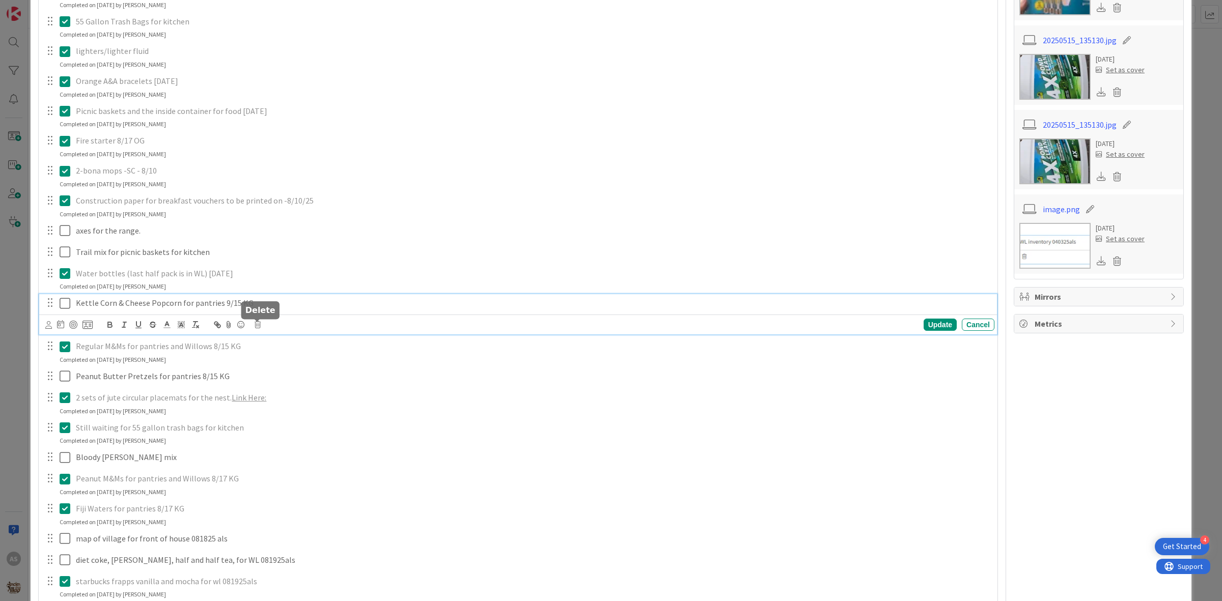
click at [261, 325] on div "Update Cancel" at bounding box center [519, 325] width 949 height 14
click at [258, 324] on icon at bounding box center [258, 324] width 6 height 7
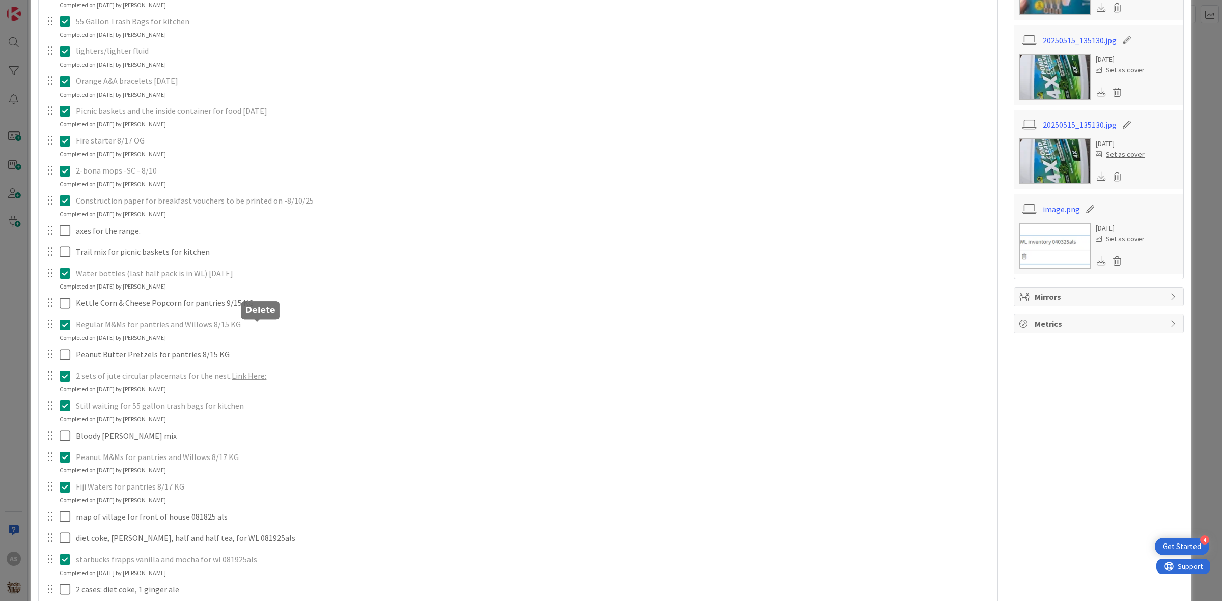
click at [279, 365] on div "In room trash bags - SC - 8/21 Update Cancel Completed on 08/21/2025 by Olivia …" at bounding box center [518, 354] width 948 height 1026
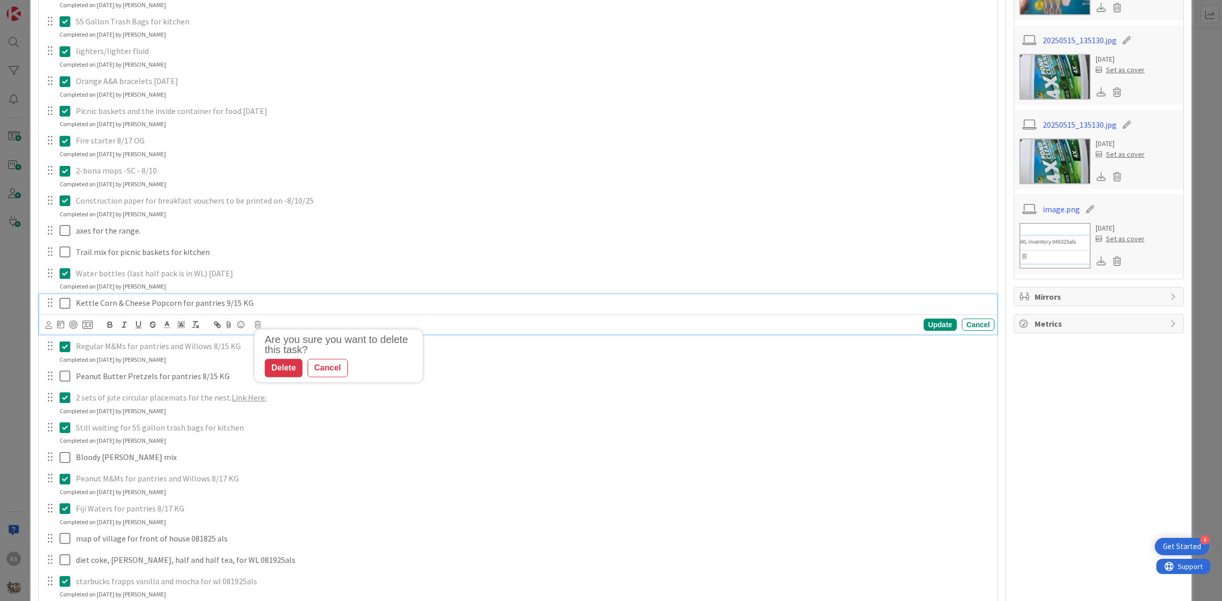
click at [222, 306] on p "Kettle Corn & Cheese Popcorn for pantries 9/15 KG" at bounding box center [533, 303] width 914 height 12
click at [260, 324] on icon at bounding box center [258, 324] width 6 height 7
click at [275, 362] on div "Delete" at bounding box center [284, 368] width 38 height 18
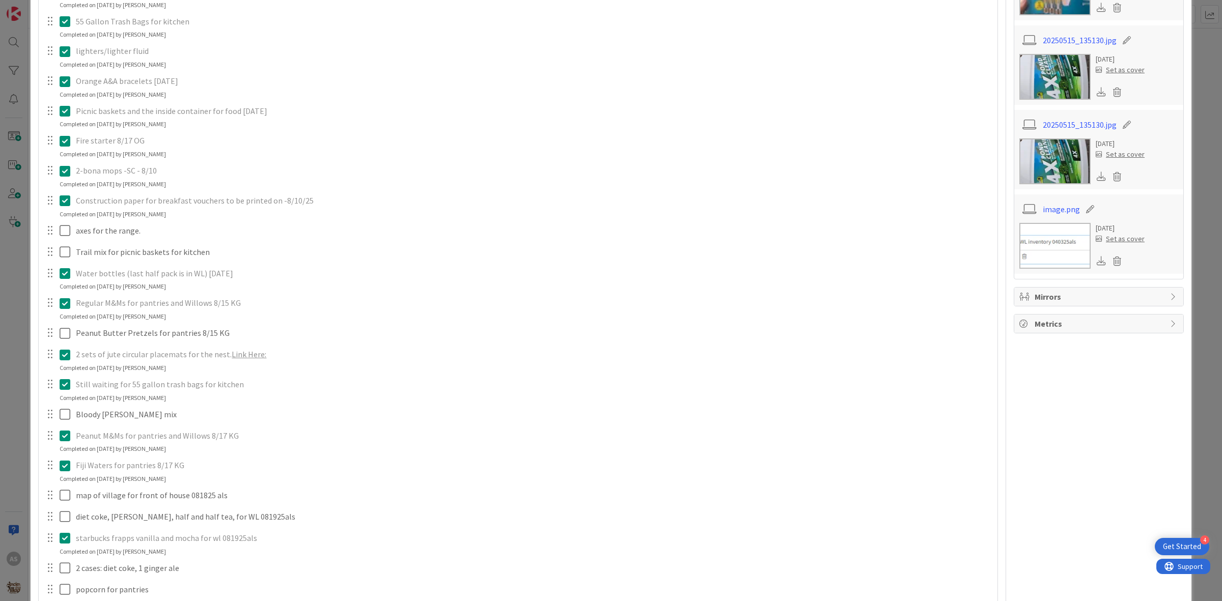
scroll to position [0, 0]
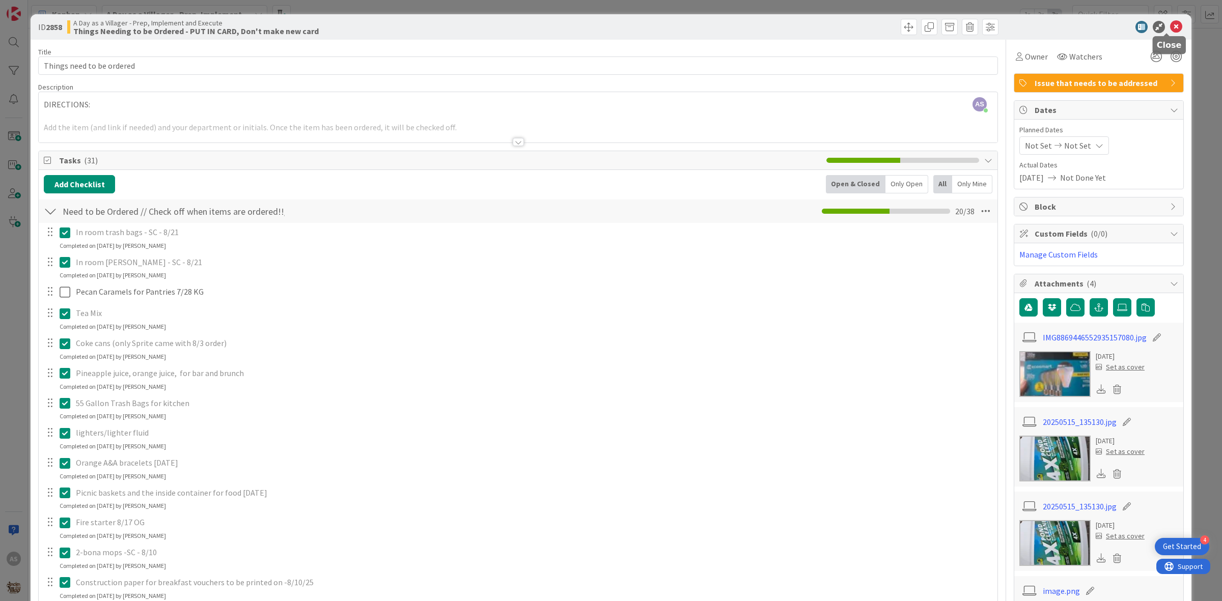
click at [1170, 25] on icon at bounding box center [1176, 27] width 12 height 12
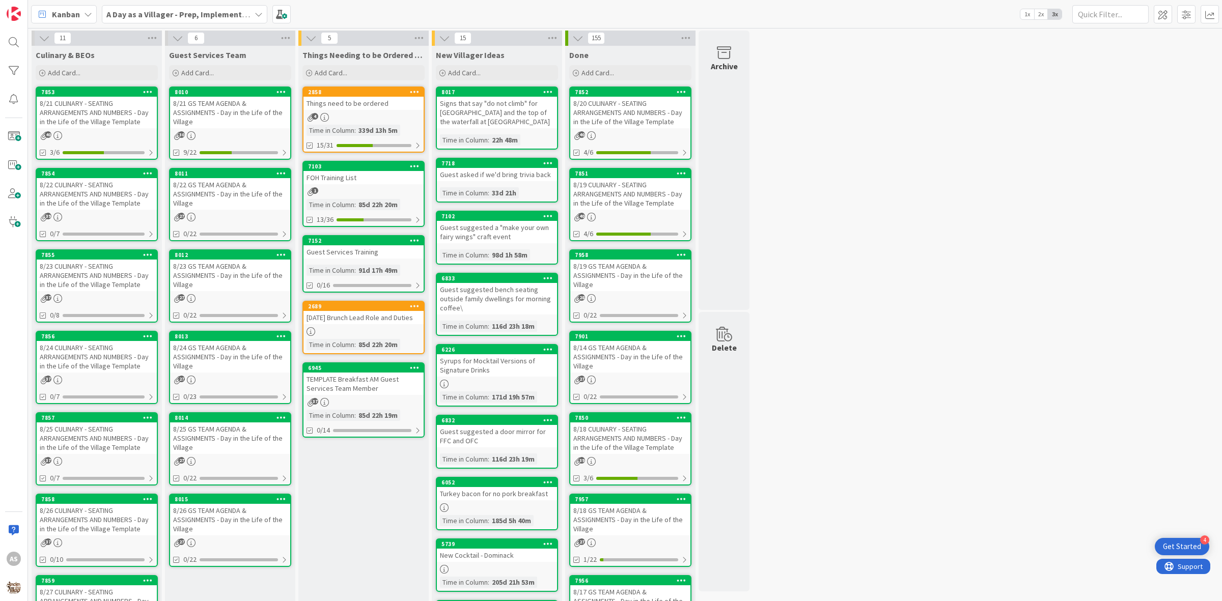
click at [324, 116] on icon at bounding box center [324, 117] width 9 height 9
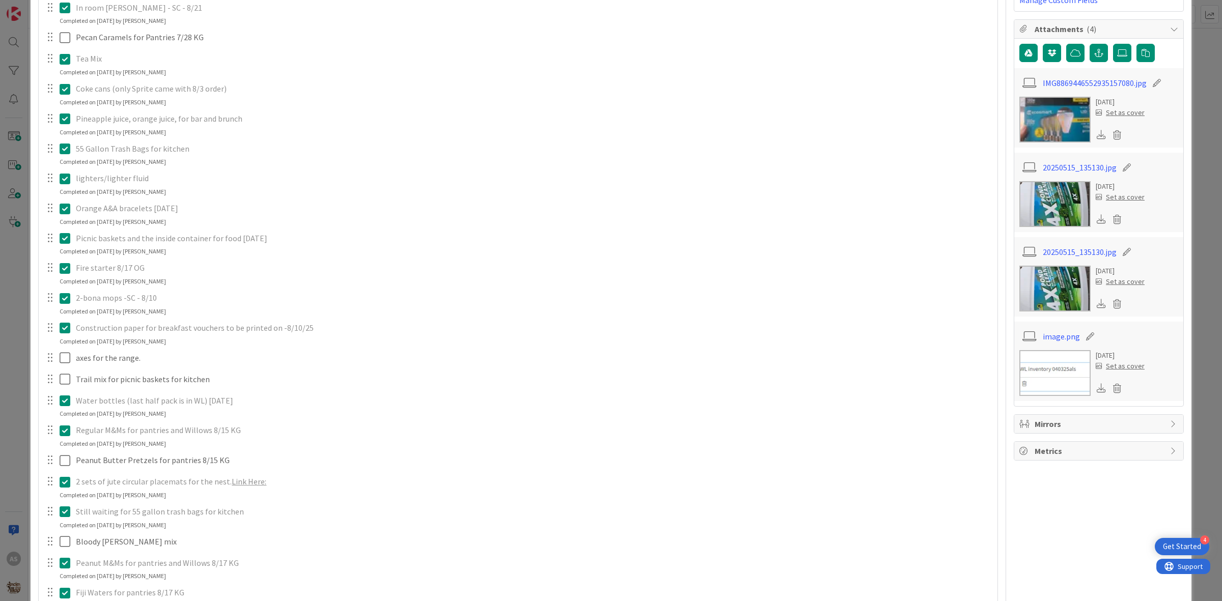
click at [63, 151] on icon at bounding box center [67, 149] width 15 height 12
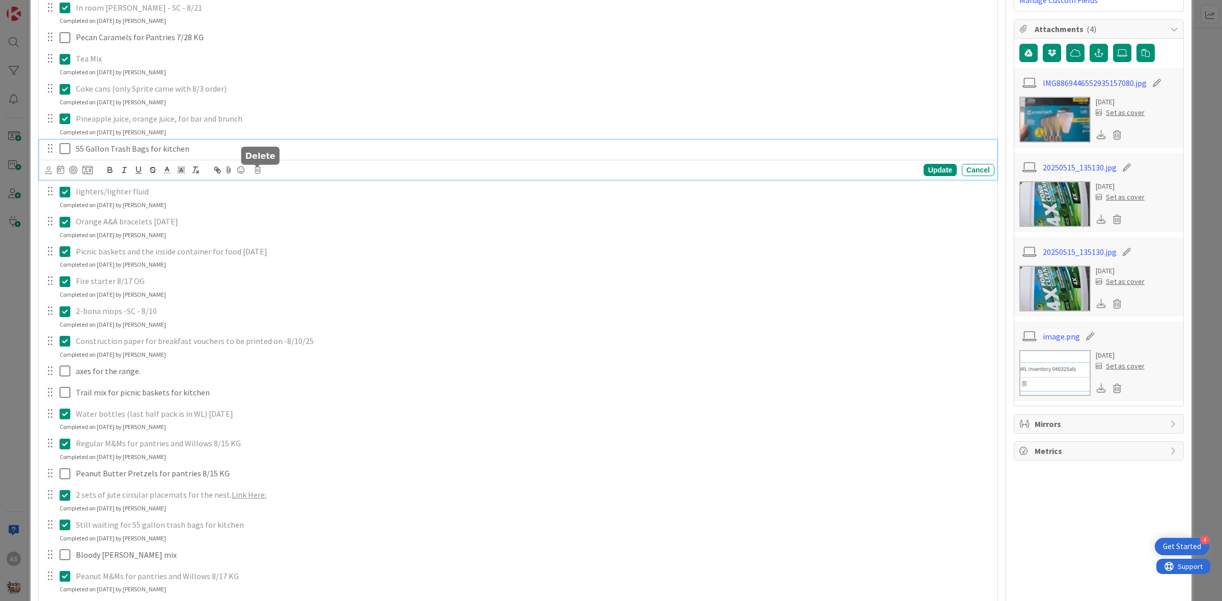
click at [258, 169] on icon at bounding box center [258, 169] width 6 height 7
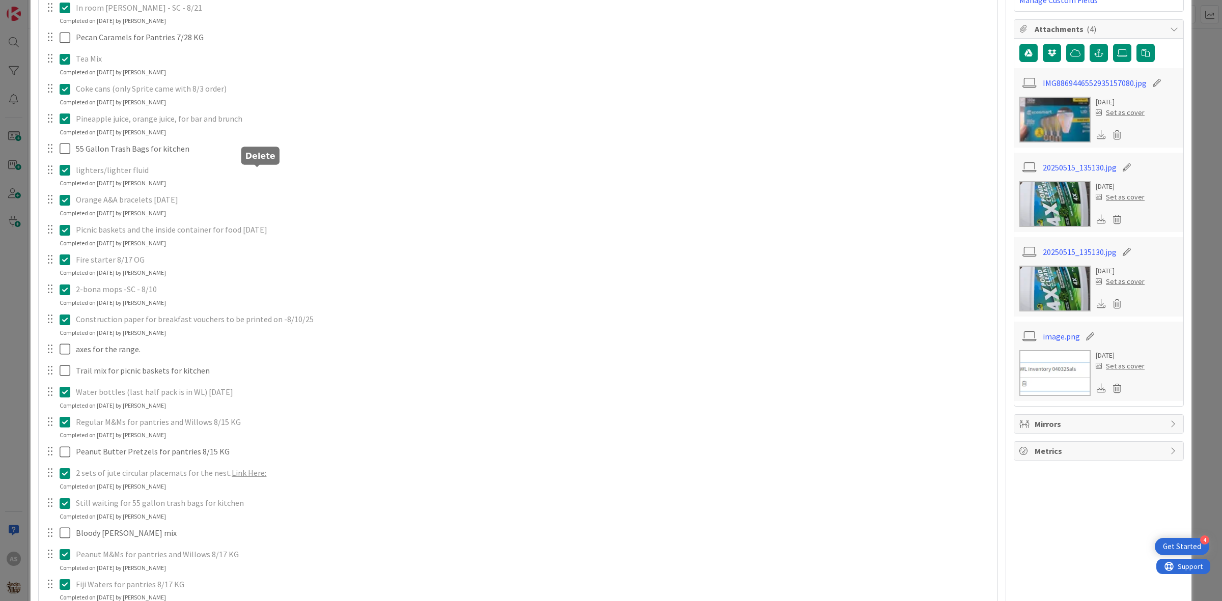
drag, startPoint x: 289, startPoint y: 214, endPoint x: 284, endPoint y: 197, distance: 17.7
click at [289, 214] on div "In room trash bags - SC - 8/21 Update Cancel Completed on 08/21/2025 by Olivia …" at bounding box center [518, 466] width 948 height 997
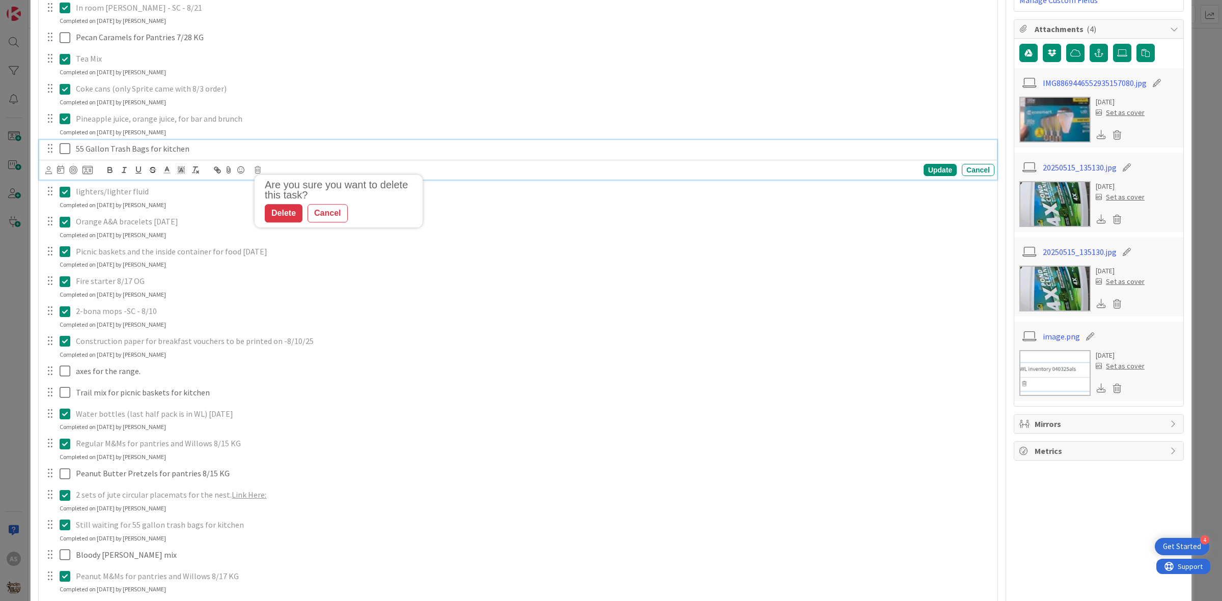
click at [164, 145] on p "55 Gallon Trash Bags for kitchen" at bounding box center [533, 149] width 914 height 12
click at [259, 171] on icon at bounding box center [258, 169] width 6 height 7
click at [281, 217] on div "Delete" at bounding box center [284, 214] width 38 height 18
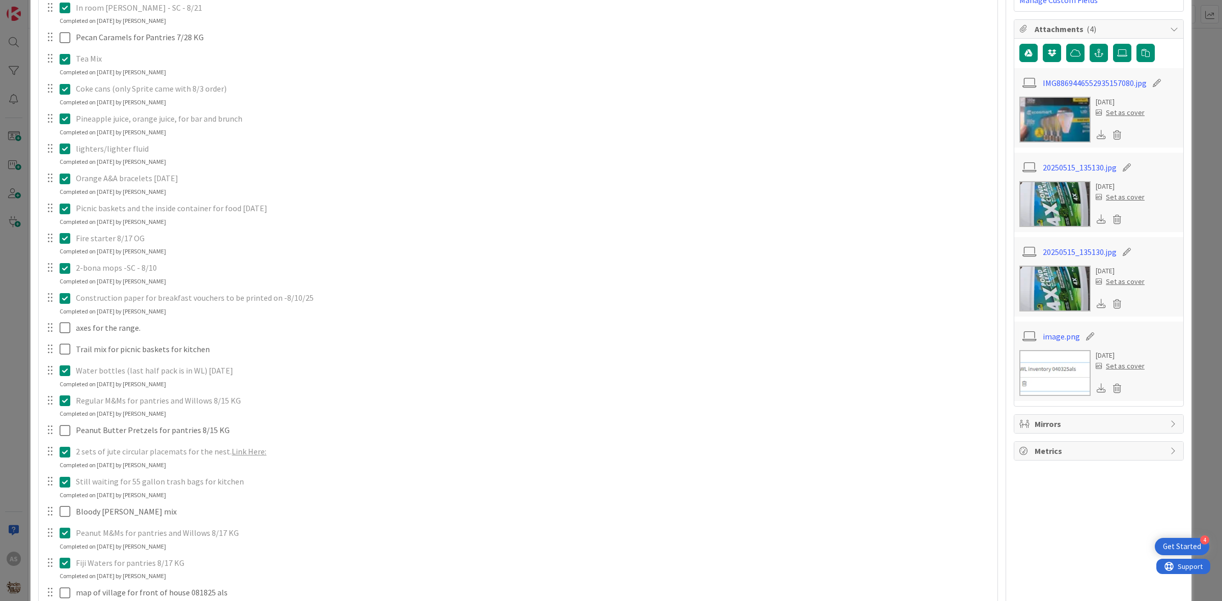
scroll to position [318, 0]
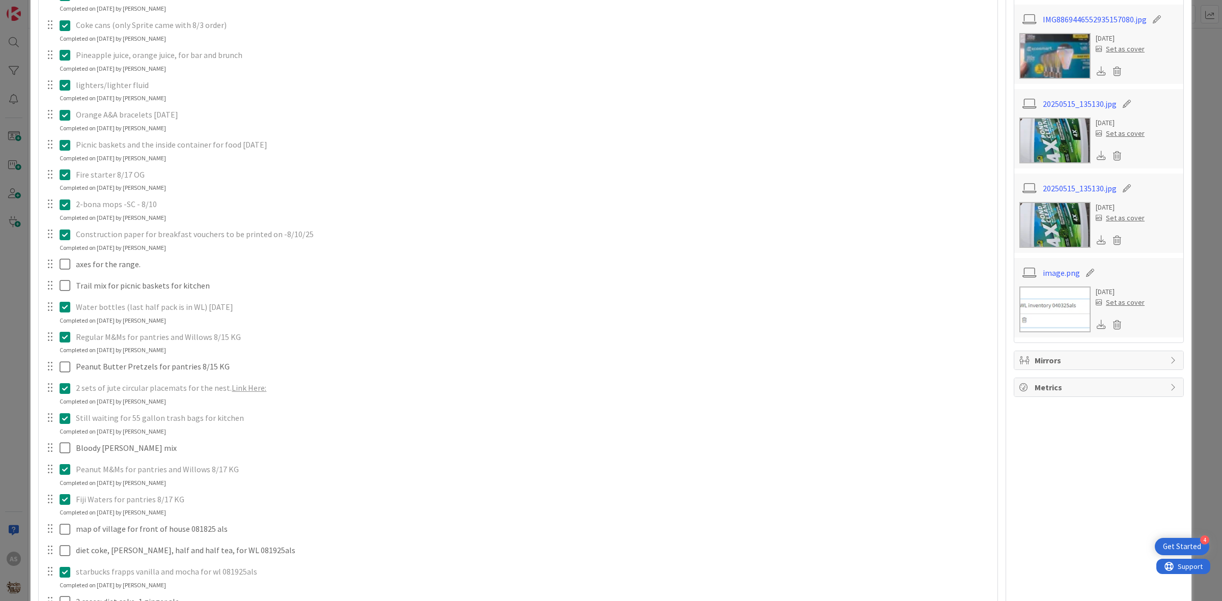
click at [63, 146] on icon at bounding box center [67, 145] width 15 height 12
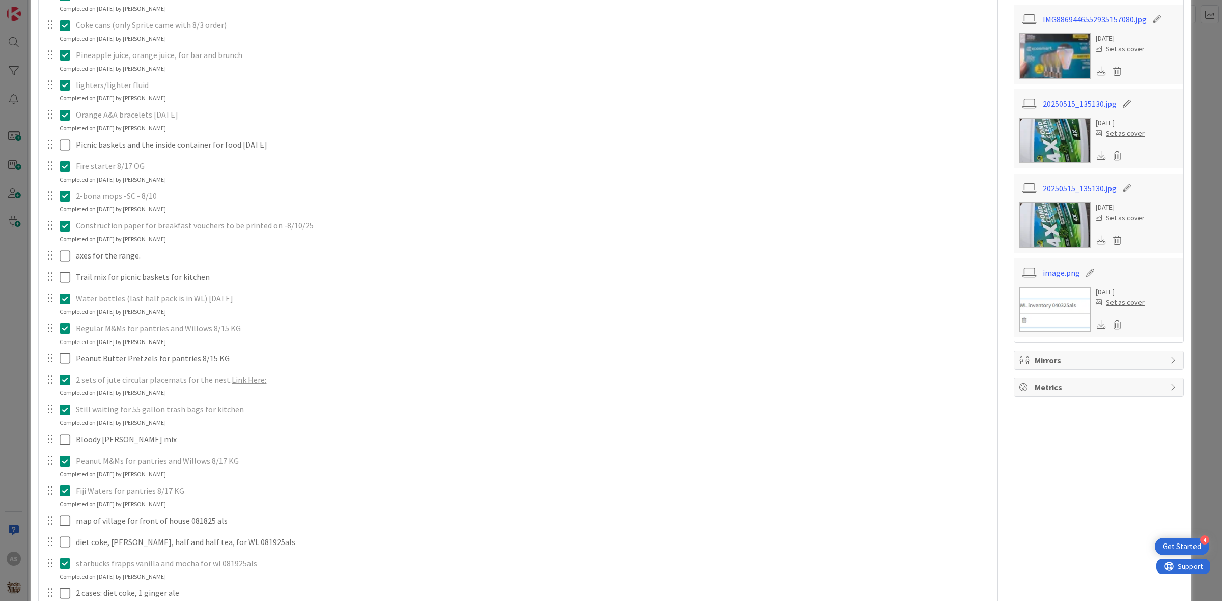
click at [174, 135] on div "In room trash bags - SC - 8/21 Update Cancel Completed on 08/21/2025 by Olivia …" at bounding box center [518, 388] width 948 height 967
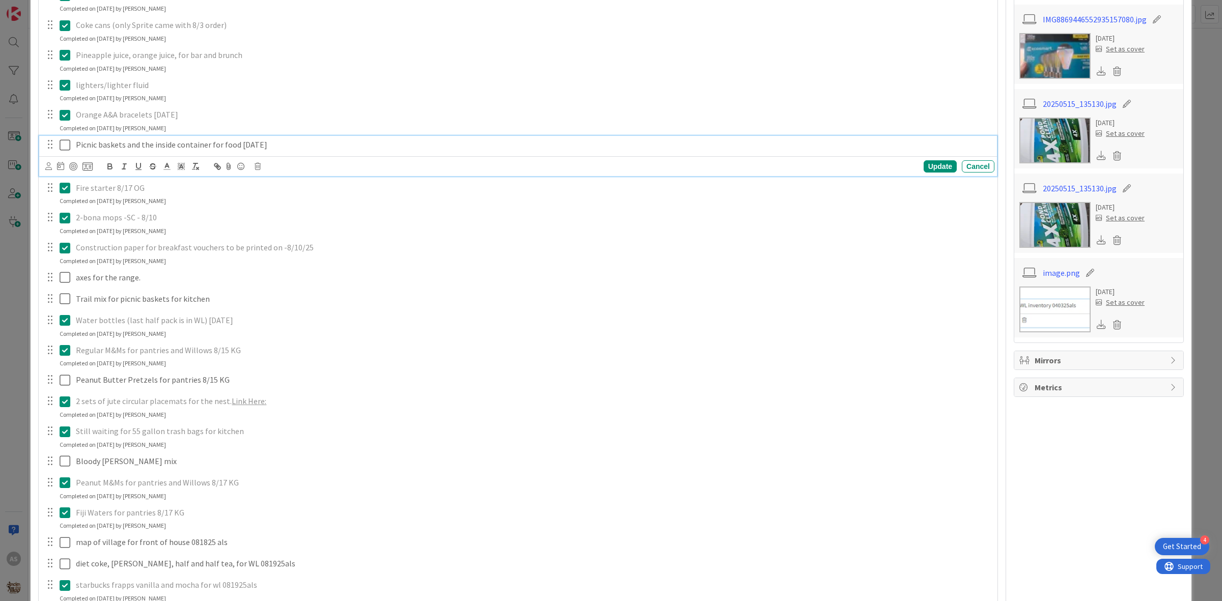
click at [179, 143] on p "Picnic baskets and the inside container for food 8/9/25" at bounding box center [533, 145] width 914 height 12
click at [256, 168] on icon at bounding box center [258, 166] width 6 height 7
click at [289, 214] on div "Delete" at bounding box center [284, 210] width 38 height 18
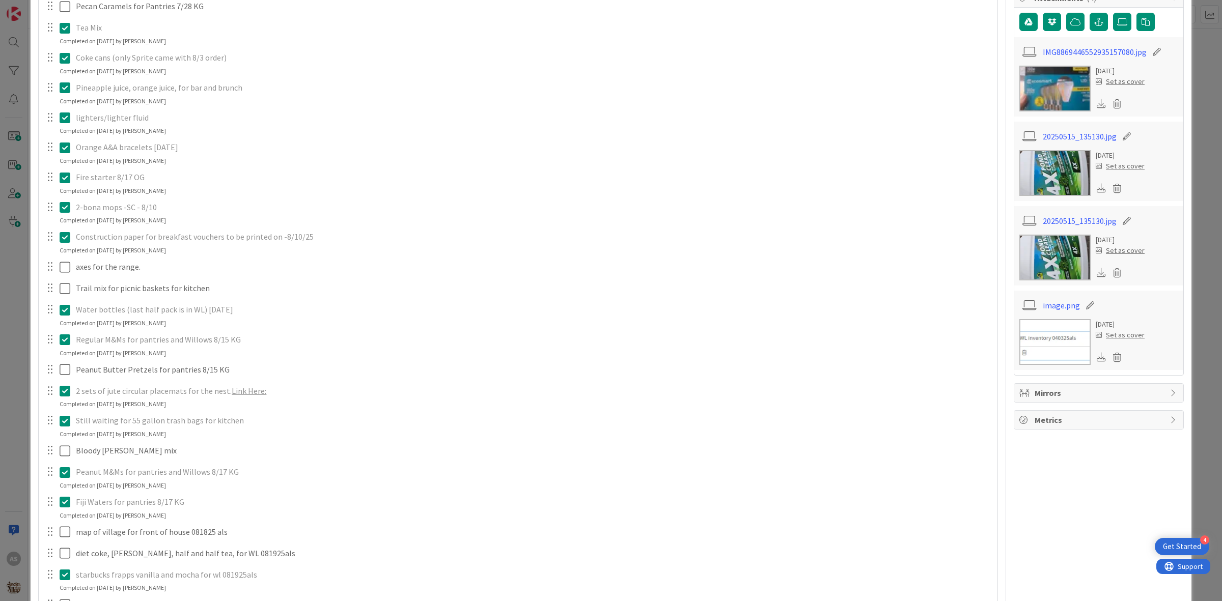
scroll to position [255, 0]
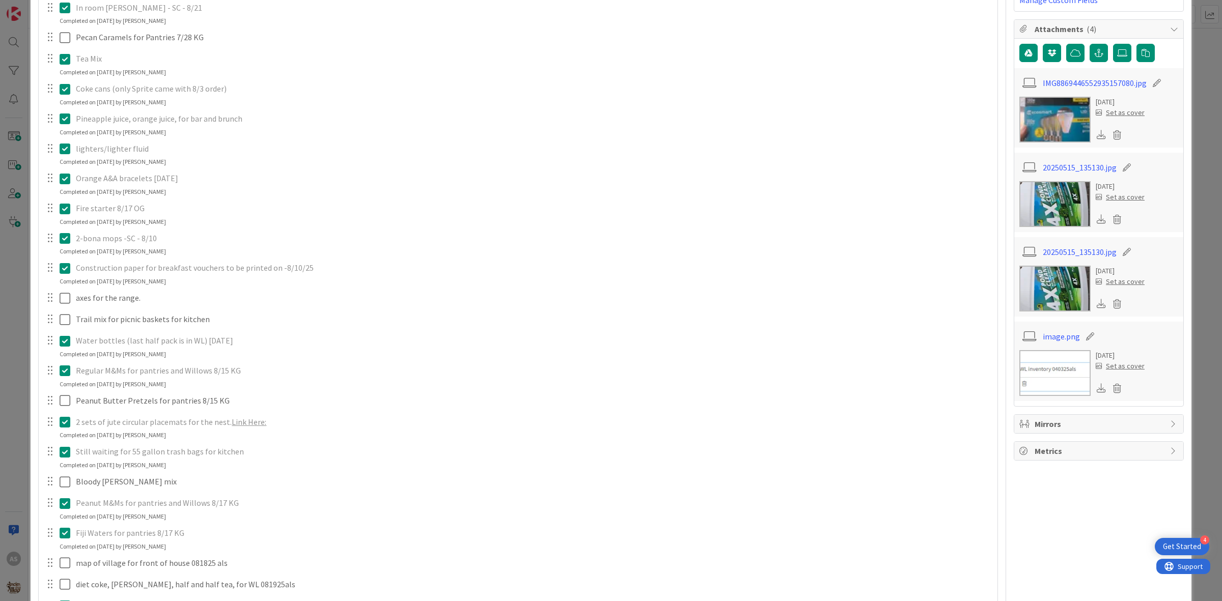
click at [72, 154] on div "lighters/lighter fluid" at bounding box center [533, 149] width 922 height 18
click at [66, 150] on icon at bounding box center [67, 149] width 15 height 12
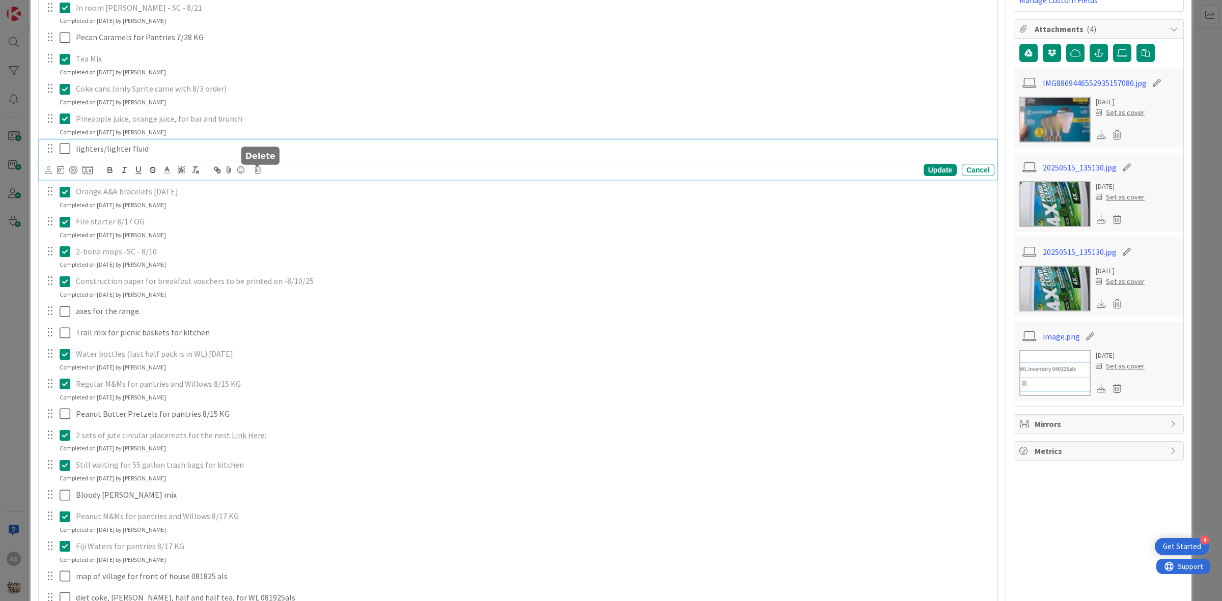
click at [259, 172] on icon at bounding box center [258, 169] width 6 height 7
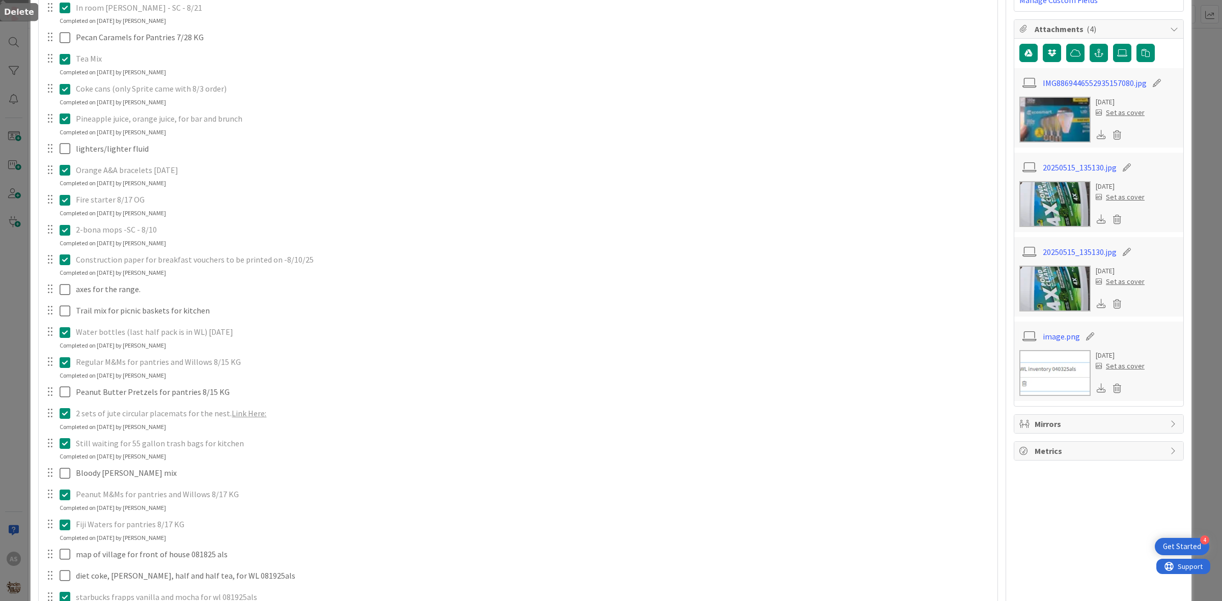
click at [281, 219] on div "In room trash bags - SC - 8/21 Update Cancel Completed on 08/21/2025 by Olivia …" at bounding box center [518, 436] width 948 height 937
click at [199, 158] on div "lighters/lighter fluid Are you sure you want to delete this task? Delete Cancel…" at bounding box center [517, 149] width 957 height 18
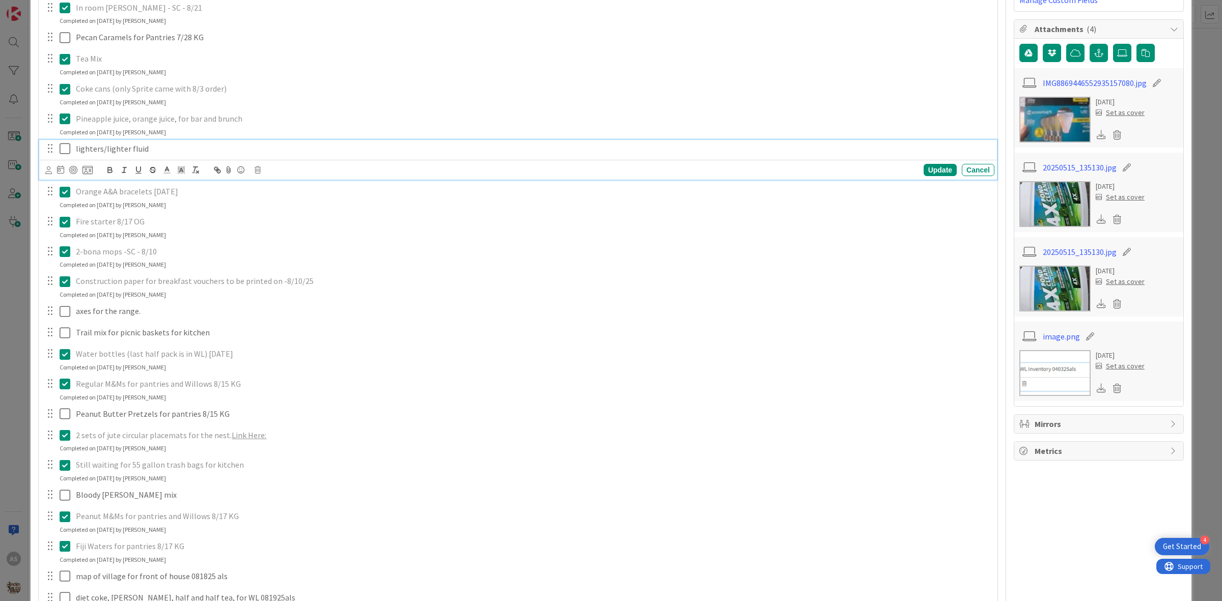
click at [191, 150] on p "lighters/lighter fluid" at bounding box center [533, 149] width 914 height 12
click at [259, 172] on icon at bounding box center [258, 169] width 6 height 7
click at [282, 212] on div "Delete" at bounding box center [284, 214] width 38 height 18
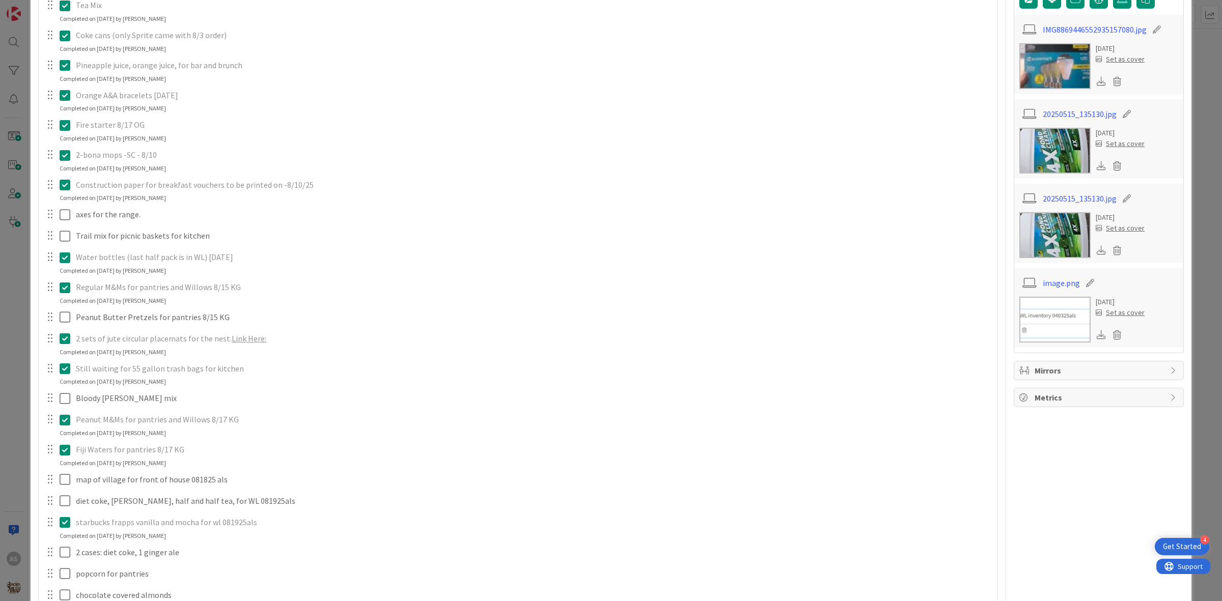
scroll to position [445, 0]
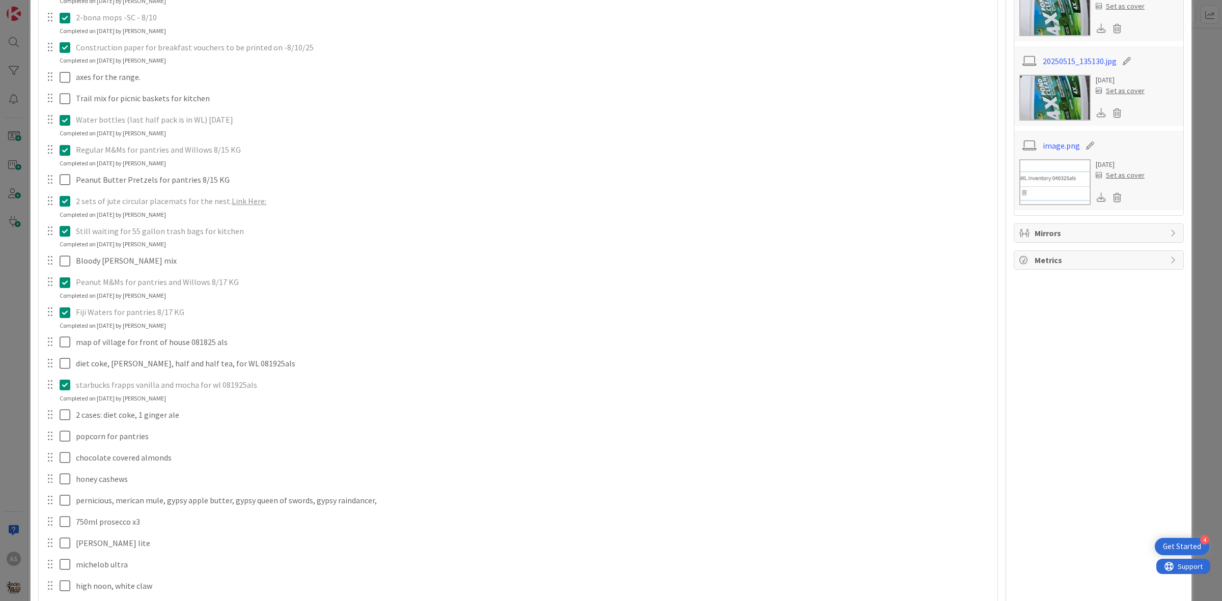
click at [64, 232] on icon at bounding box center [67, 231] width 15 height 12
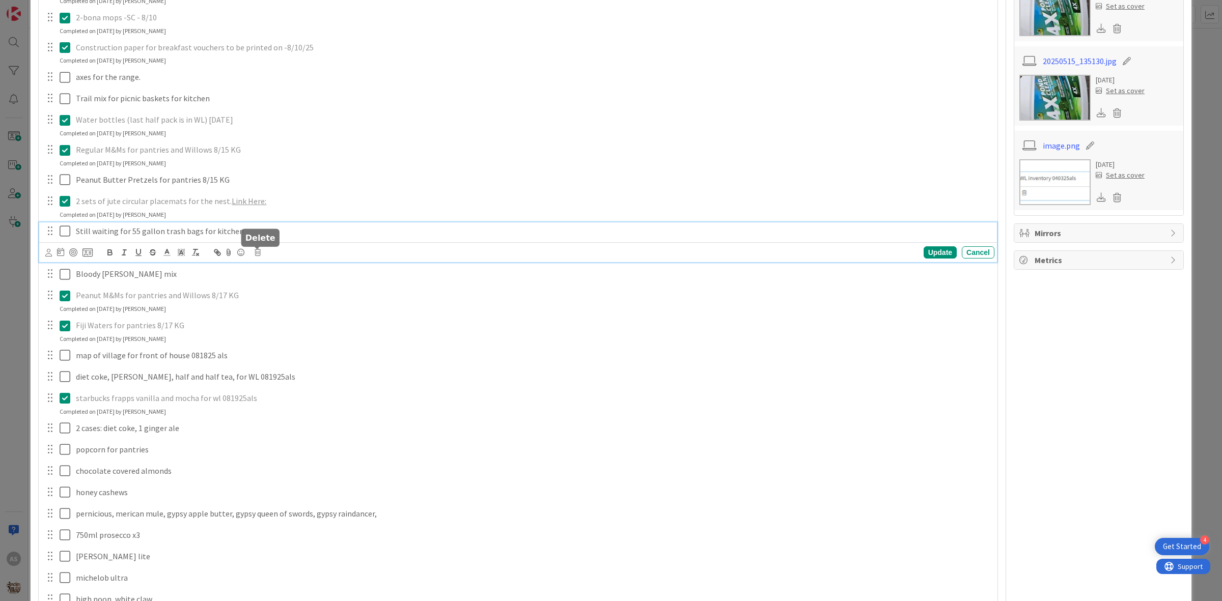
click at [258, 255] on icon at bounding box center [258, 252] width 6 height 7
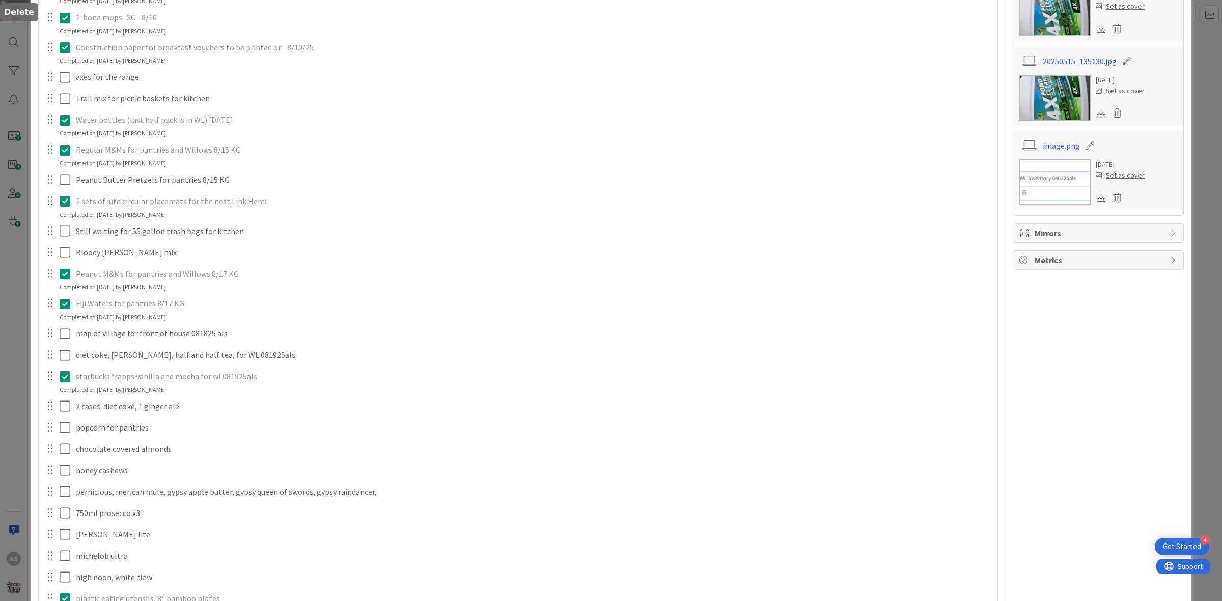
click at [275, 296] on div "In room trash bags - SC - 8/21 Update Cancel Completed on 08/21/2025 by Olivia …" at bounding box center [518, 242] width 948 height 928
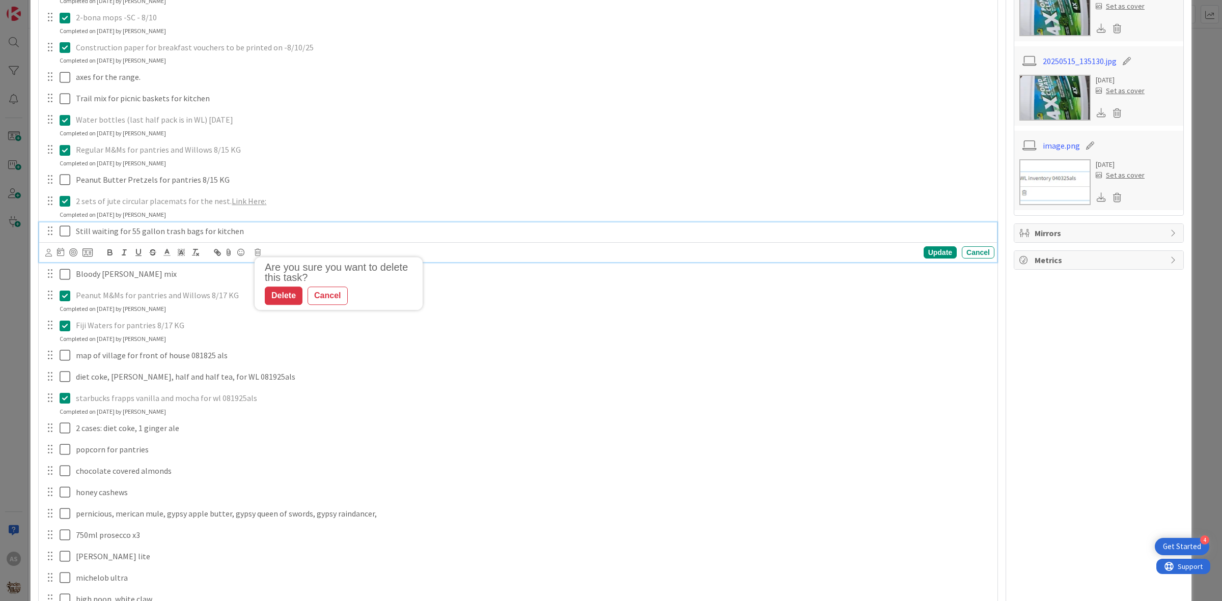
click at [207, 225] on div "Still waiting for 55 gallon trash bags for kitchen" at bounding box center [533, 231] width 922 height 18
click at [259, 255] on icon at bounding box center [258, 252] width 6 height 7
click at [287, 291] on div "Delete" at bounding box center [284, 296] width 38 height 18
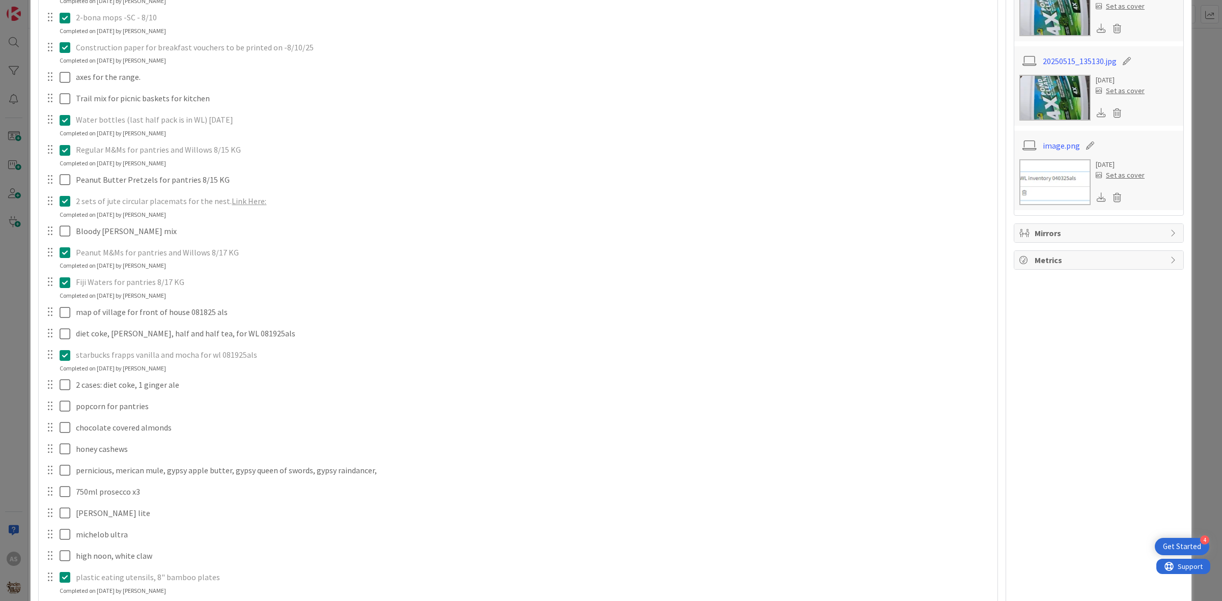
click at [65, 258] on icon at bounding box center [67, 252] width 15 height 12
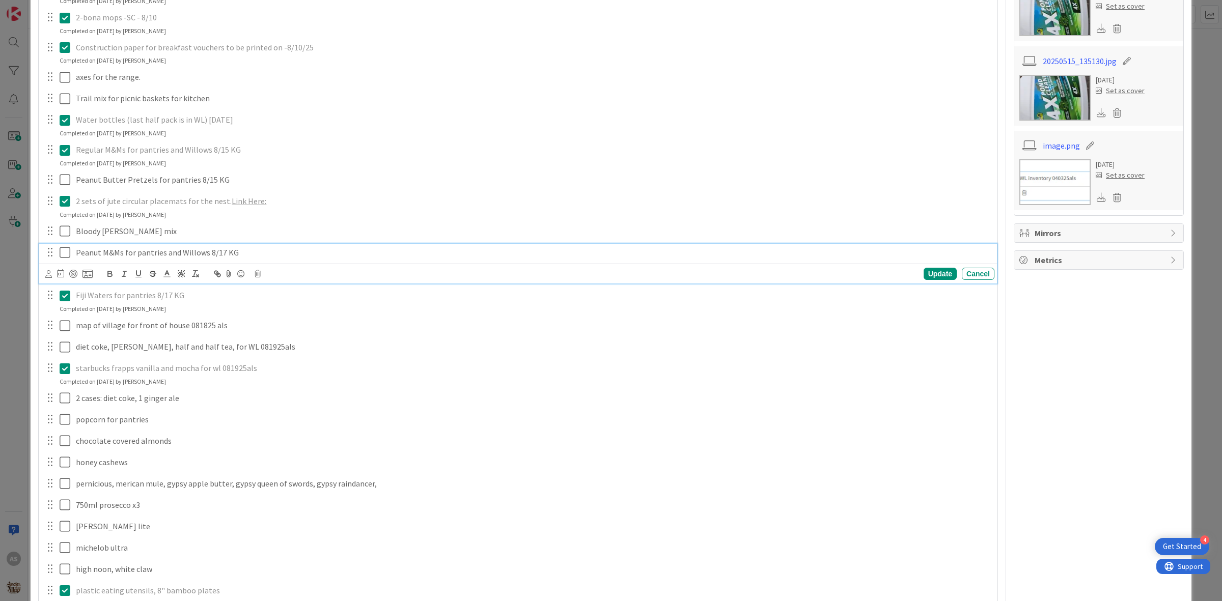
click at [230, 252] on p "Peanut M&Ms for pantries and Willows 8/17 KG" at bounding box center [533, 253] width 914 height 12
click at [258, 275] on icon at bounding box center [258, 273] width 6 height 7
drag, startPoint x: 294, startPoint y: 317, endPoint x: 284, endPoint y: 305, distance: 15.1
click at [294, 316] on div "Delete" at bounding box center [284, 317] width 38 height 18
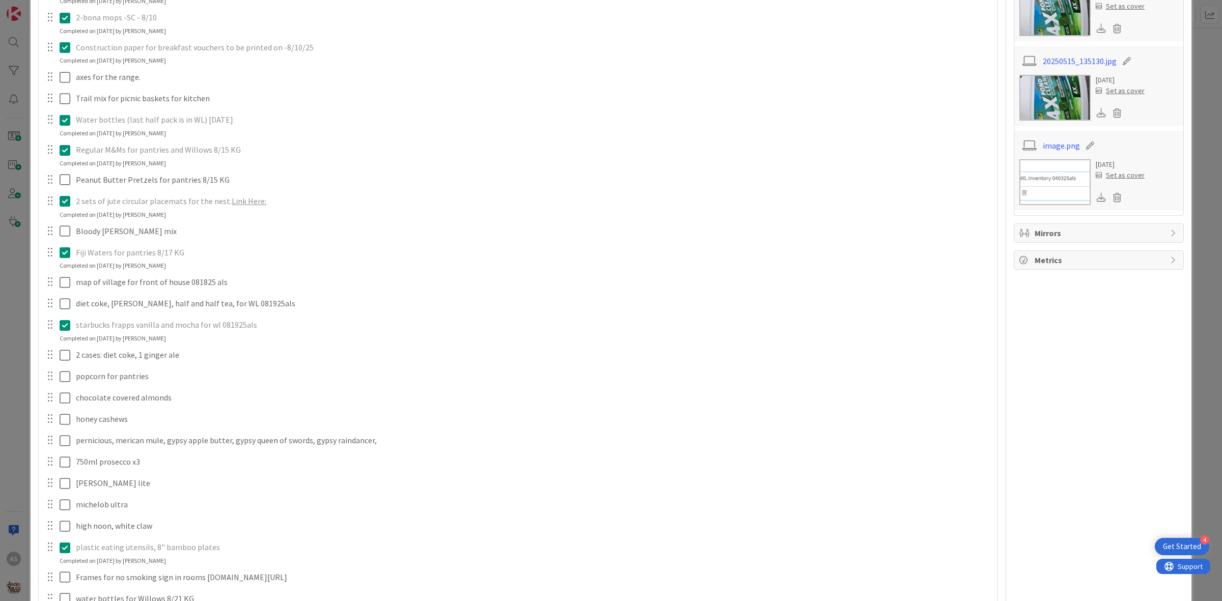
click at [62, 150] on icon at bounding box center [67, 150] width 15 height 12
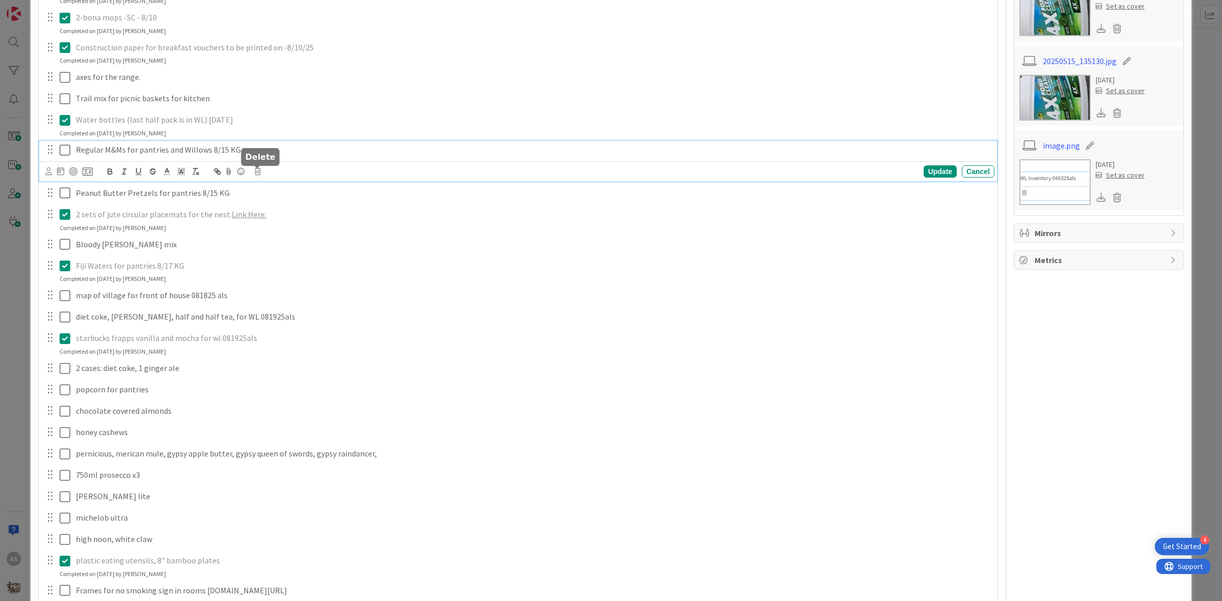
click at [255, 169] on body "4 Get Started AS Kanban A Day as a Villager - Prep, Implement and Execute 1x 2x…" at bounding box center [611, 300] width 1222 height 601
click at [257, 166] on div "Update Cancel" at bounding box center [519, 171] width 949 height 14
click at [258, 173] on icon at bounding box center [258, 171] width 6 height 7
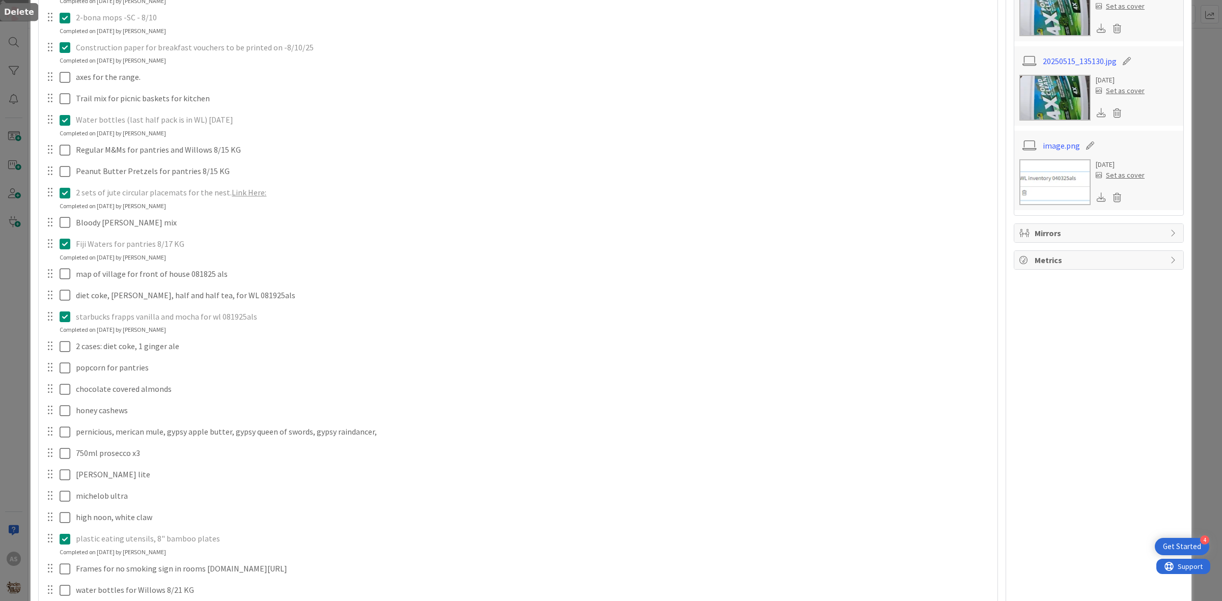
click at [293, 216] on div "In room trash bags - SC - 8/21 Update Cancel Completed on 08/21/2025 by Olivia …" at bounding box center [518, 212] width 948 height 868
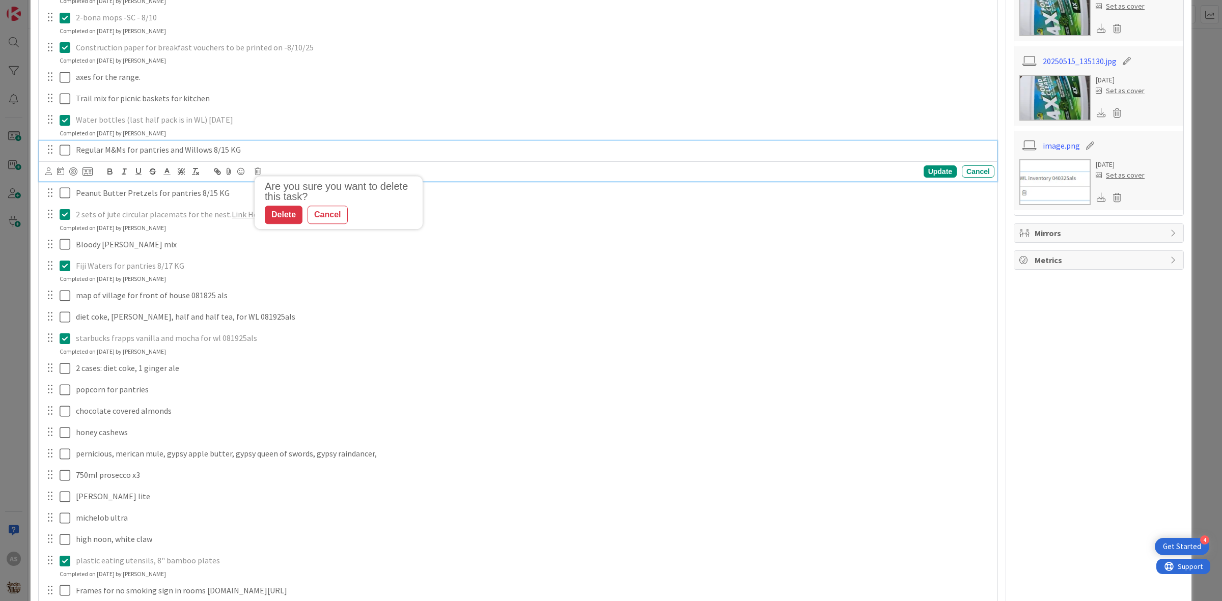
click at [225, 148] on p "Regular M&Ms for pantries and Willows 8/15 KG" at bounding box center [533, 150] width 914 height 12
click at [255, 166] on div "Are you sure you want to delete this task? Delete Cancel Update Cancel" at bounding box center [519, 171] width 949 height 14
click at [260, 171] on icon at bounding box center [258, 171] width 6 height 7
click at [282, 211] on div "Delete" at bounding box center [284, 215] width 38 height 18
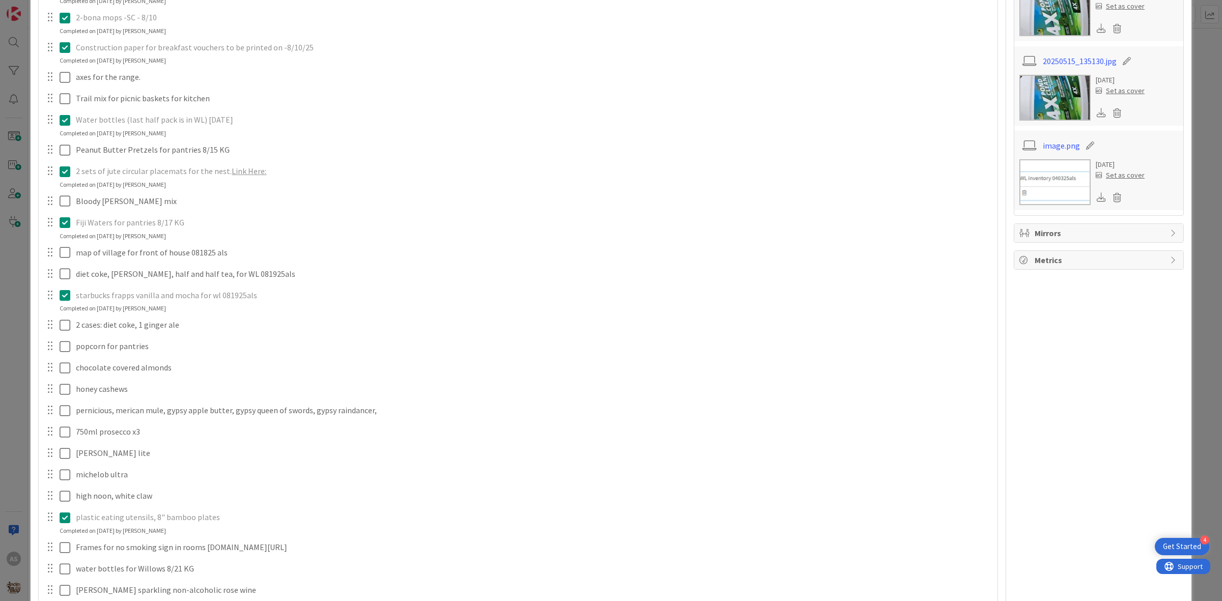
click at [66, 125] on icon at bounding box center [67, 120] width 15 height 12
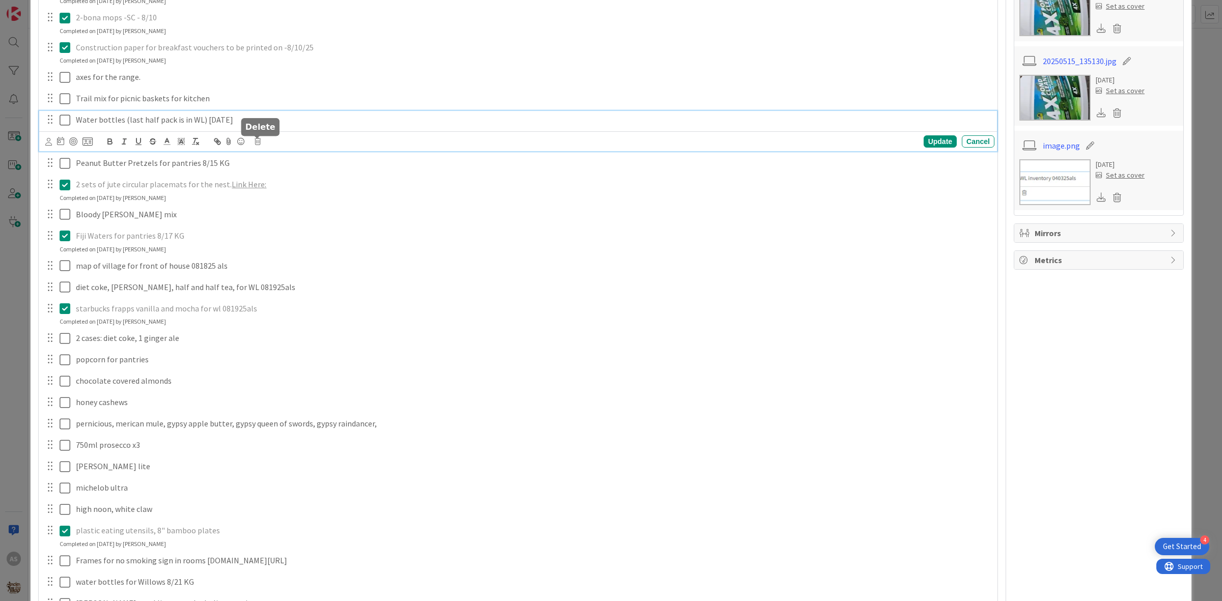
click at [258, 144] on icon at bounding box center [258, 141] width 6 height 7
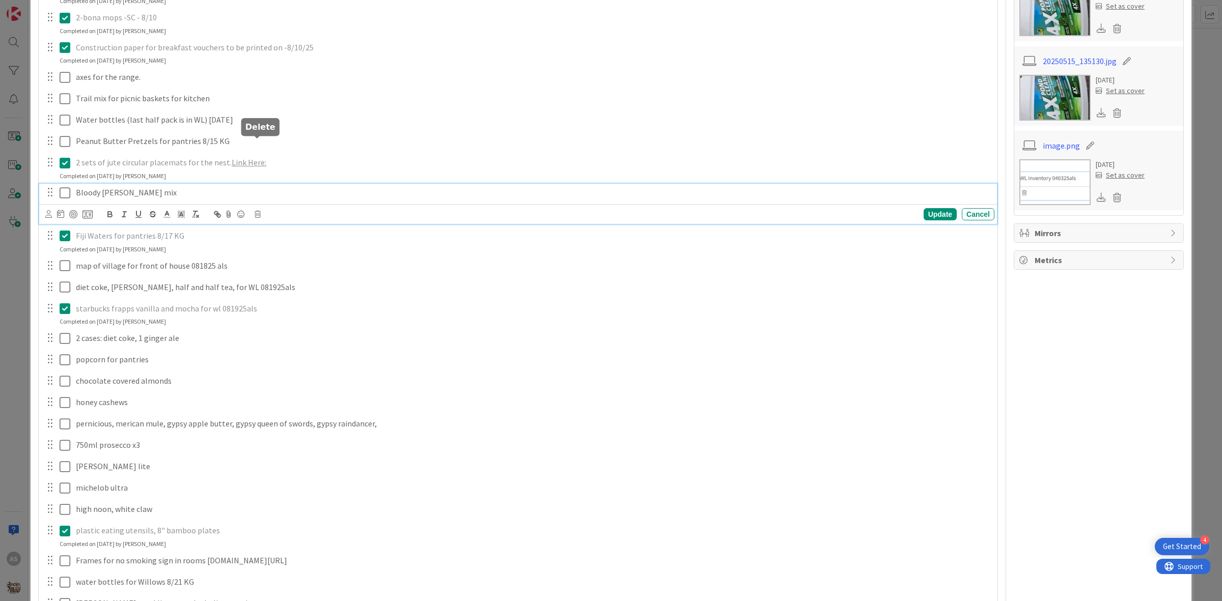
click at [296, 185] on div "In room trash bags - SC - 8/21 Update Cancel Completed on 08/21/2025 by Olivia …" at bounding box center [518, 208] width 948 height 860
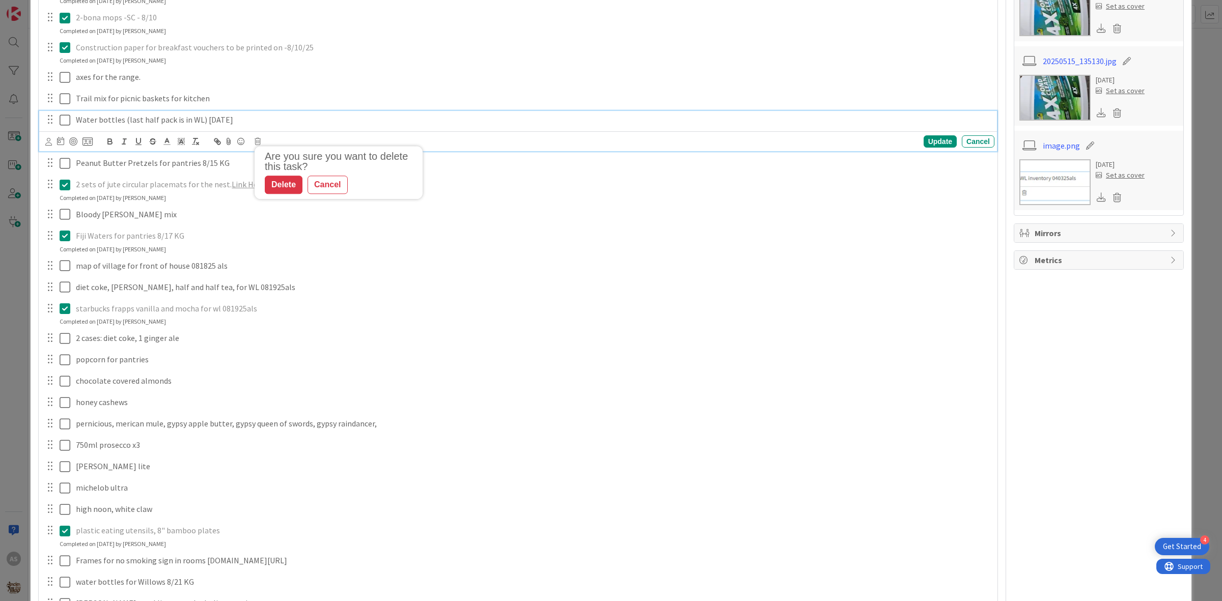
click at [207, 125] on p "Water bottles (last half pack is in WL) 8/15/25" at bounding box center [533, 120] width 914 height 12
click at [253, 142] on div "Are you sure you want to delete this task? Delete Cancel Update Cancel" at bounding box center [519, 141] width 949 height 14
click at [256, 142] on icon at bounding box center [258, 141] width 6 height 7
click at [277, 181] on div "Delete" at bounding box center [284, 185] width 38 height 18
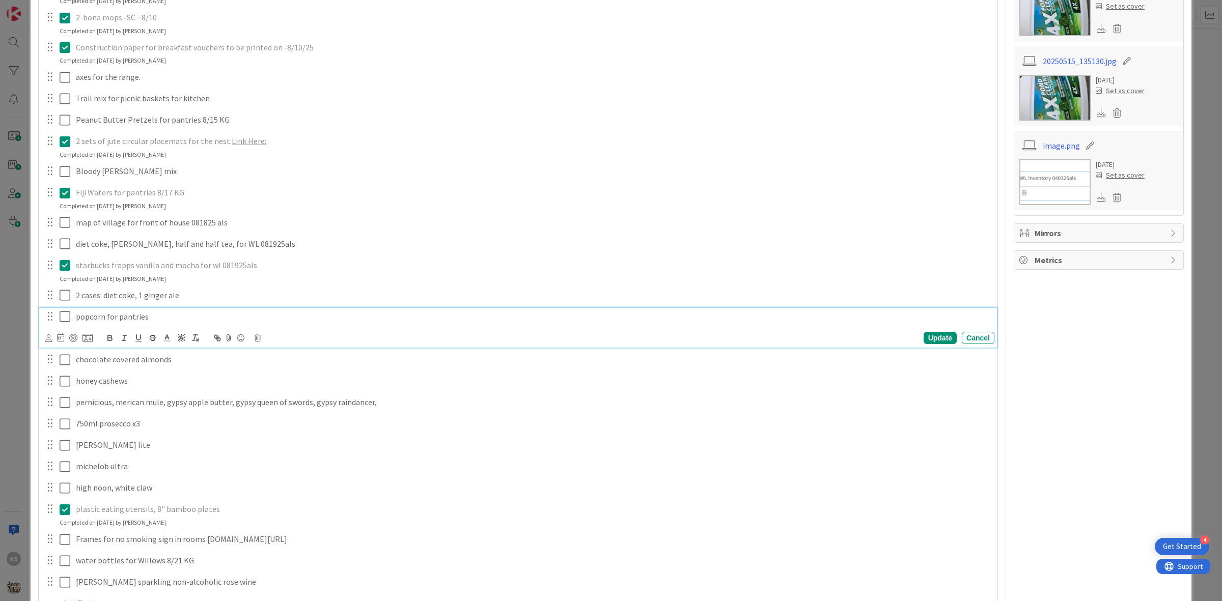
click at [103, 315] on p "popcorn for pantries" at bounding box center [533, 317] width 914 height 12
click at [261, 337] on div "Update Cancel" at bounding box center [519, 338] width 949 height 14
click at [253, 341] on div "Update Cancel" at bounding box center [519, 338] width 949 height 14
click at [259, 338] on icon at bounding box center [258, 337] width 6 height 7
click at [287, 375] on div "Delete" at bounding box center [284, 382] width 38 height 18
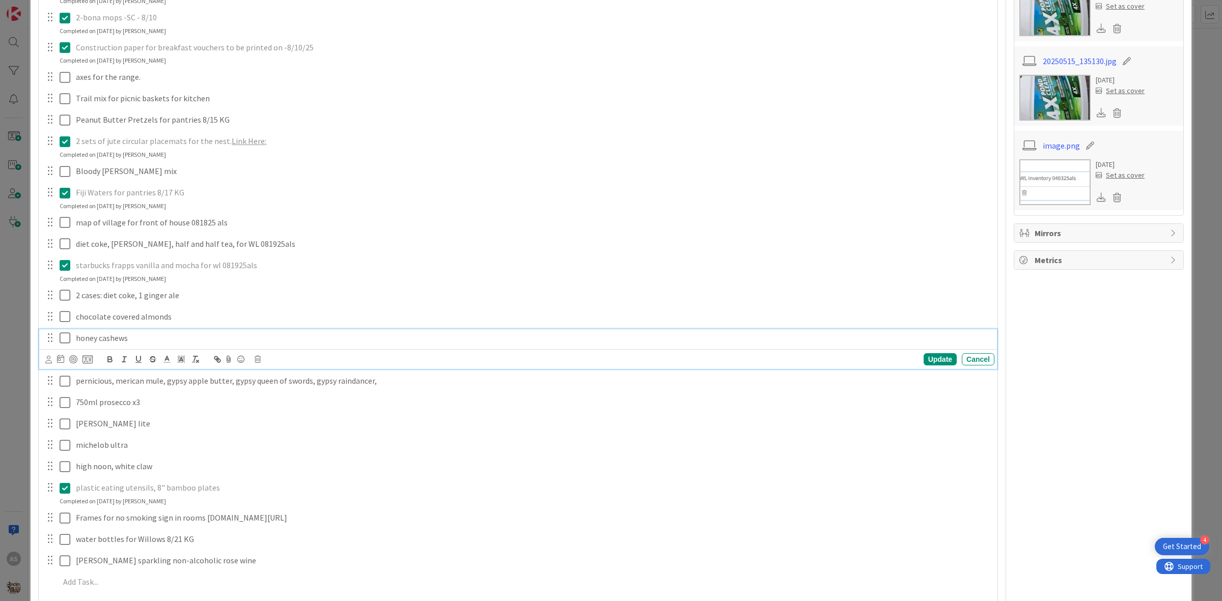
click at [159, 343] on p "honey cashews" at bounding box center [533, 338] width 914 height 12
click at [252, 357] on div "Update Cancel" at bounding box center [519, 359] width 949 height 14
click at [256, 358] on icon at bounding box center [258, 359] width 6 height 7
click at [280, 398] on div "Delete" at bounding box center [284, 403] width 38 height 18
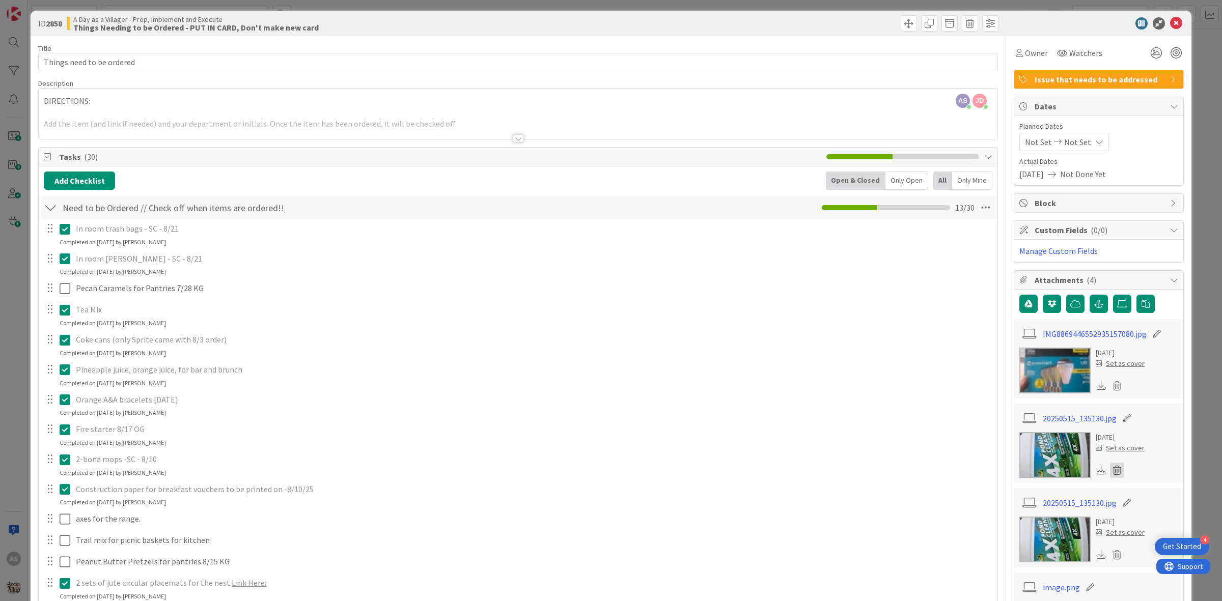
scroll to position [0, 0]
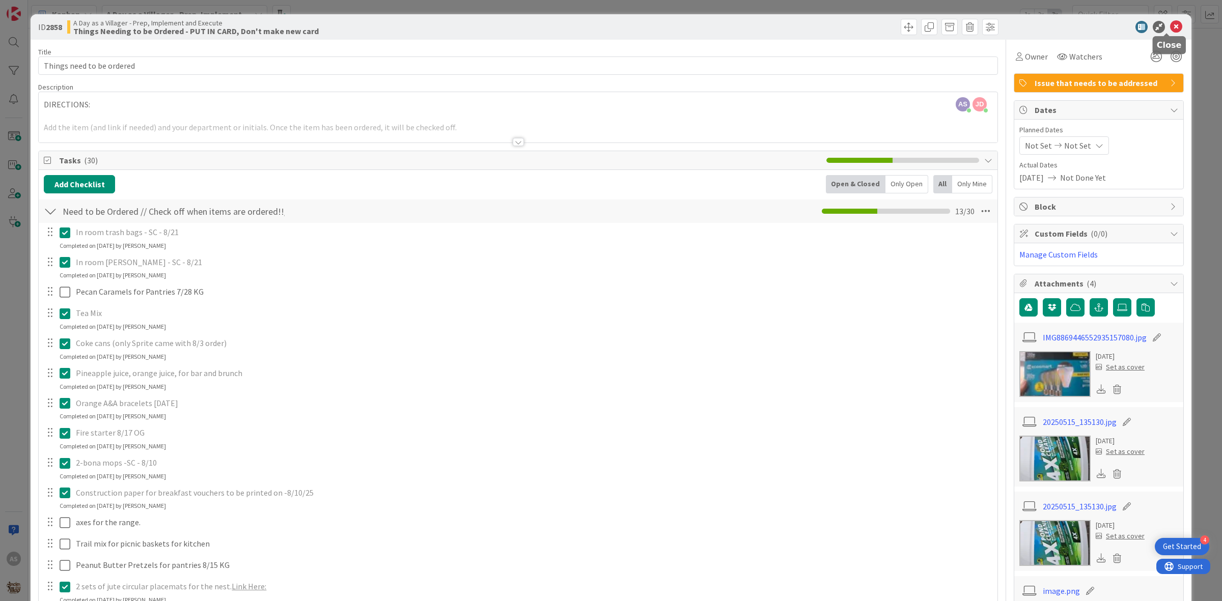
click at [1170, 26] on icon at bounding box center [1176, 27] width 12 height 12
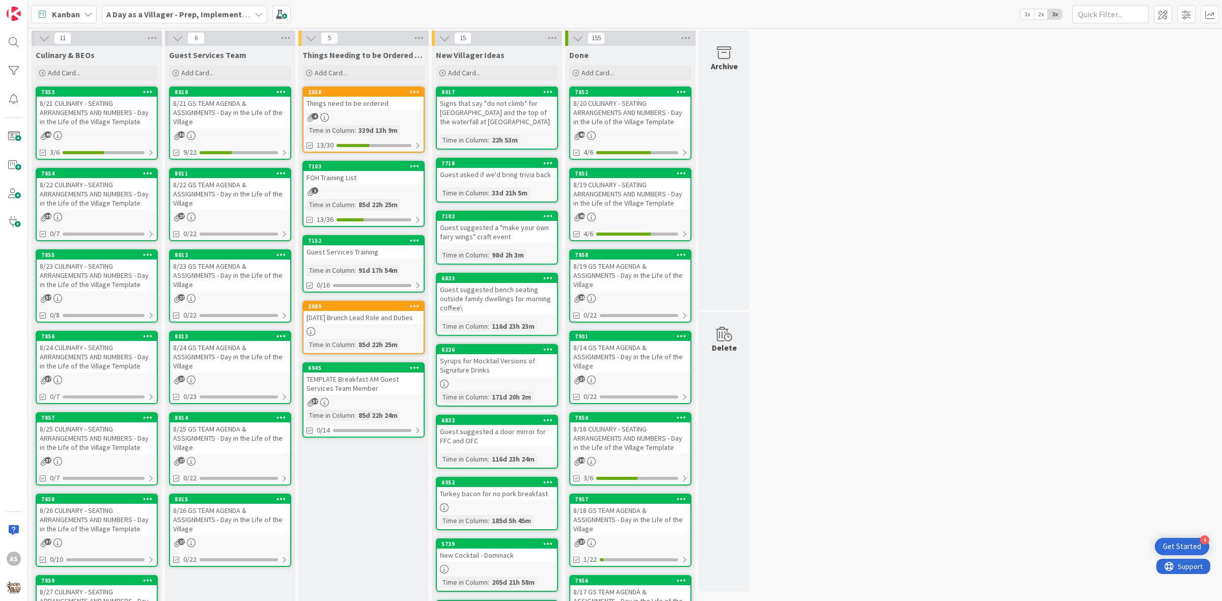
click at [340, 98] on div "Things need to be ordered" at bounding box center [363, 103] width 120 height 13
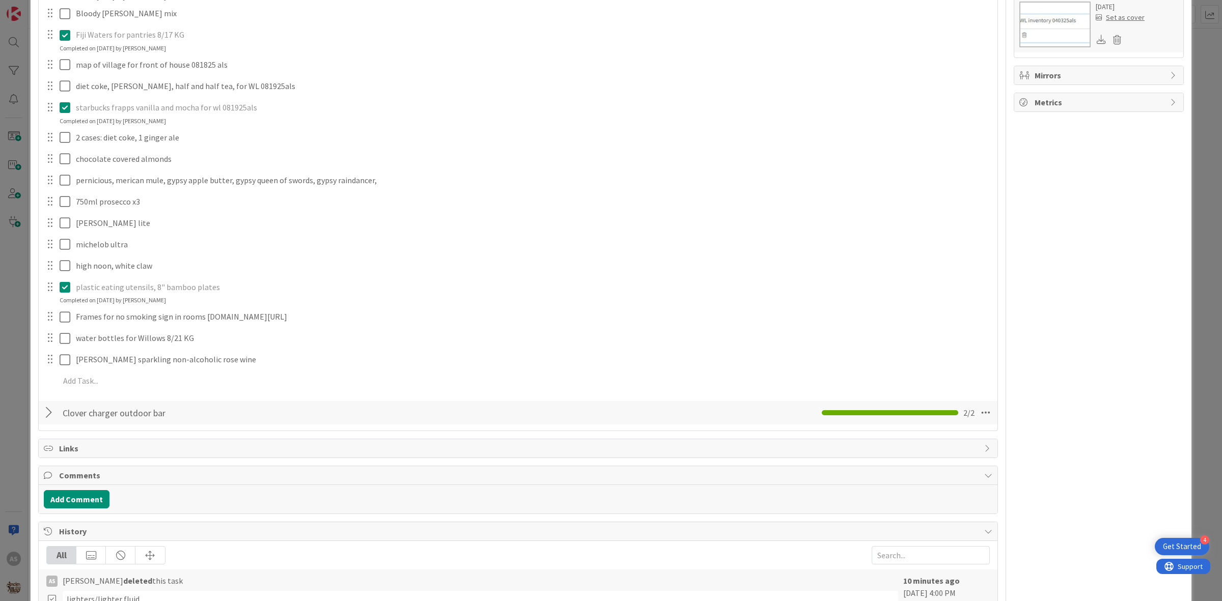
scroll to position [636, 0]
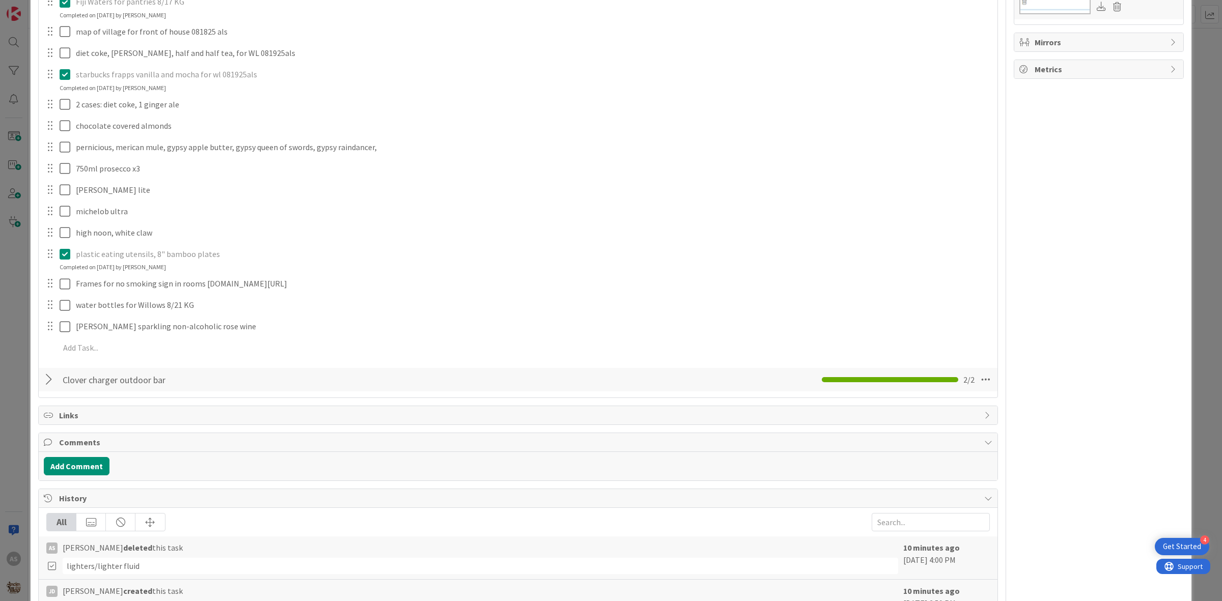
drag, startPoint x: 67, startPoint y: 252, endPoint x: 60, endPoint y: 248, distance: 8.5
click at [61, 248] on icon at bounding box center [67, 254] width 15 height 12
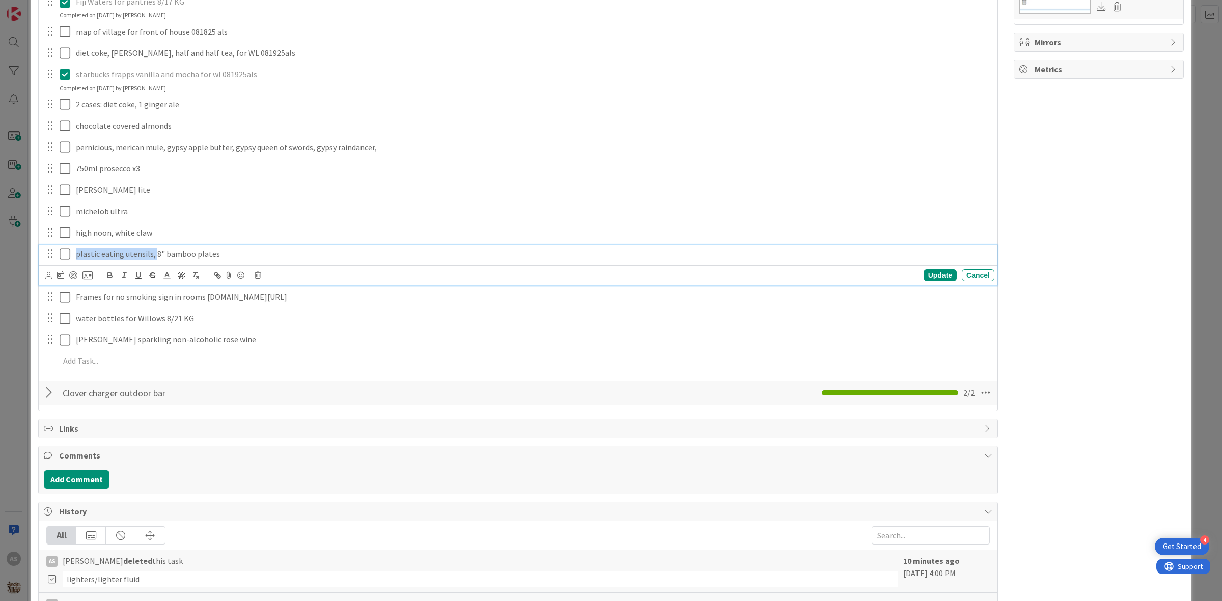
drag, startPoint x: 153, startPoint y: 258, endPoint x: 48, endPoint y: 263, distance: 105.0
click at [48, 263] on div "plastic eating utensils, 8" bamboo plates" at bounding box center [518, 254] width 951 height 18
click at [932, 270] on div "Update" at bounding box center [939, 275] width 33 height 12
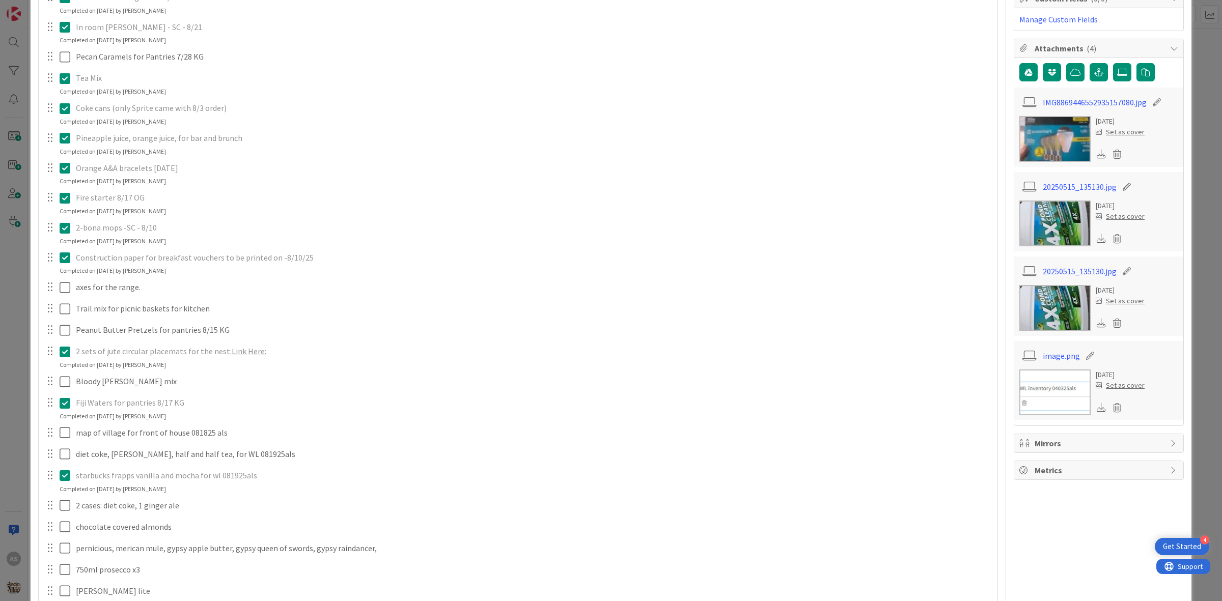
scroll to position [0, 0]
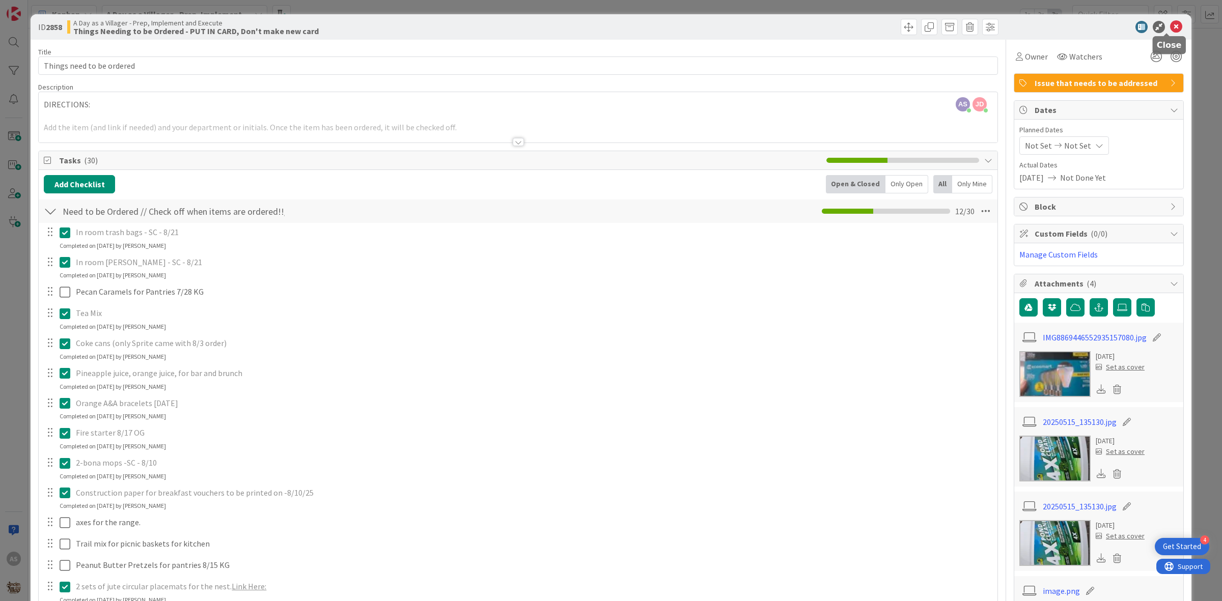
click at [1170, 22] on icon at bounding box center [1176, 27] width 12 height 12
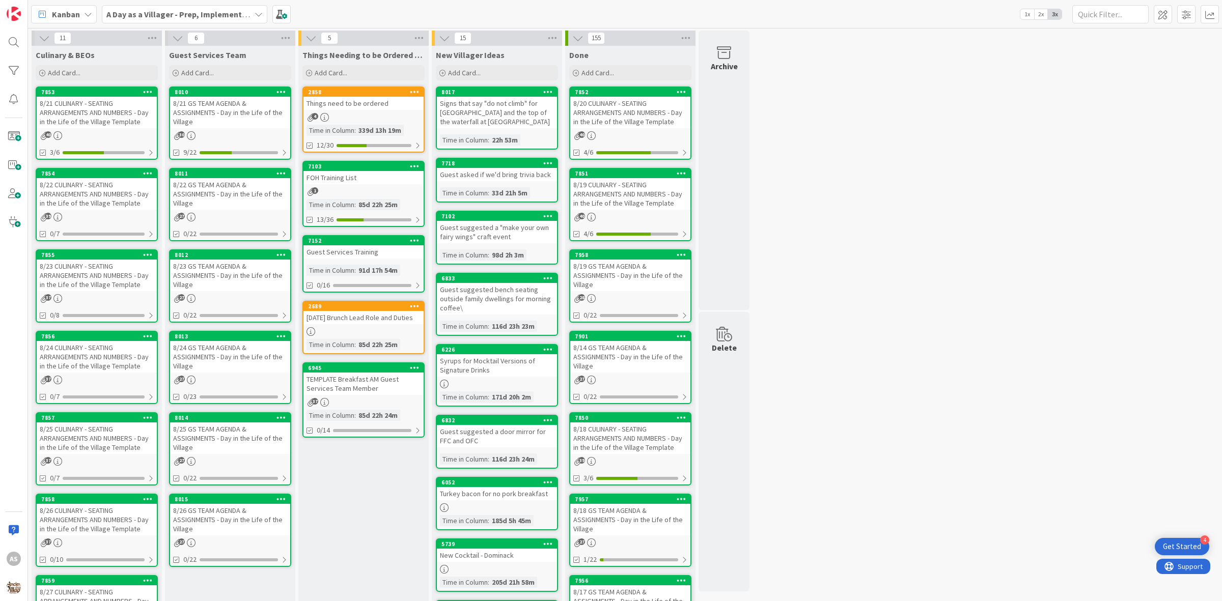
click at [983, 267] on div "11 Culinary & BEOs Add Card... 7853 8/21 CULINARY - SEATING ARRANGEMENTS AND NU…" at bounding box center [625, 481] width 1190 height 900
